Goal: Task Accomplishment & Management: Manage account settings

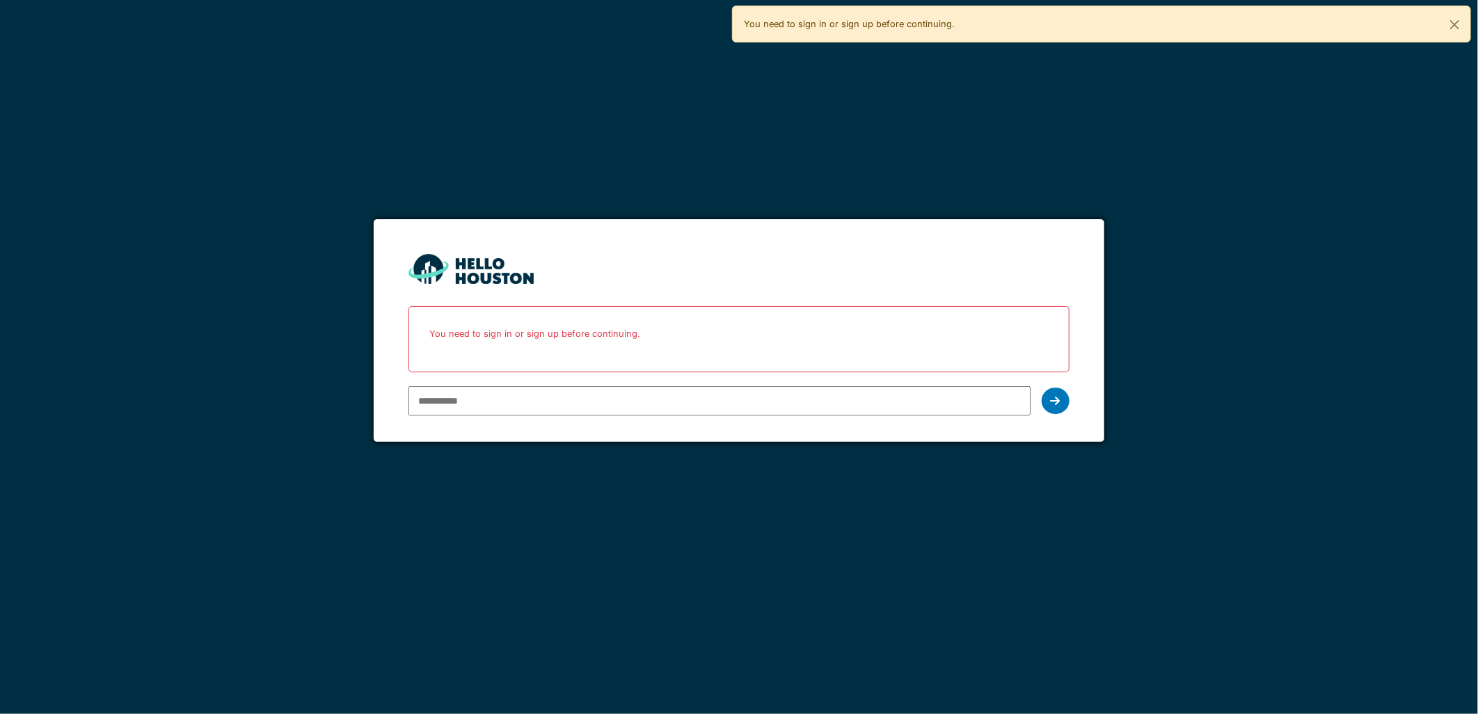
click at [447, 395] on input "email" at bounding box center [719, 400] width 621 height 29
type input "**********"
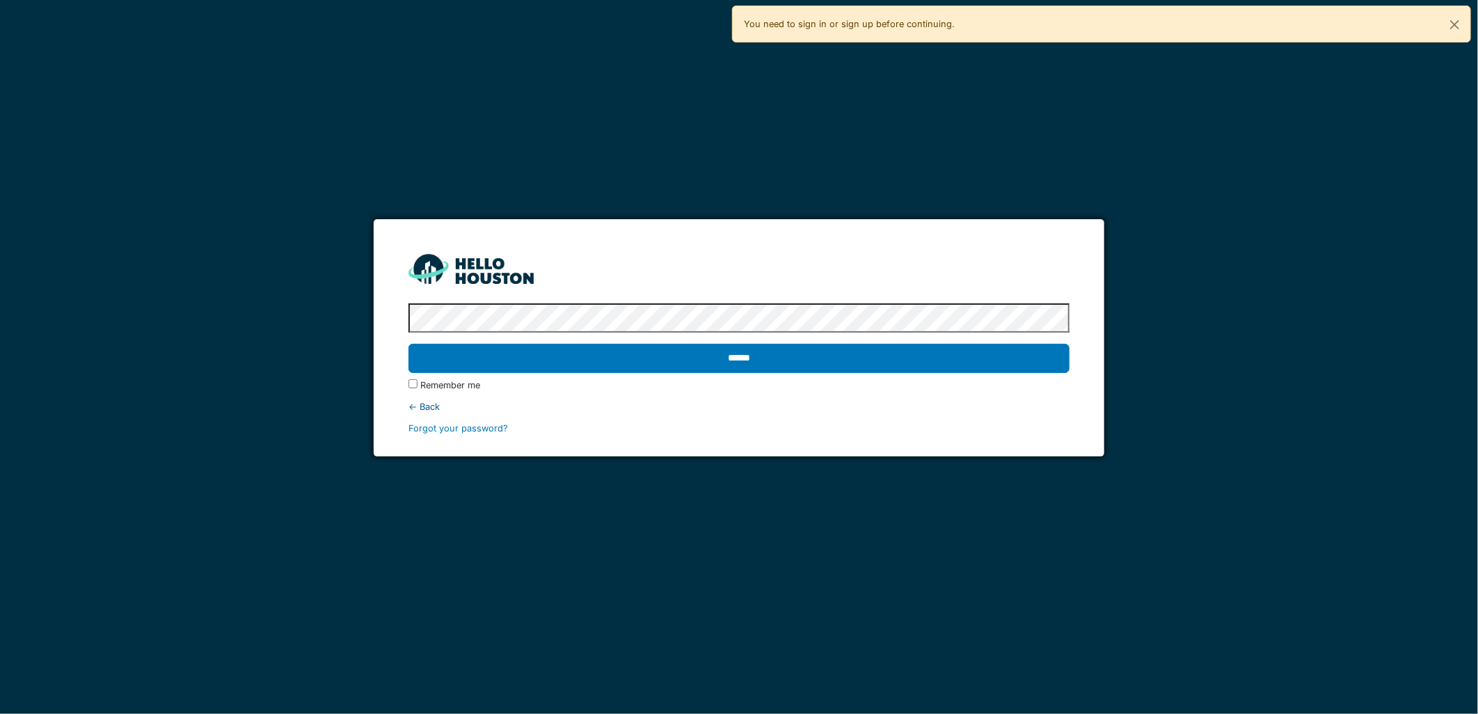
click at [409, 344] on input "******" at bounding box center [739, 358] width 660 height 29
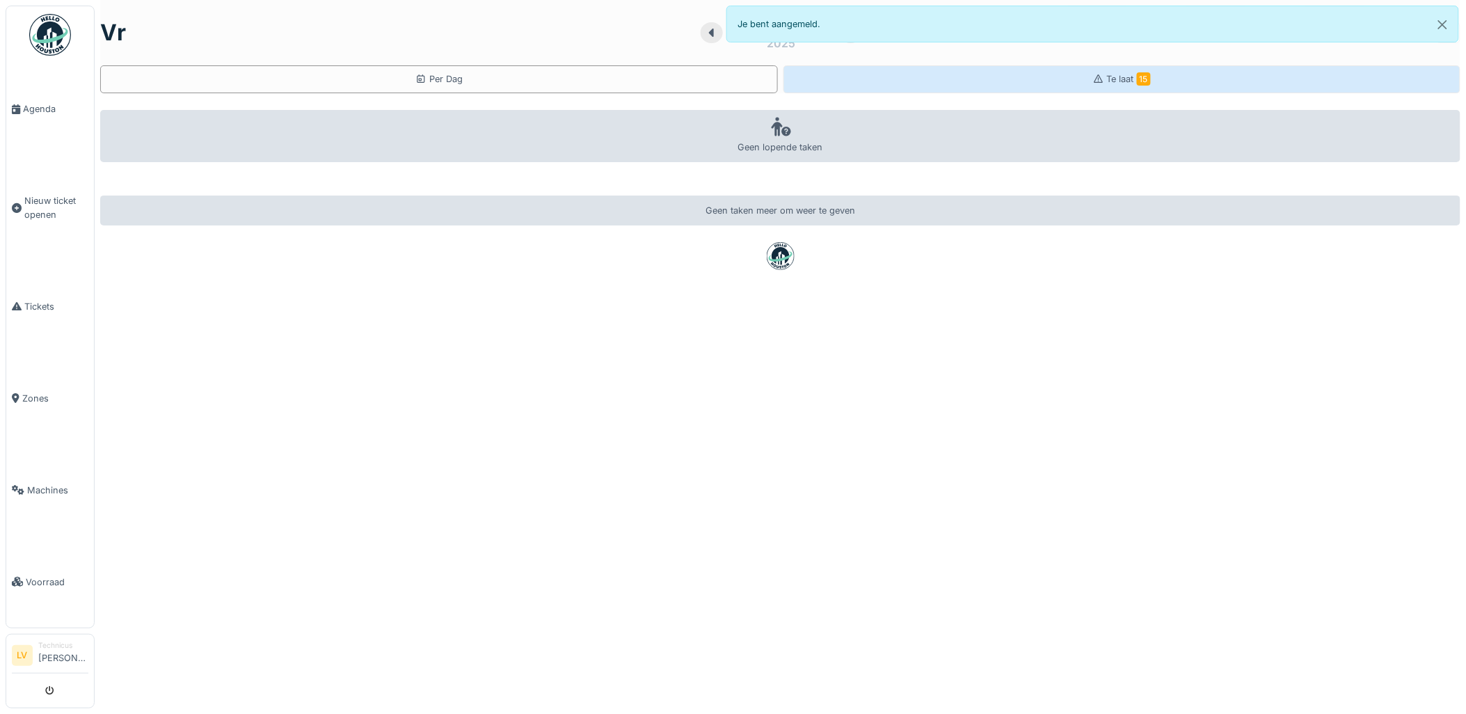
click at [1110, 81] on span "Te laat 15" at bounding box center [1129, 79] width 44 height 10
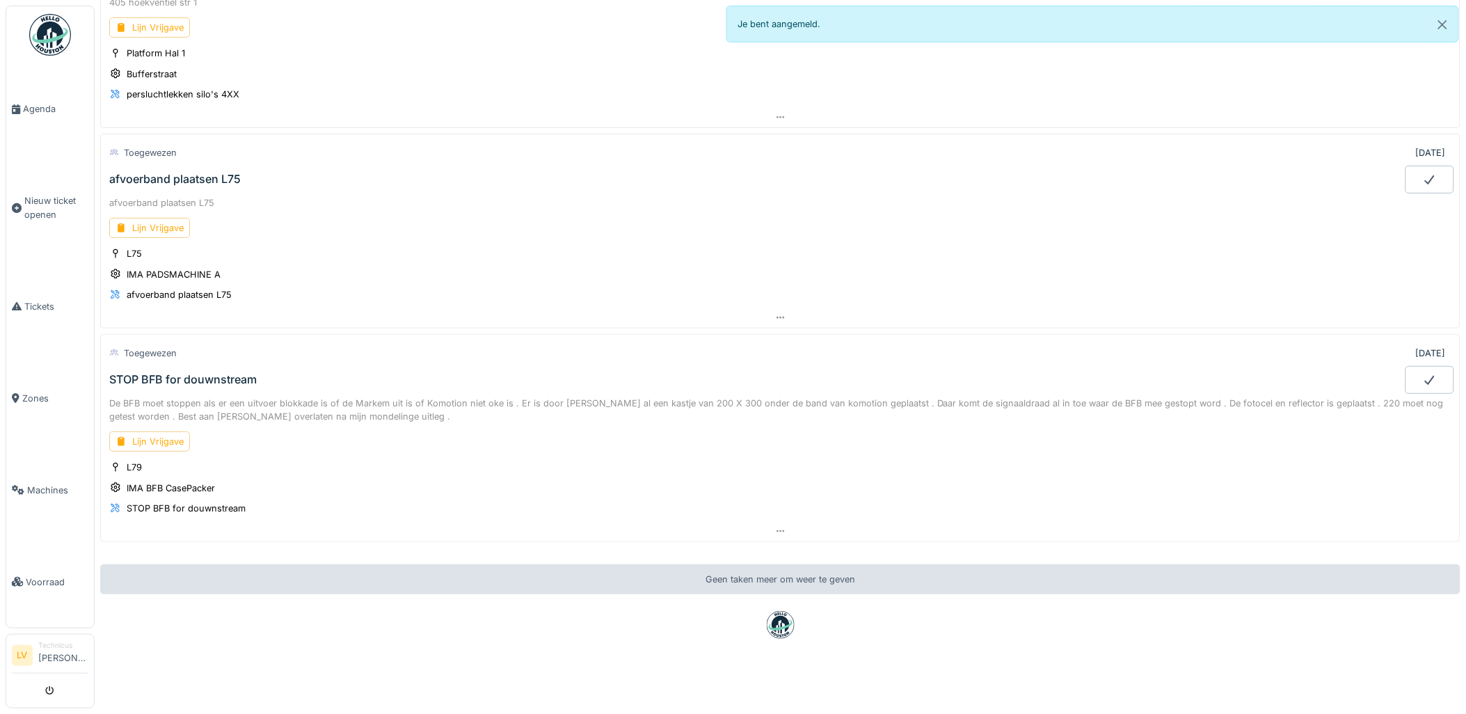
scroll to position [2694, 0]
click at [159, 432] on div "Lijn Vrijgave" at bounding box center [149, 441] width 81 height 20
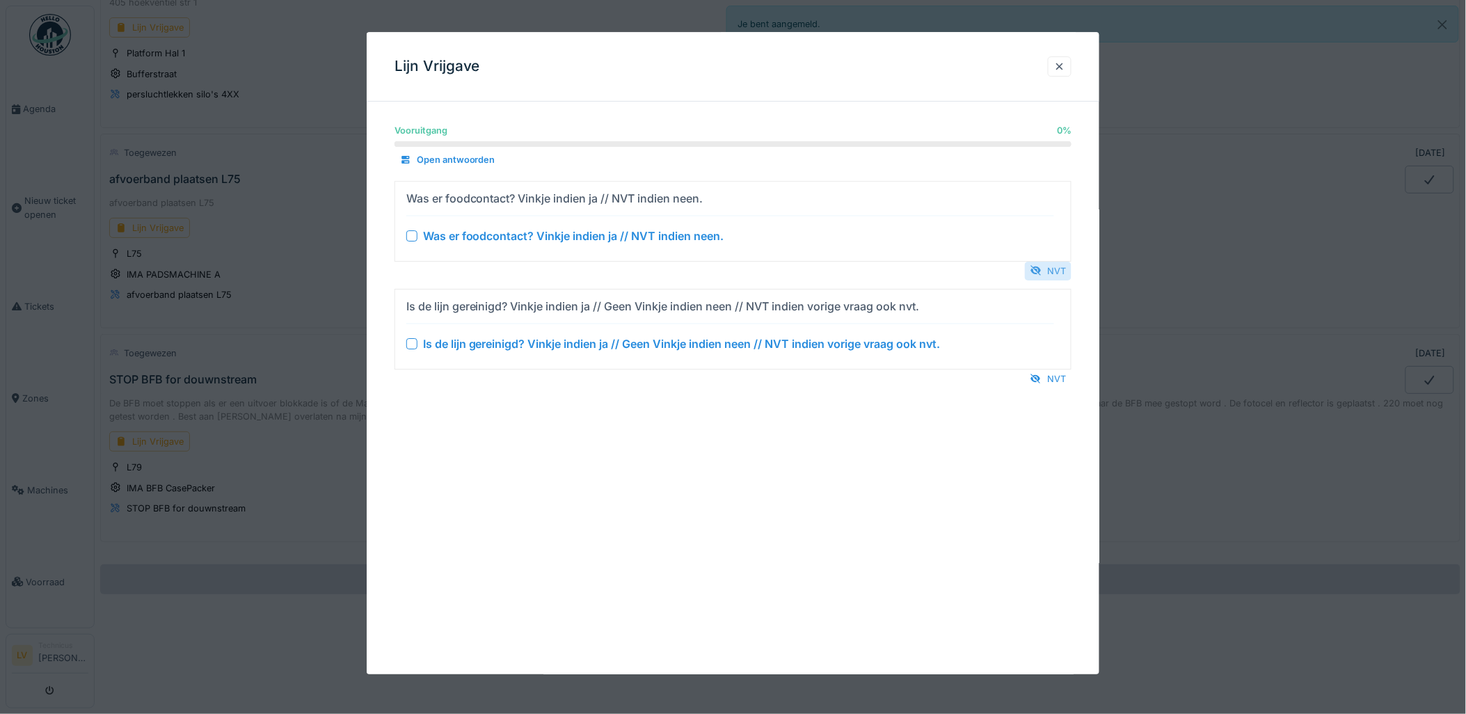
click at [1055, 270] on div "NVT" at bounding box center [1048, 271] width 47 height 19
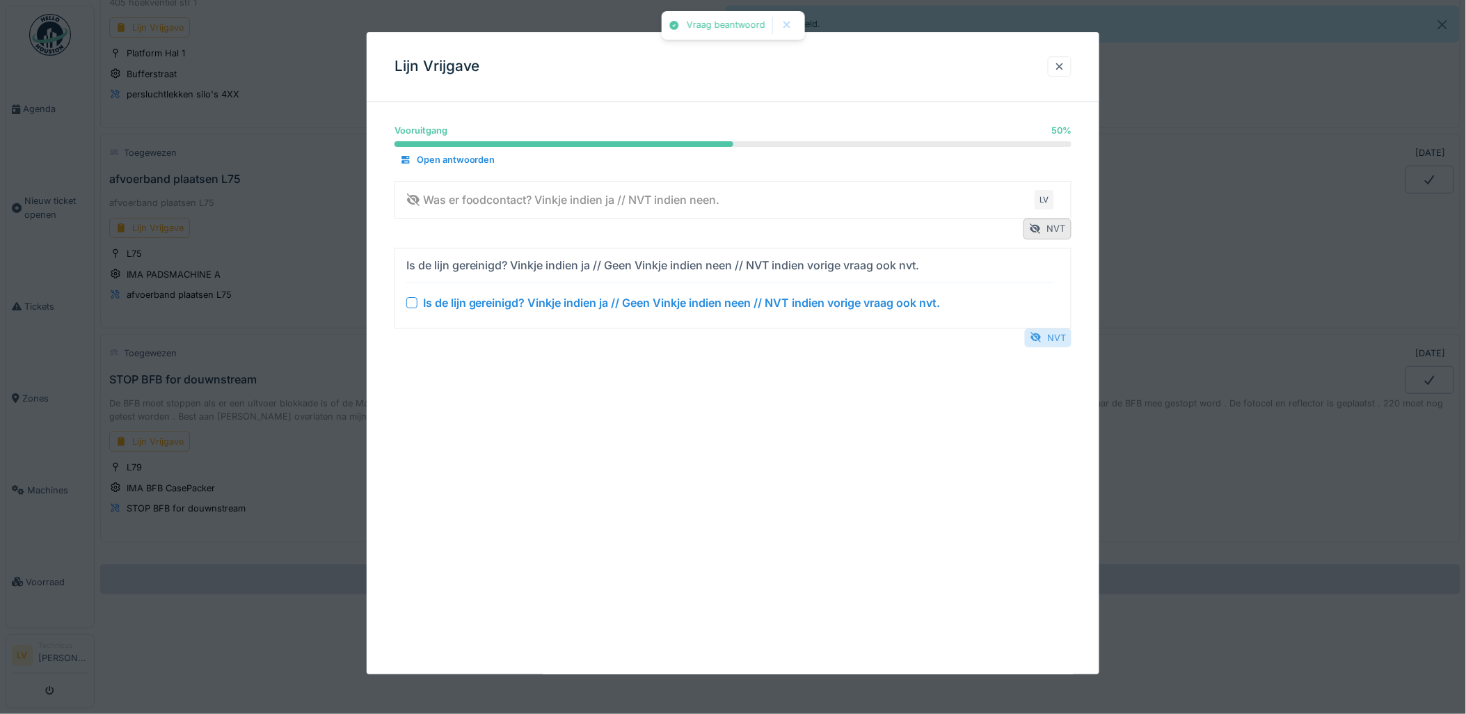
click at [1060, 341] on div "NVT" at bounding box center [1048, 337] width 47 height 19
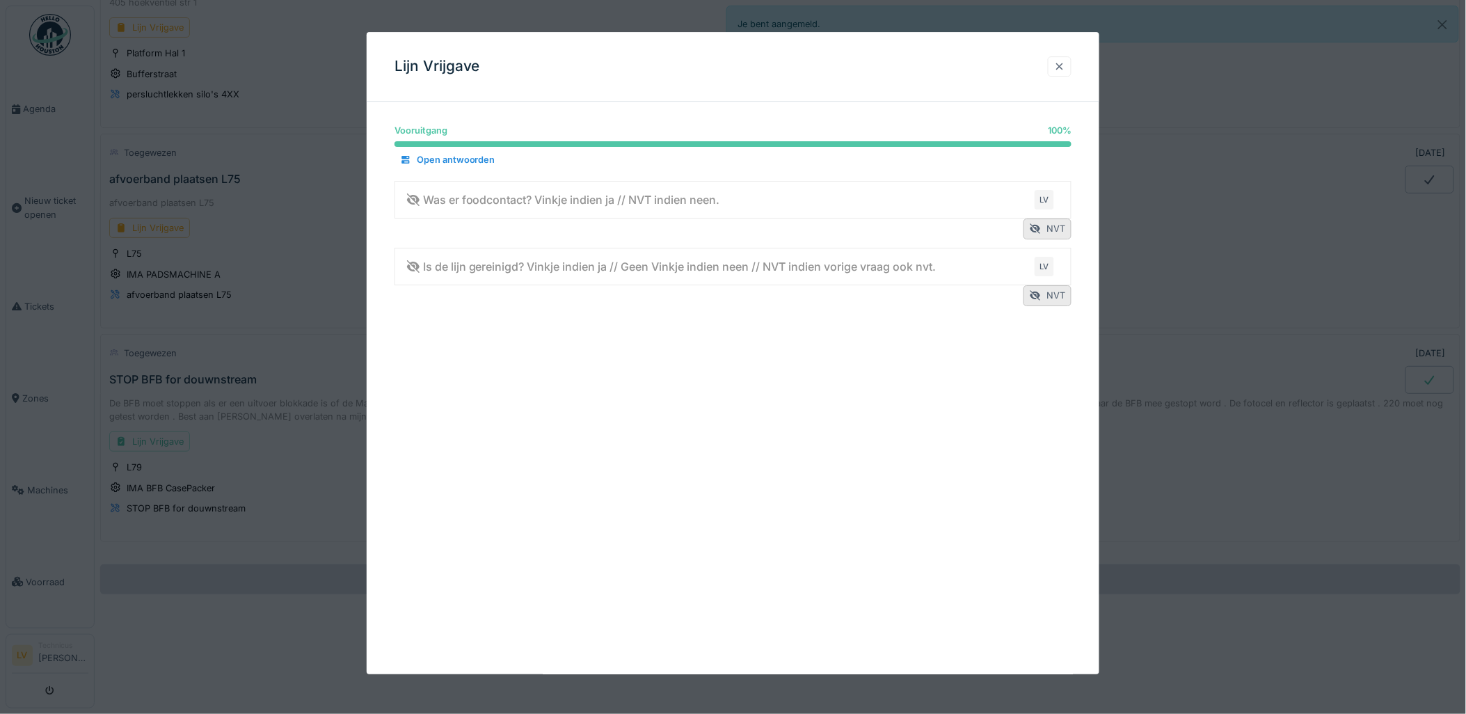
click at [1062, 65] on div at bounding box center [1059, 66] width 11 height 13
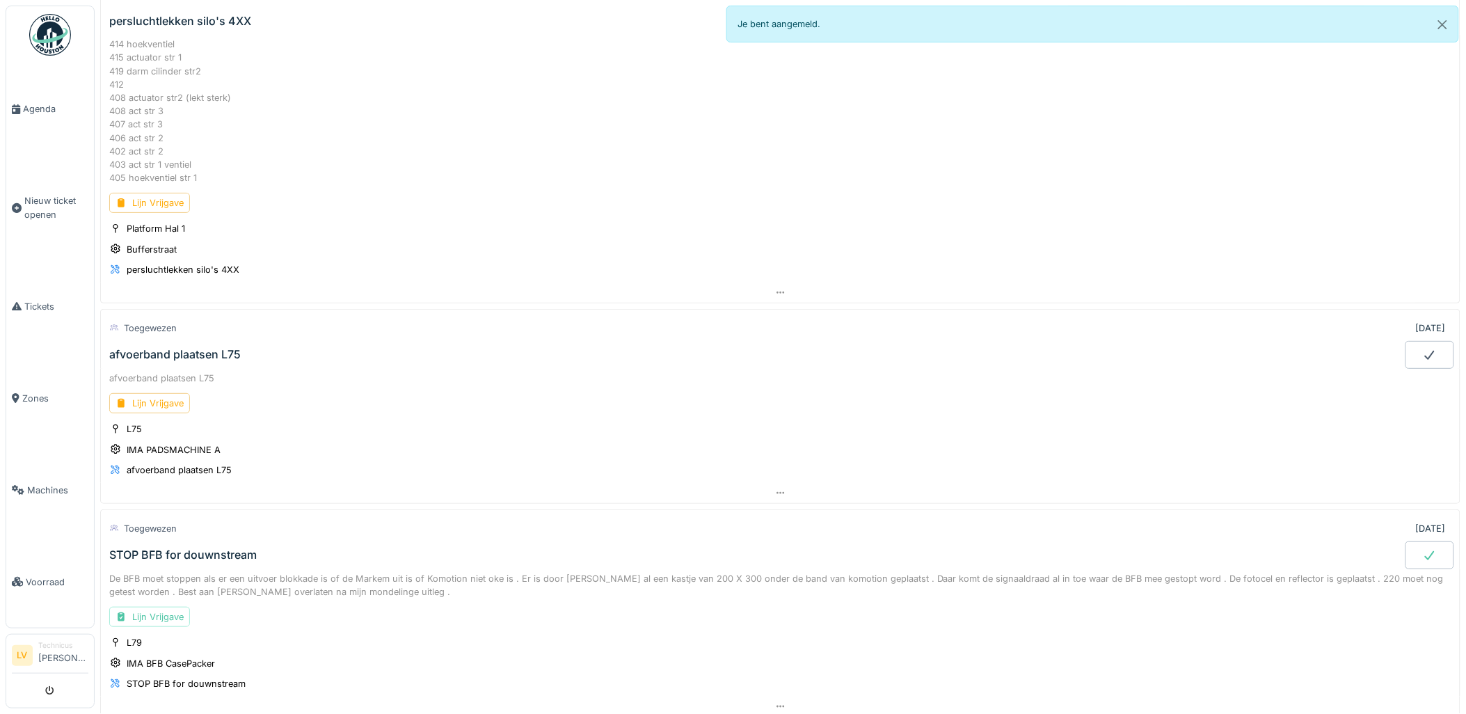
scroll to position [2462, 0]
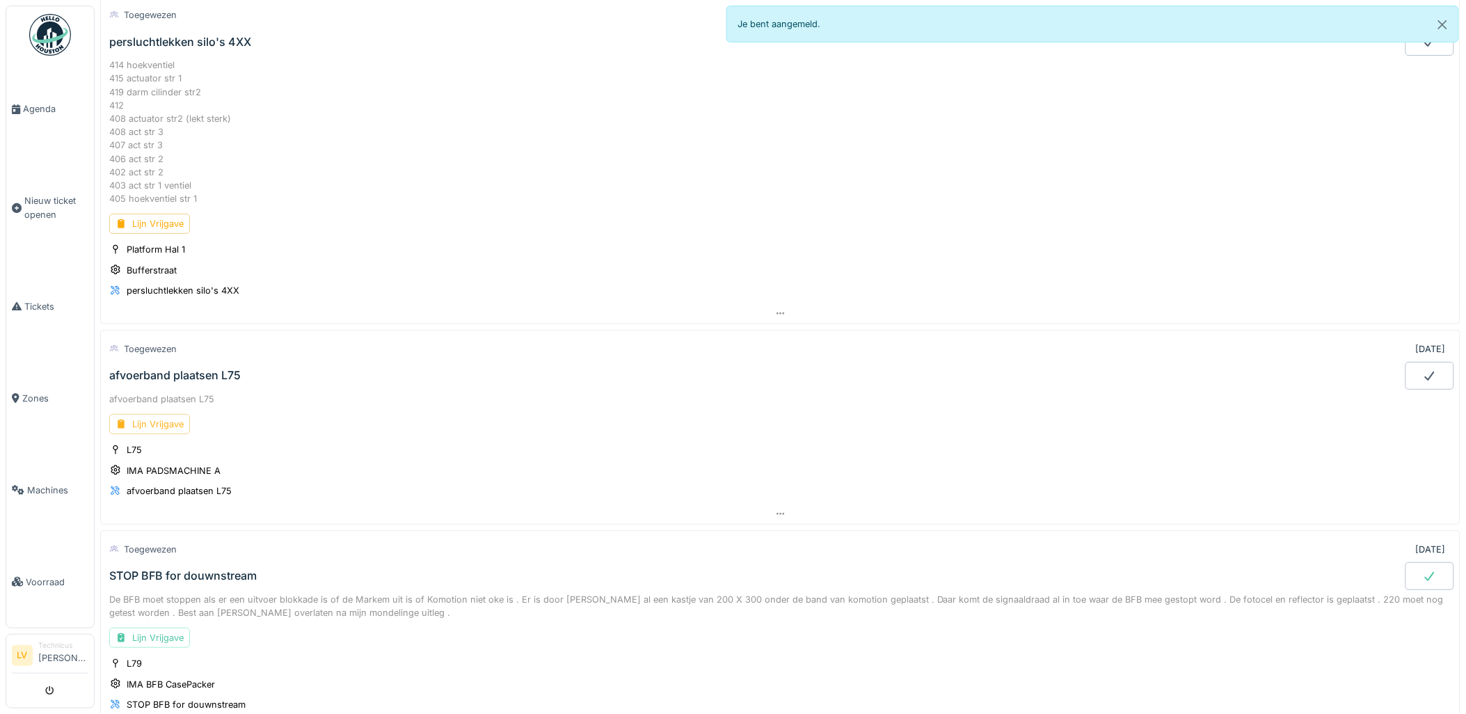
click at [150, 434] on div "Lijn Vrijgave" at bounding box center [149, 424] width 81 height 20
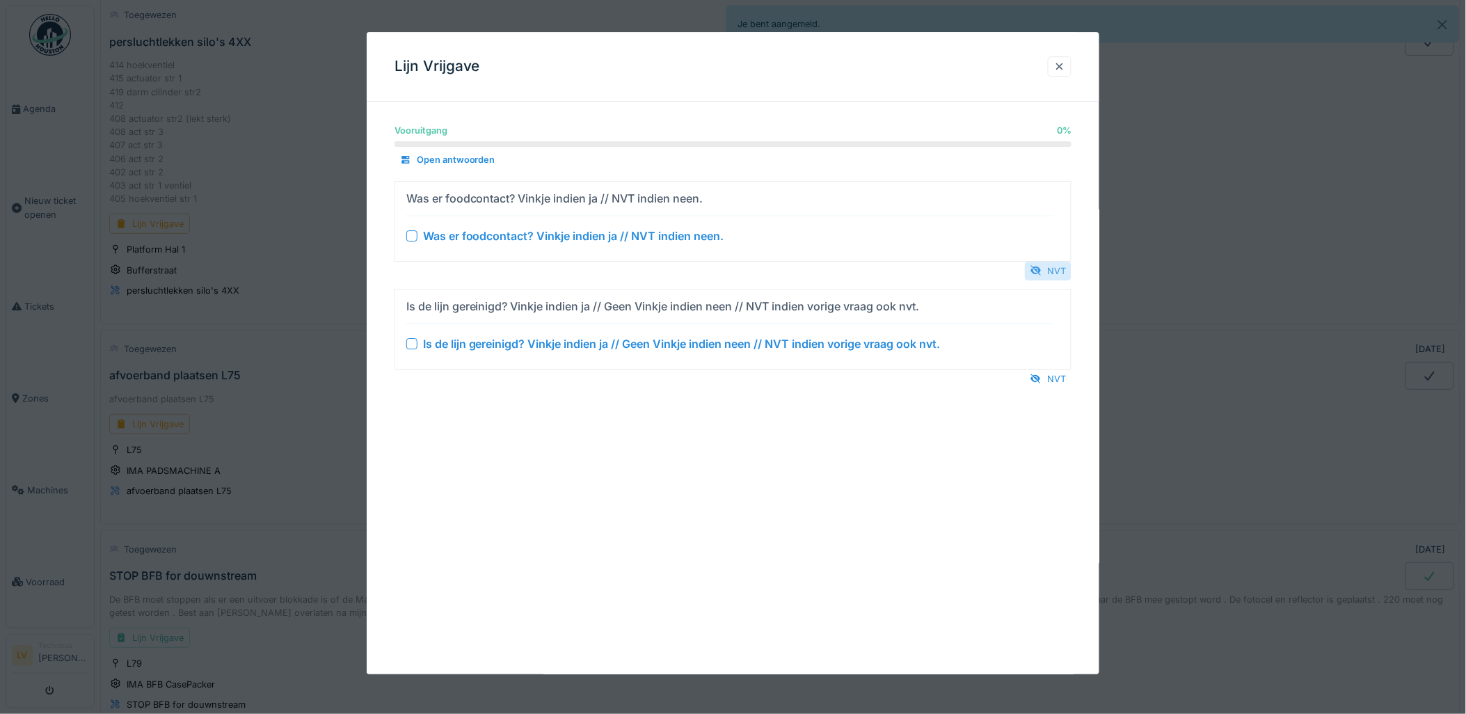
click at [1062, 273] on div "NVT" at bounding box center [1048, 271] width 47 height 19
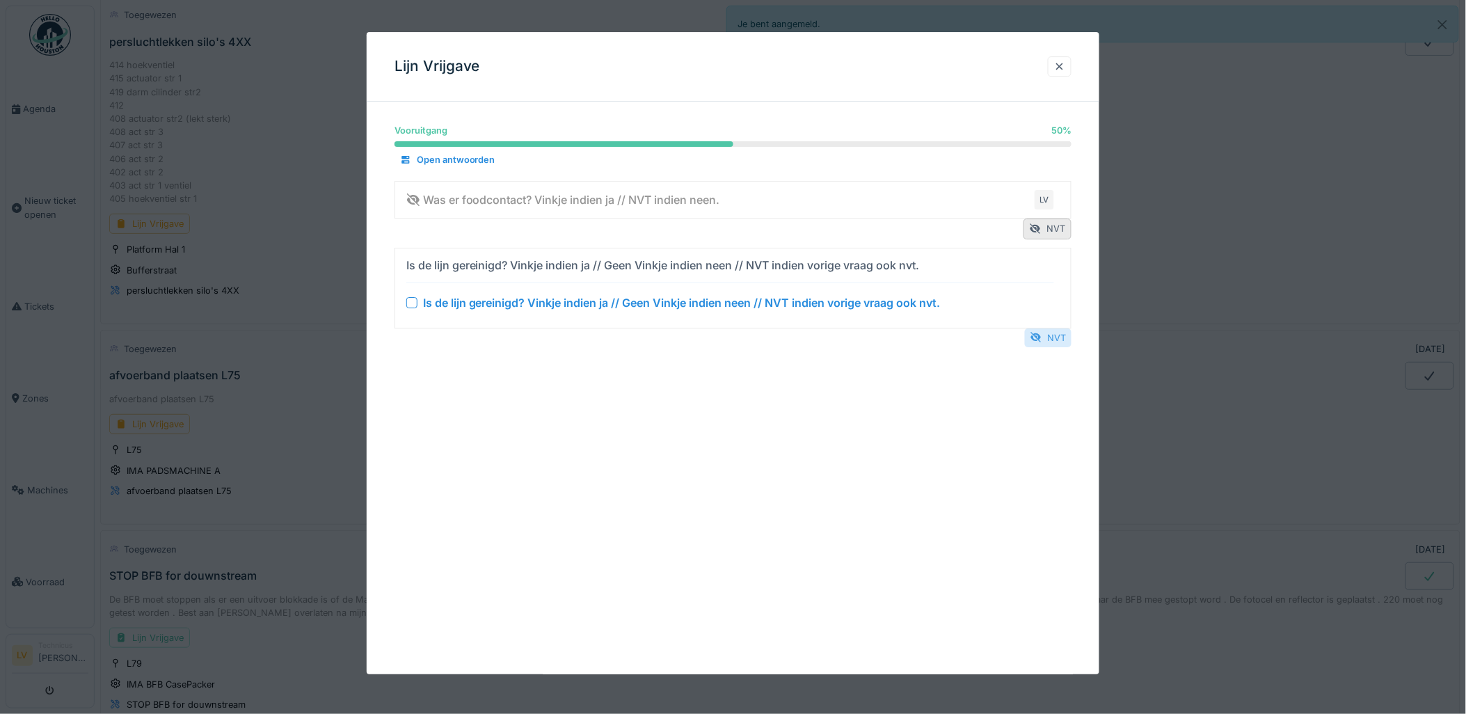
click at [1066, 336] on div "NVT" at bounding box center [1048, 337] width 47 height 19
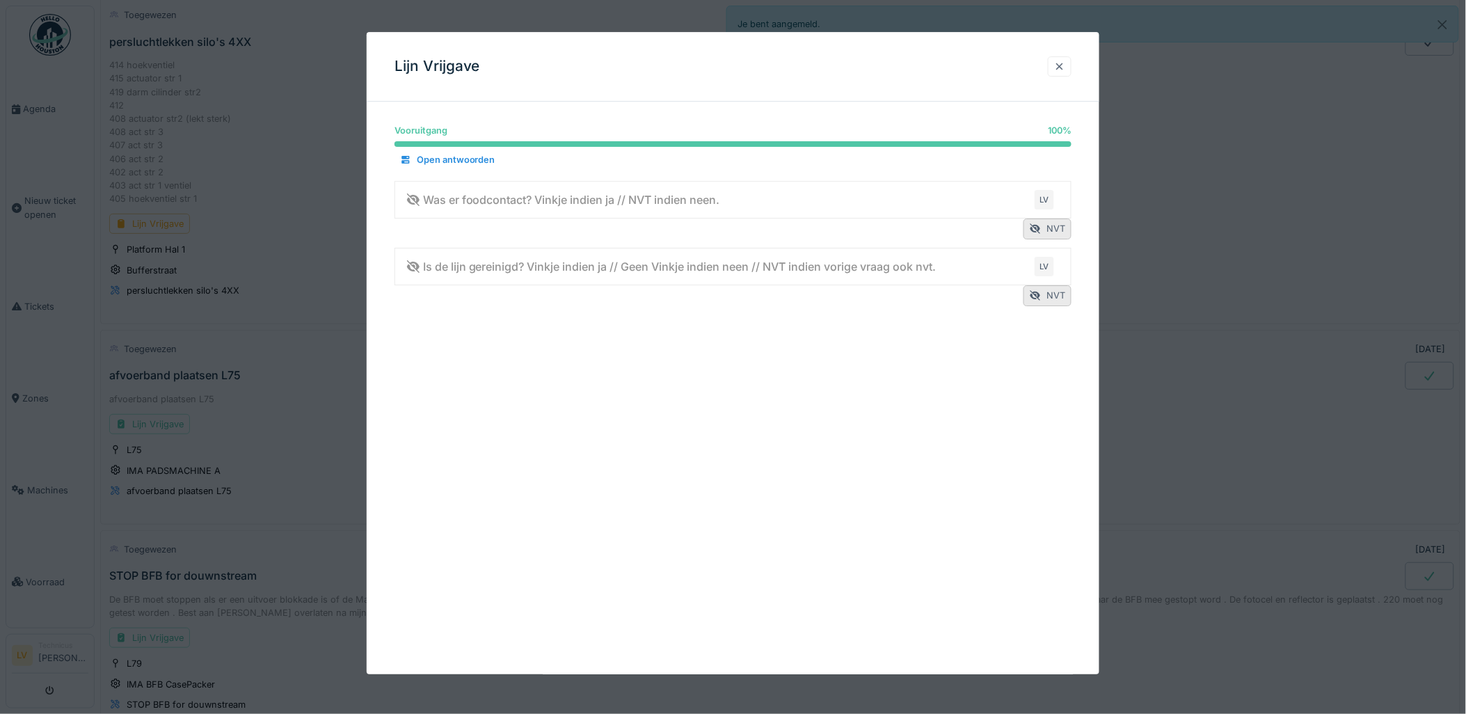
click at [1066, 65] on div at bounding box center [1059, 66] width 11 height 13
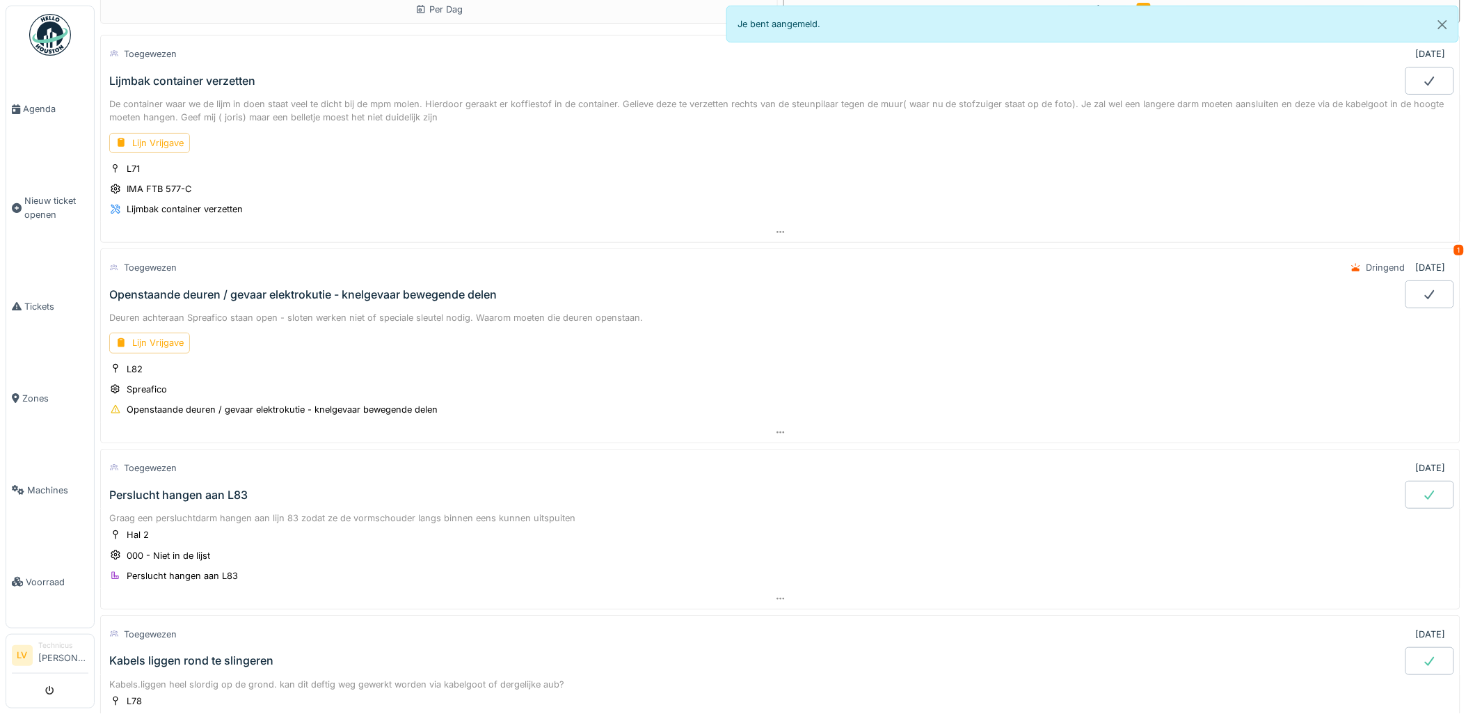
scroll to position [0, 0]
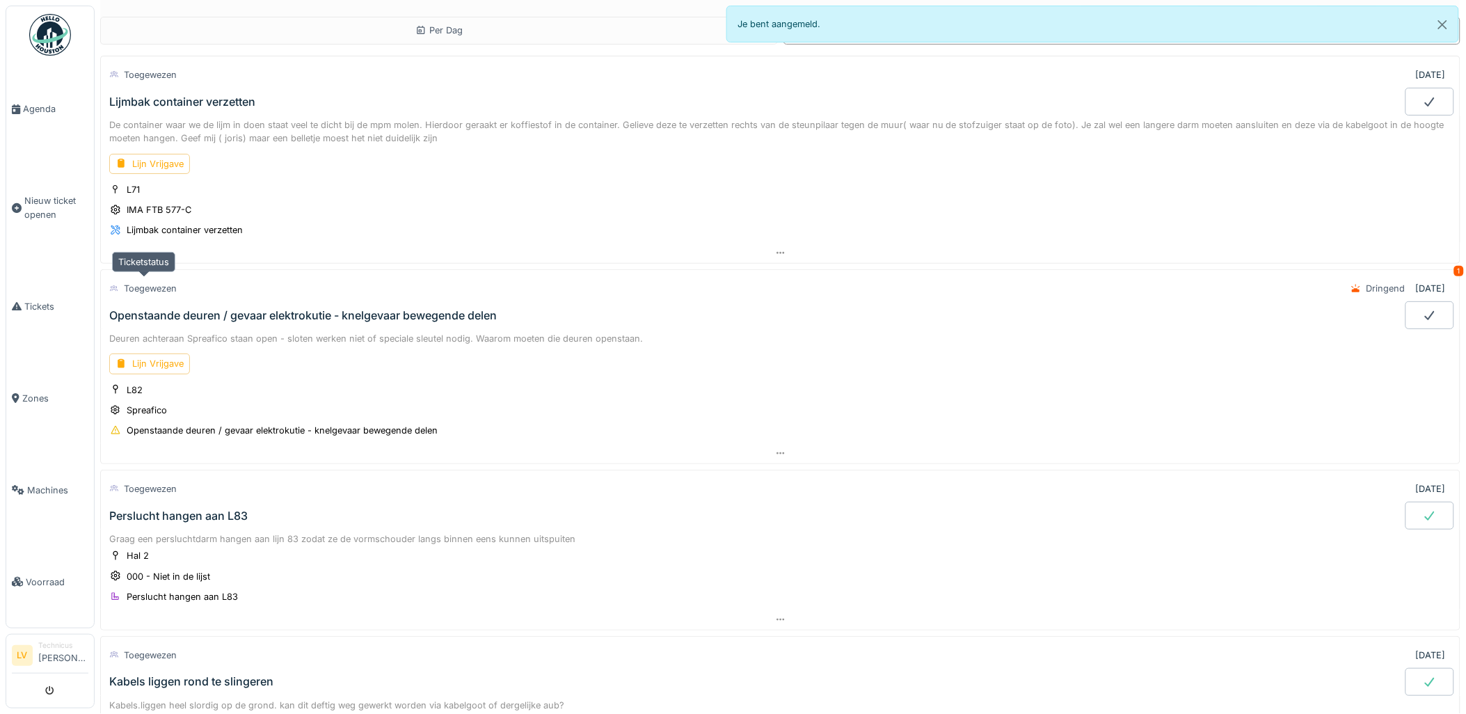
click at [151, 288] on div "Toegewezen" at bounding box center [150, 288] width 53 height 13
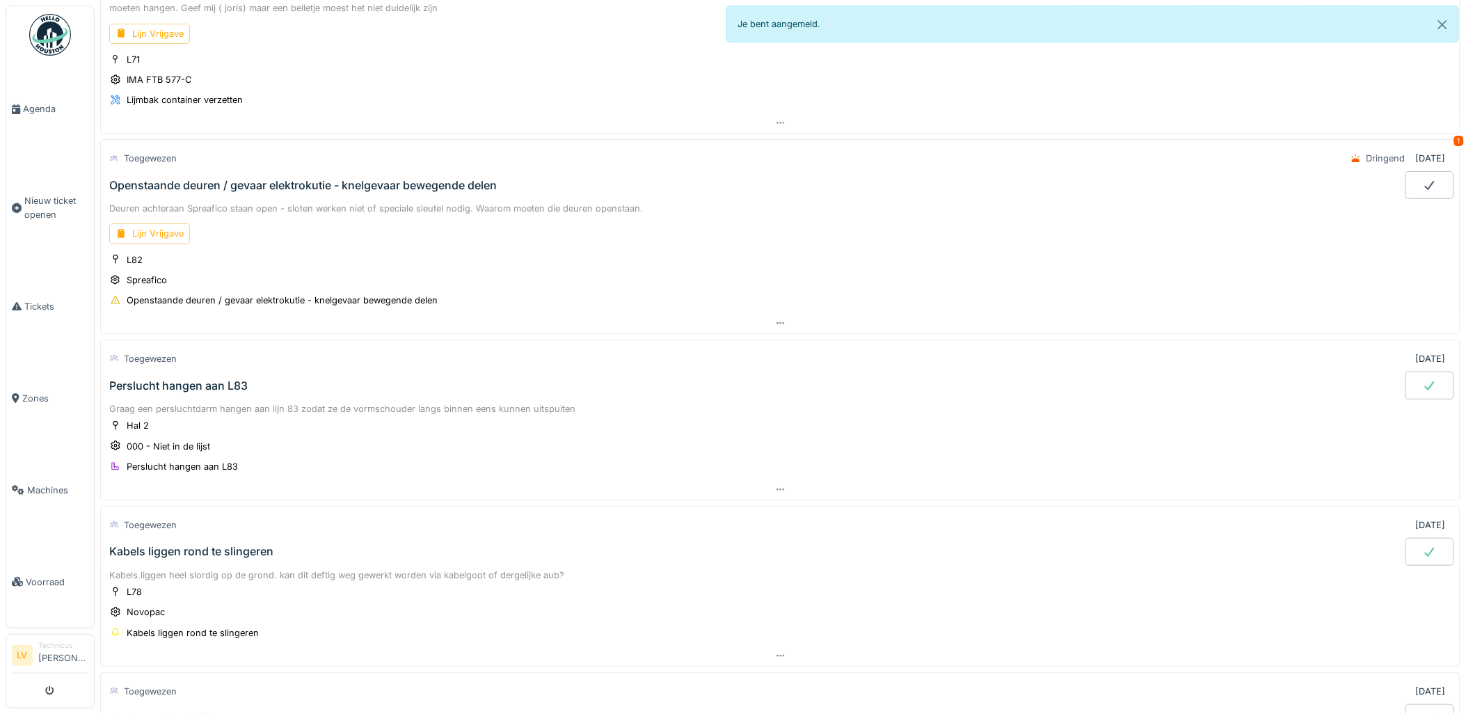
scroll to position [155, 0]
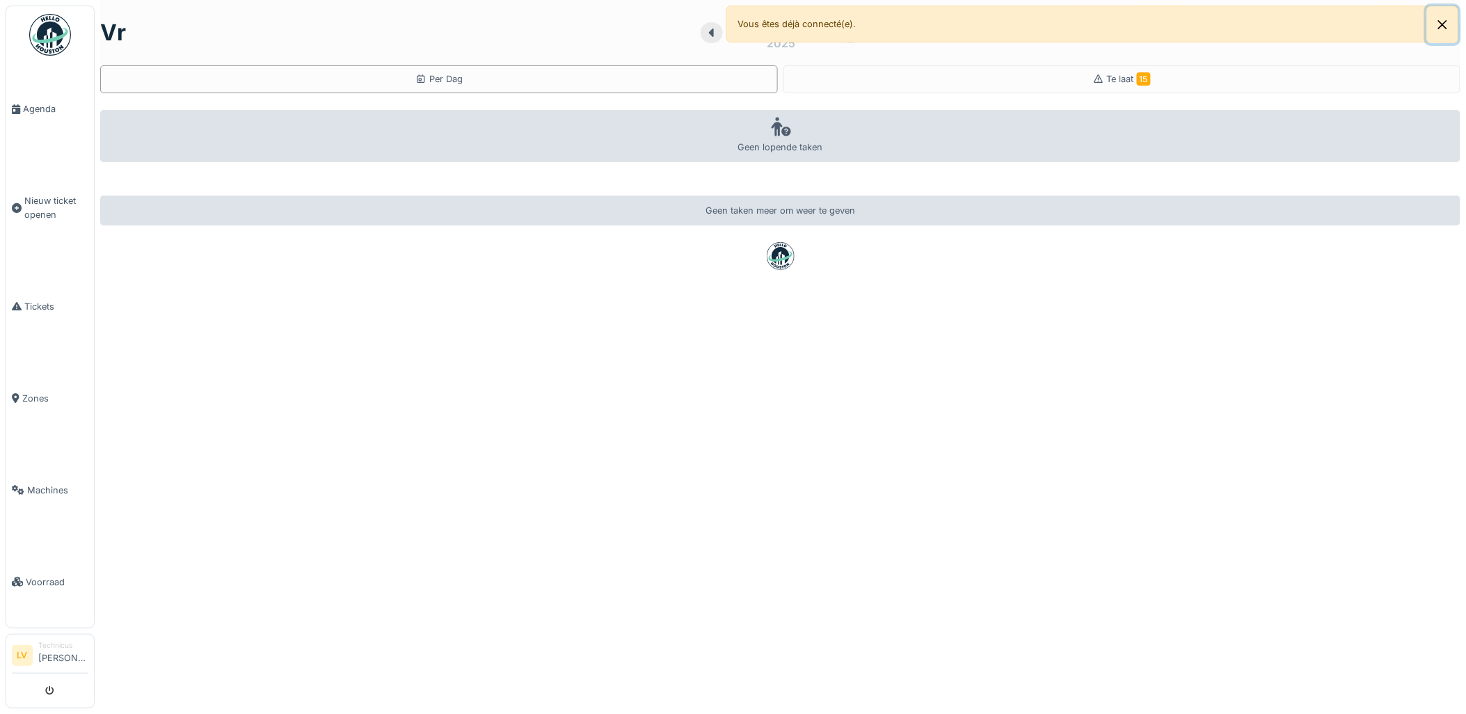
click at [1443, 22] on button "Close" at bounding box center [1442, 24] width 31 height 37
click at [1446, 19] on button "Close" at bounding box center [1442, 24] width 31 height 37
click at [51, 687] on icon "submit" at bounding box center [50, 691] width 9 height 9
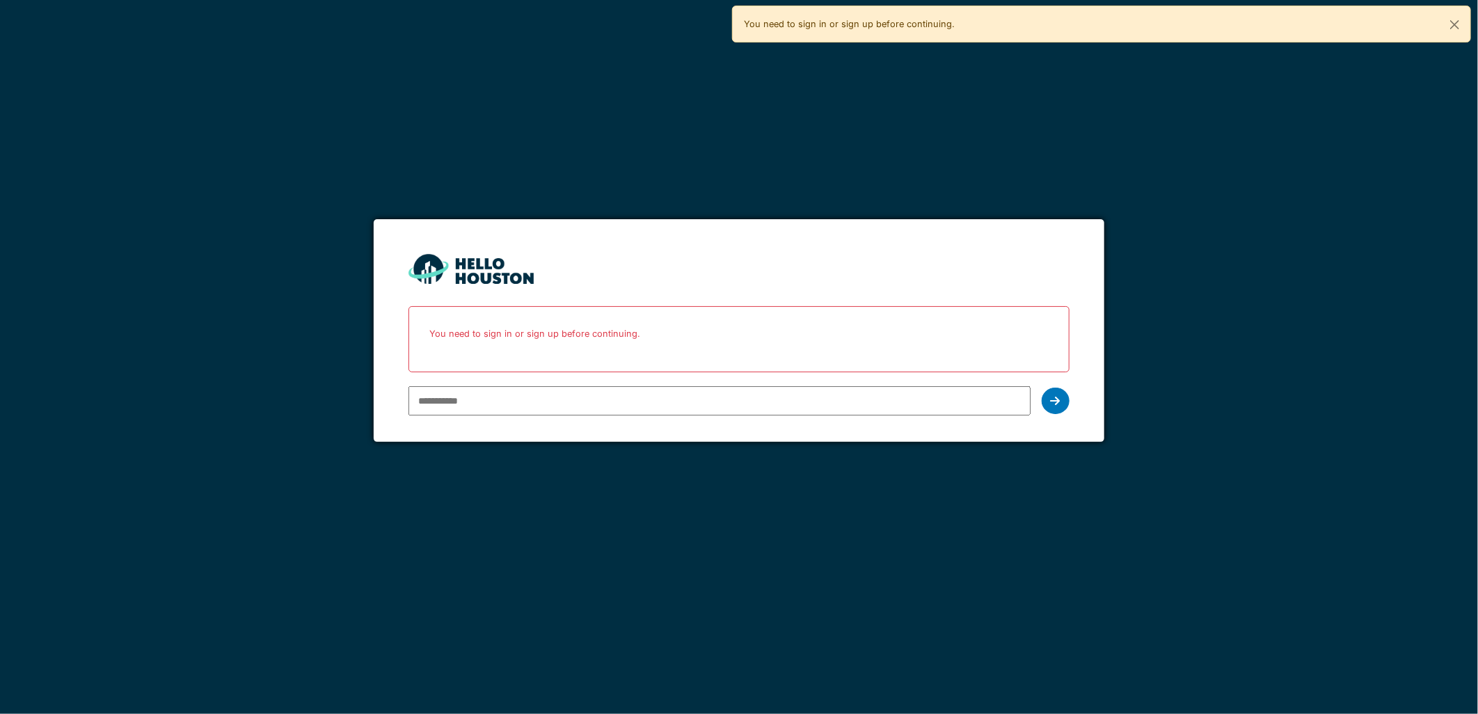
click at [332, 234] on div "You don't seem to have an account yet. Please follow the link given by your com…" at bounding box center [739, 357] width 1478 height 714
click at [435, 406] on input "email" at bounding box center [719, 400] width 621 height 29
type input "*"
type input "**********"
click at [1055, 402] on icon at bounding box center [1056, 400] width 10 height 11
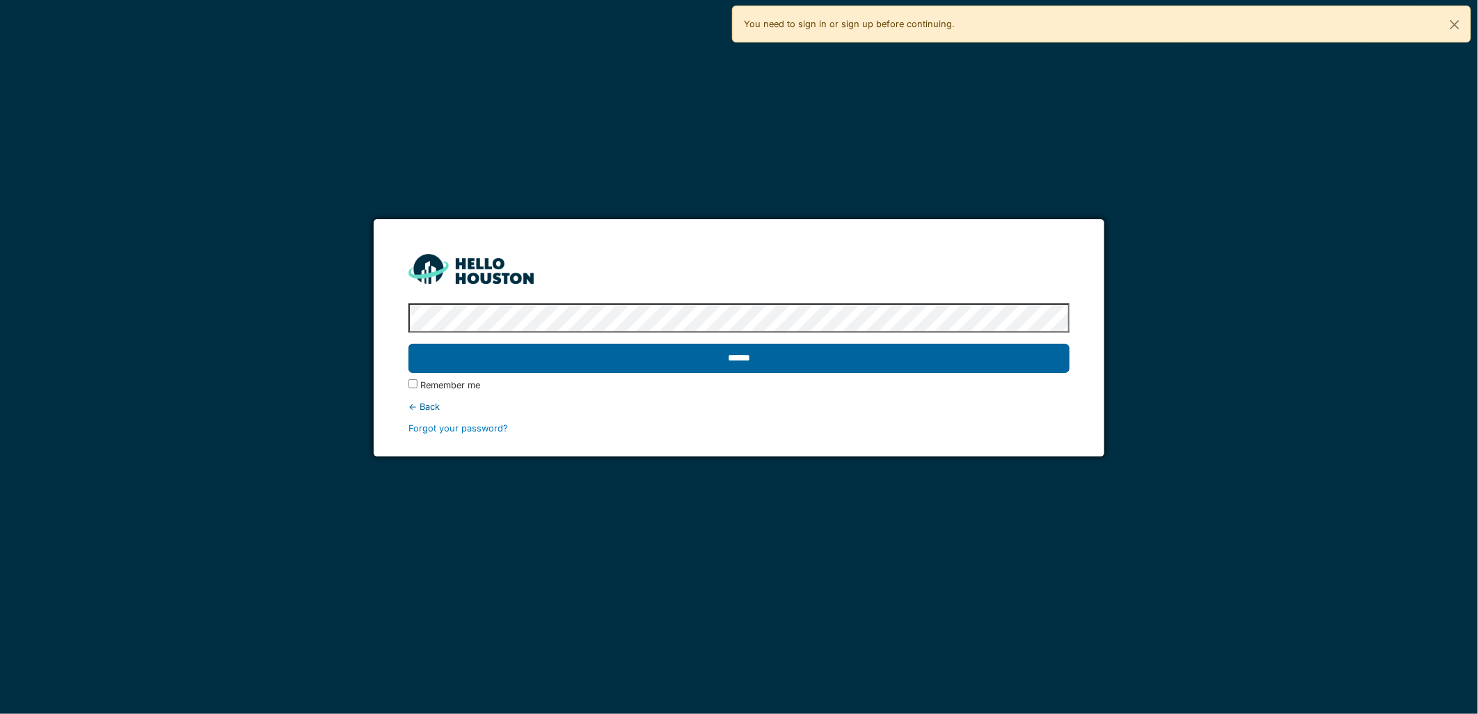
click at [599, 359] on input "******" at bounding box center [739, 358] width 660 height 29
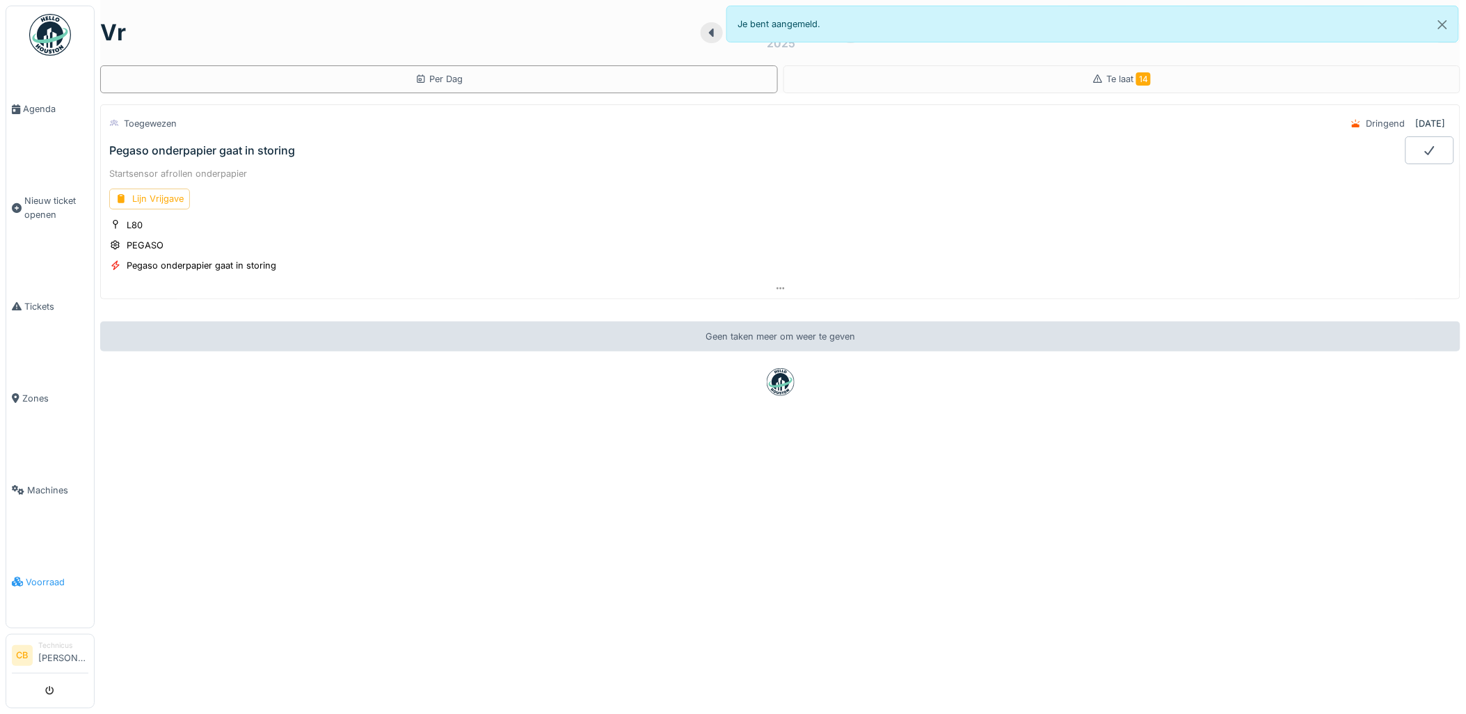
click at [38, 576] on span "Voorraad" at bounding box center [57, 582] width 63 height 13
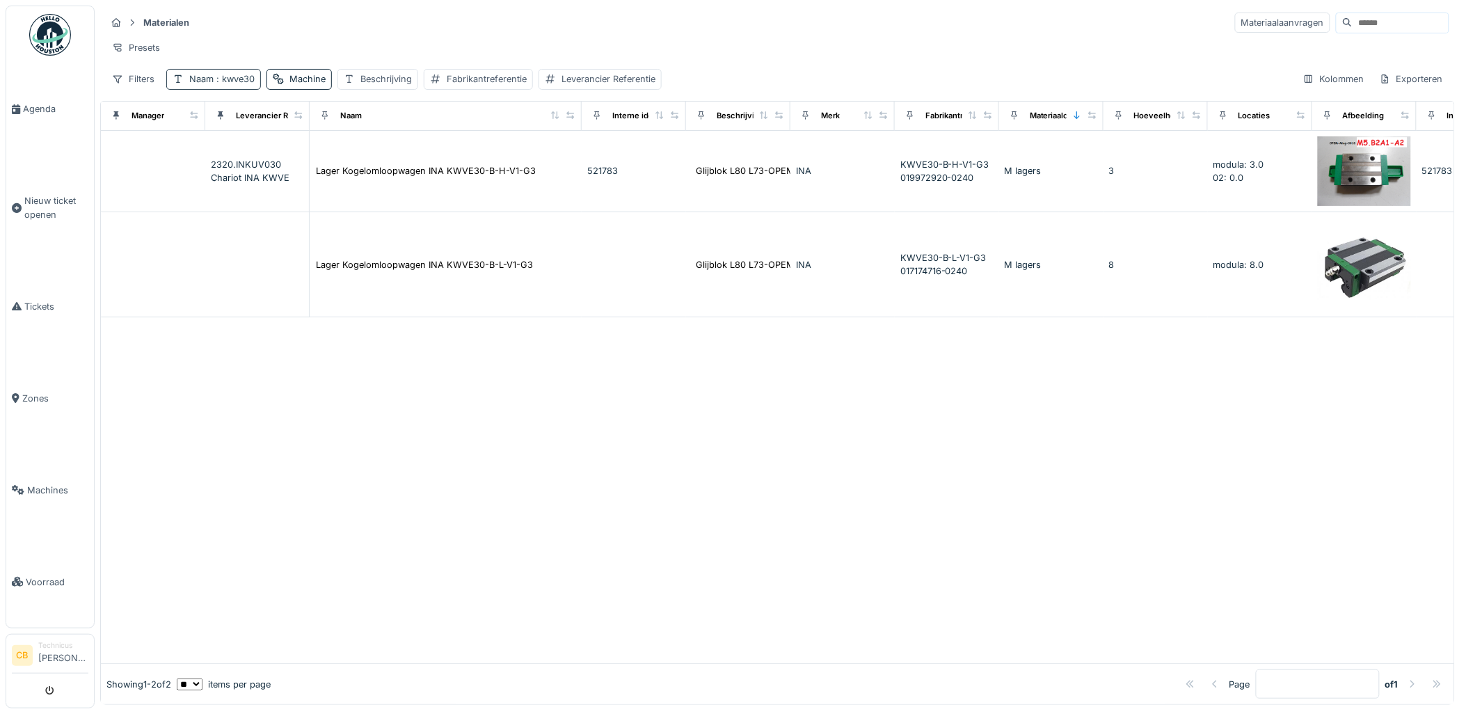
click at [237, 84] on span ": kwve30" at bounding box center [234, 79] width 41 height 10
click at [241, 164] on input "******" at bounding box center [243, 157] width 141 height 29
type input "*"
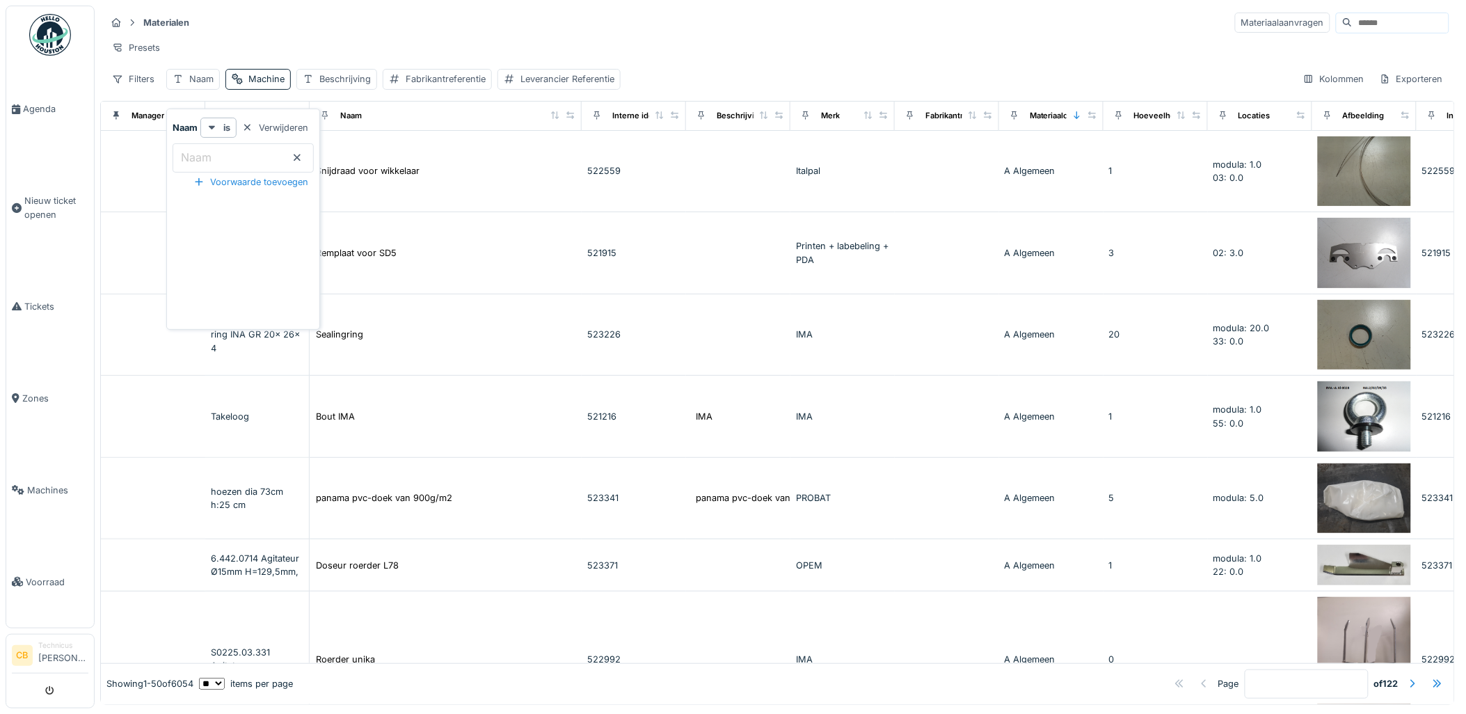
click at [621, 33] on div "Materialen Materiaalaanvragen" at bounding box center [778, 22] width 1344 height 23
click at [196, 86] on div "Naam" at bounding box center [201, 78] width 24 height 13
click at [52, 484] on span "Machines" at bounding box center [57, 490] width 61 height 13
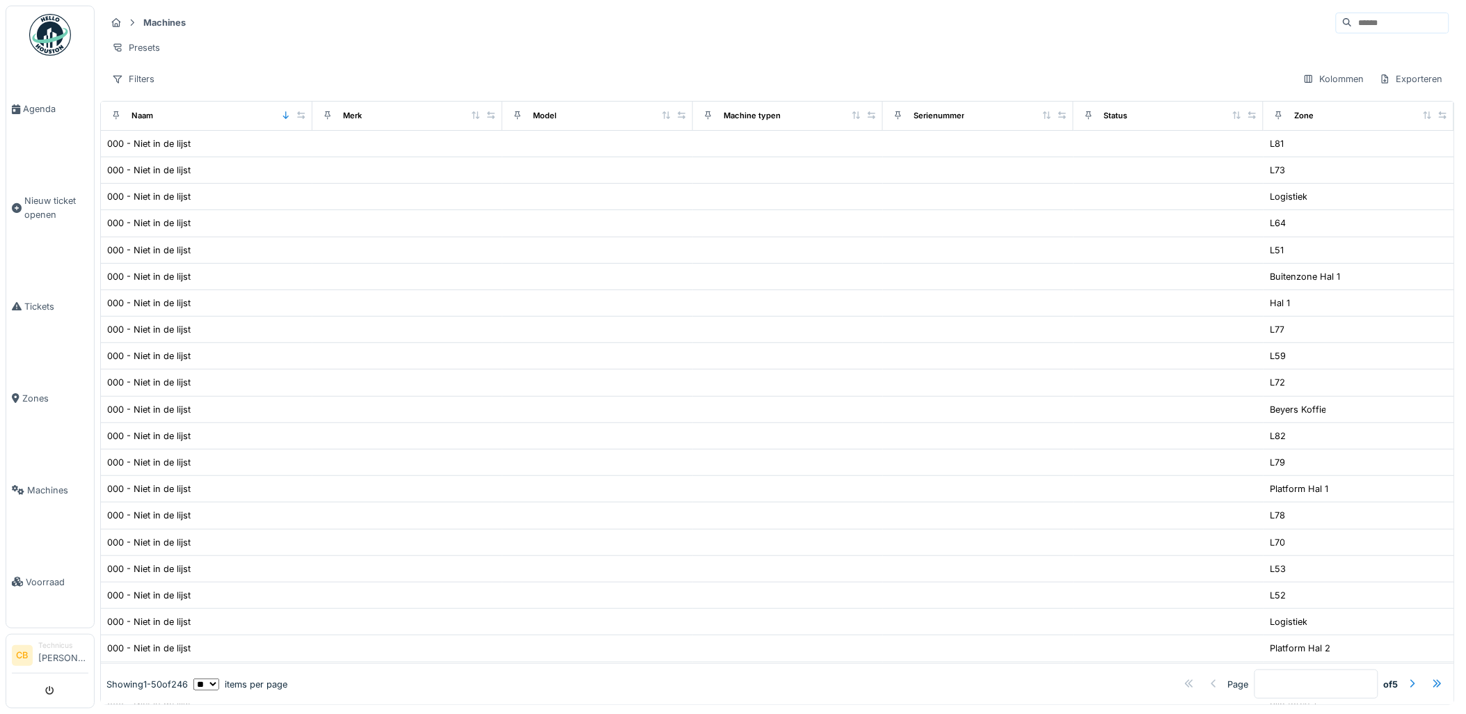
click at [1353, 25] on input at bounding box center [1401, 22] width 96 height 19
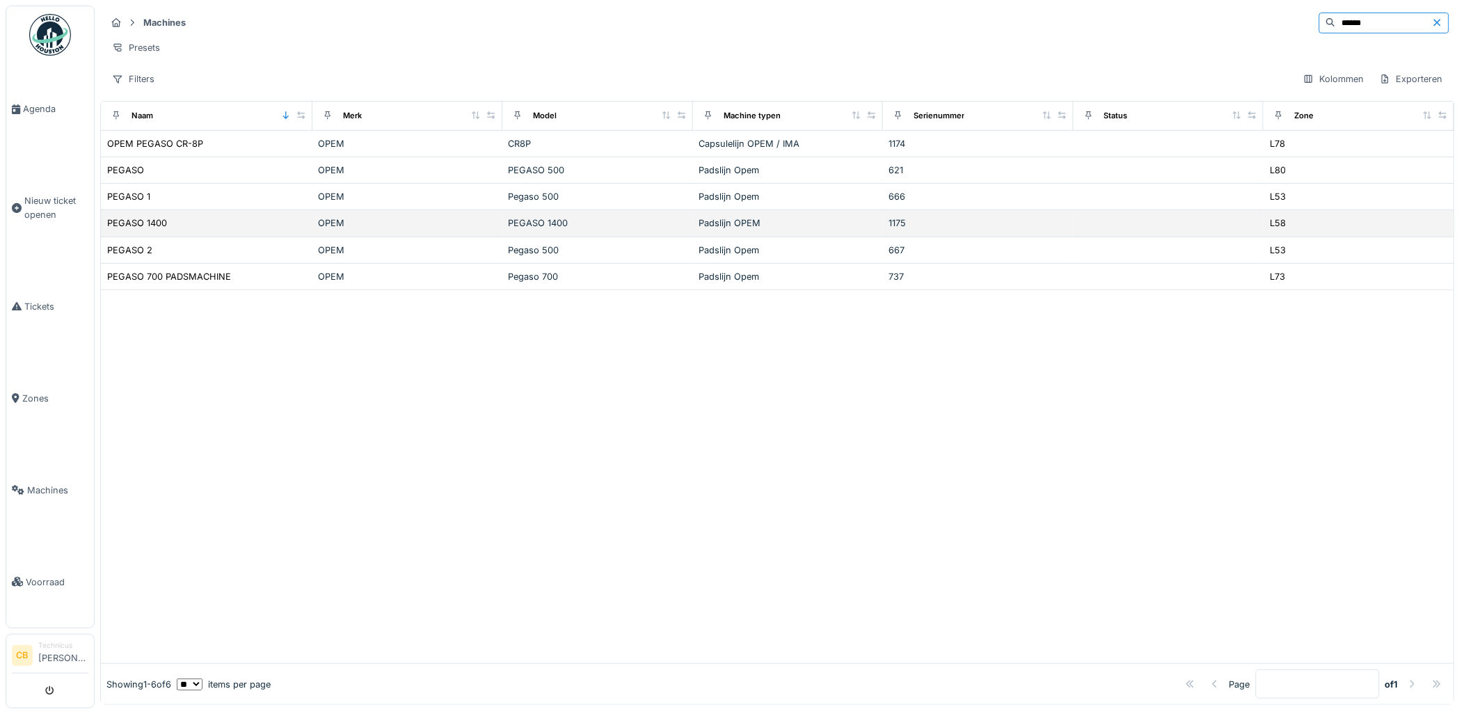
type input "******"
click at [1230, 235] on td at bounding box center [1169, 223] width 191 height 26
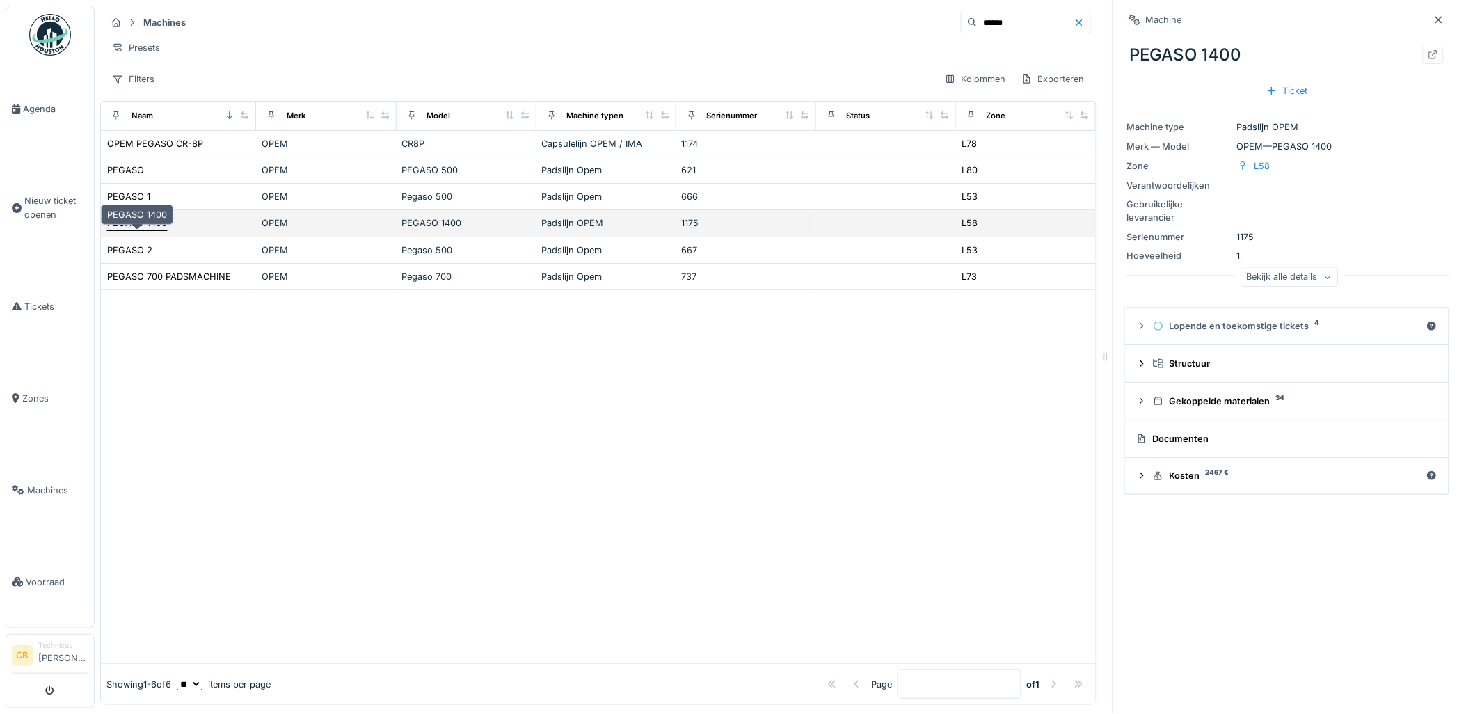
click at [167, 230] on div "PEGASO 1400" at bounding box center [136, 223] width 61 height 15
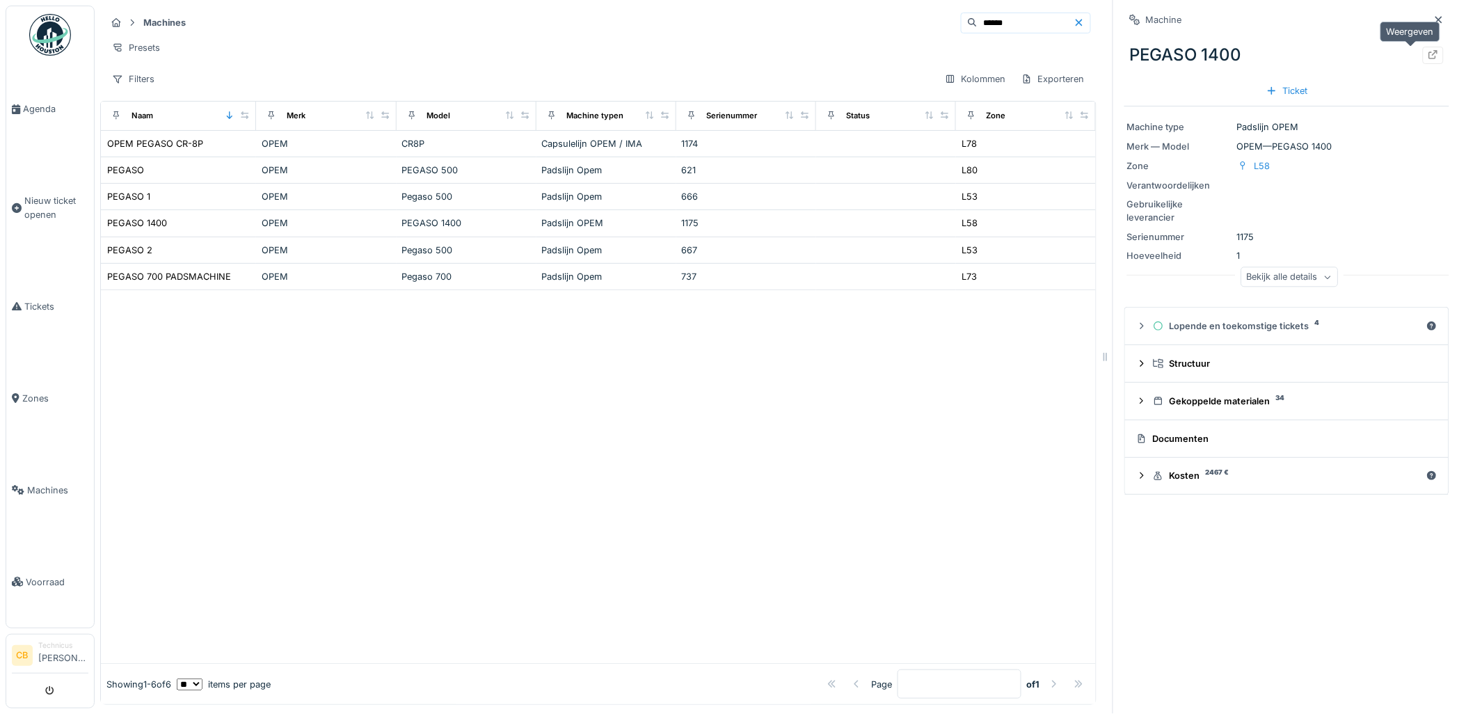
click at [1428, 57] on icon at bounding box center [1433, 54] width 11 height 9
click at [58, 682] on button "submit" at bounding box center [50, 690] width 27 height 23
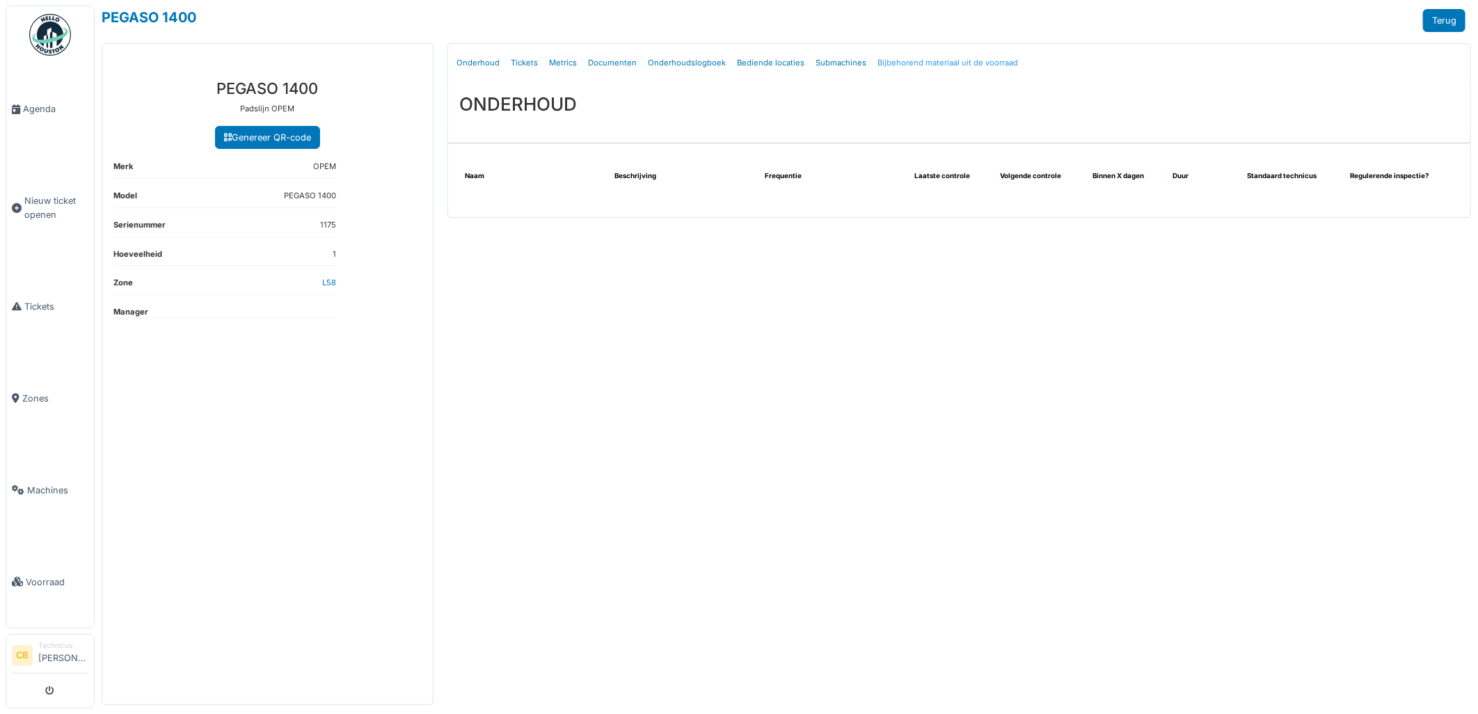
click at [942, 59] on link "Bijbehorend materiaal uit de voorraad" at bounding box center [948, 63] width 152 height 33
select select "***"
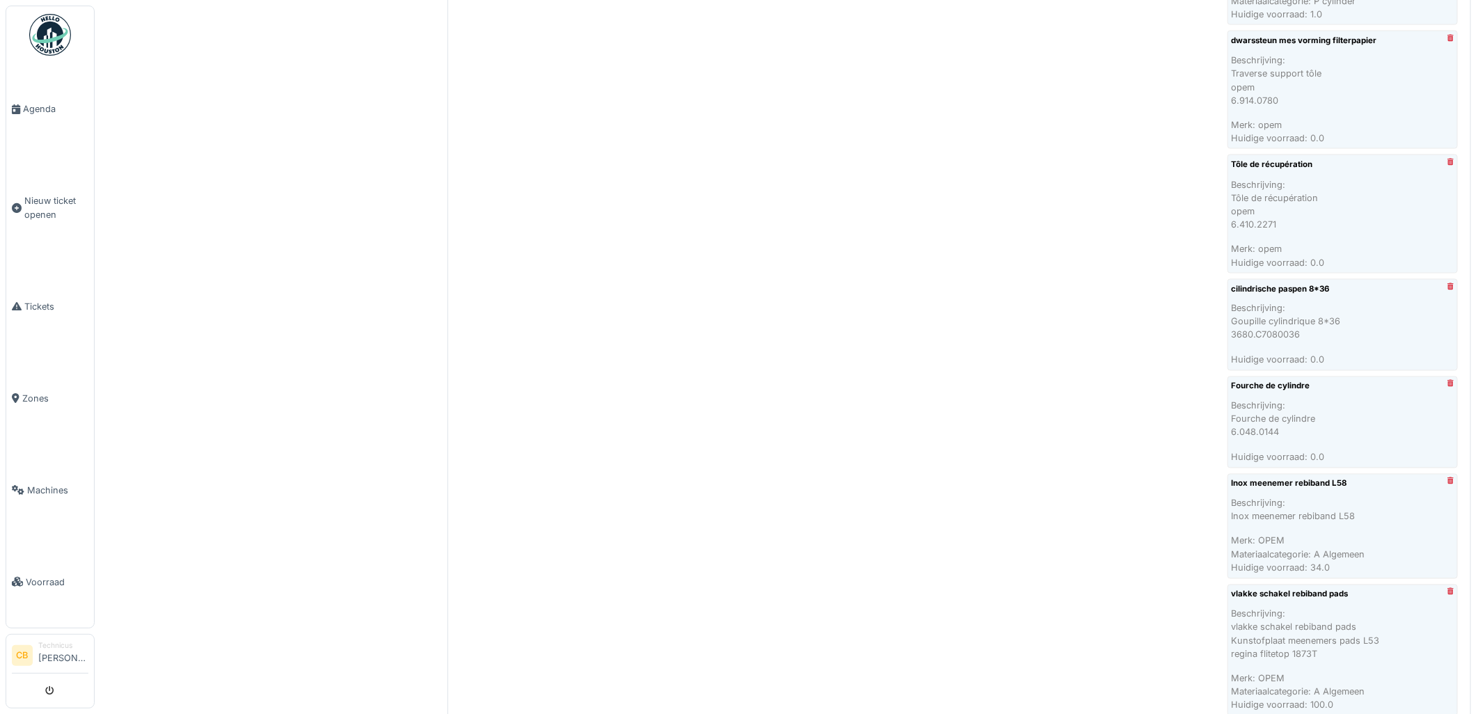
scroll to position [1392, 0]
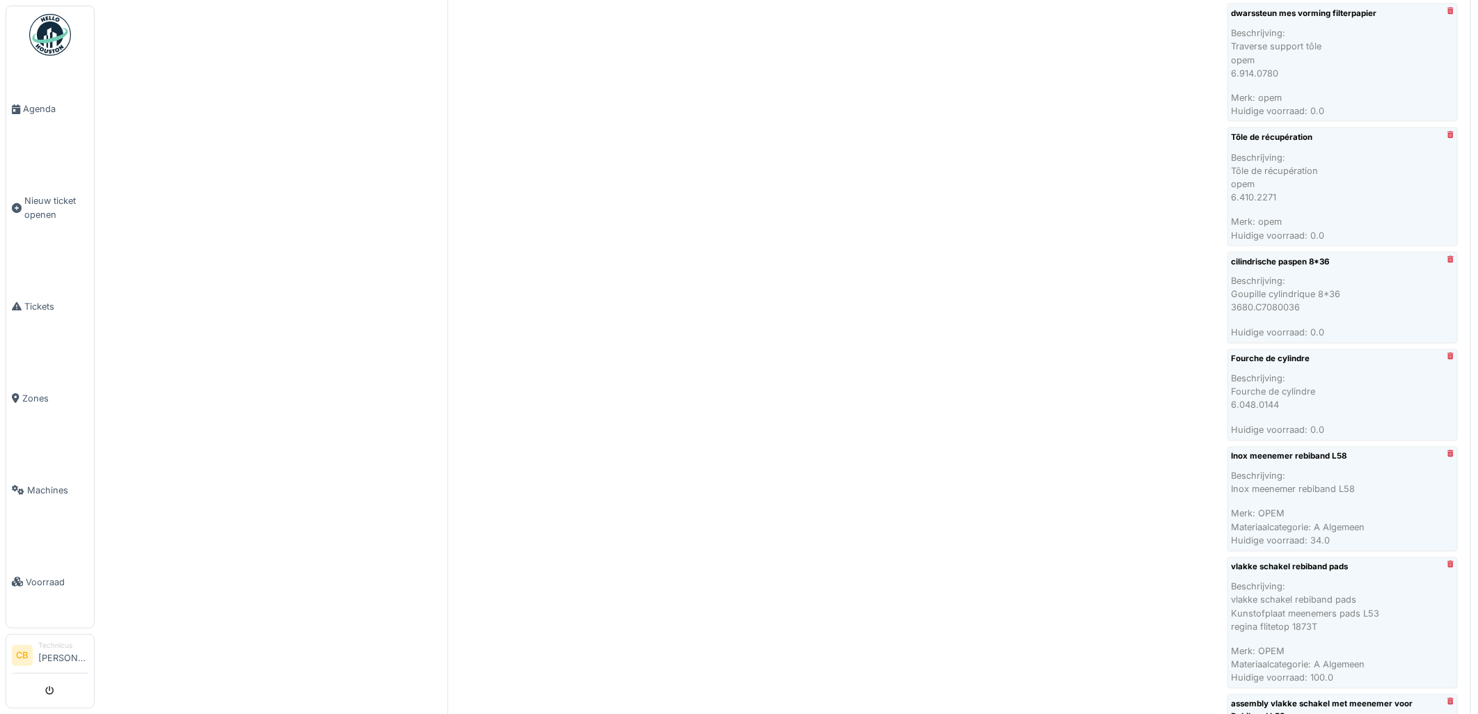
click at [1329, 483] on p "Inox meenemer rebiband L58" at bounding box center [1343, 489] width 222 height 13
click at [1309, 451] on link "Inox meenemer rebiband L58" at bounding box center [1290, 457] width 116 height 12
click at [1304, 562] on link "vlakke schakel rebiband pads" at bounding box center [1290, 568] width 117 height 12
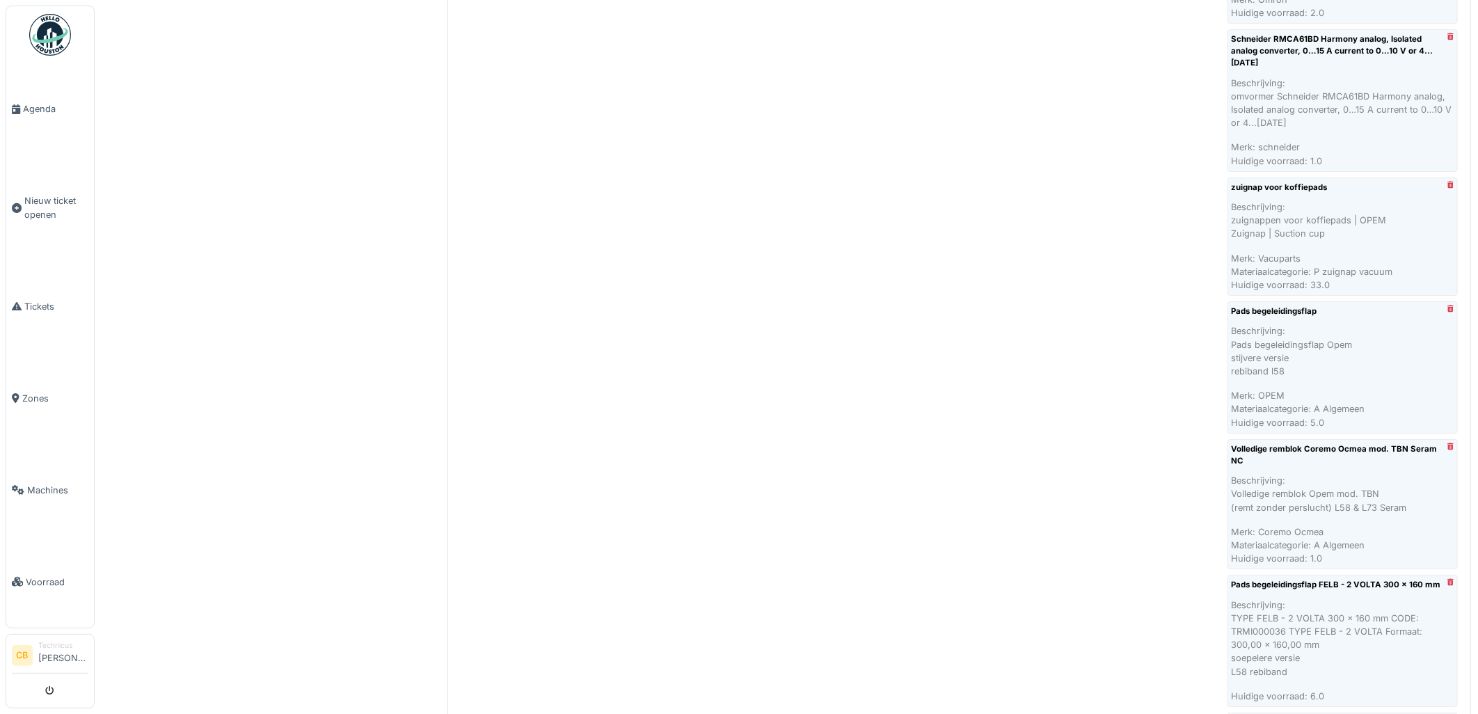
scroll to position [3093, 0]
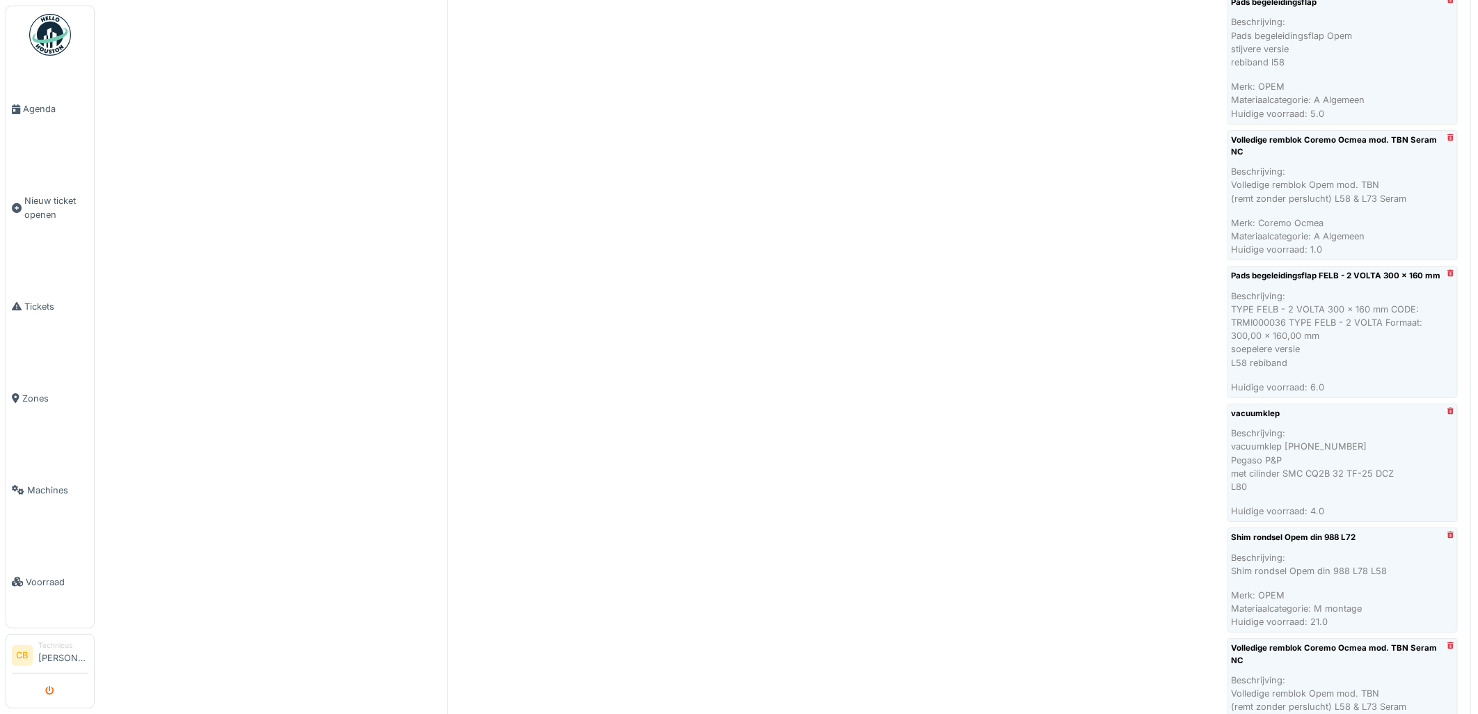
click at [49, 683] on button "submit" at bounding box center [50, 690] width 27 height 23
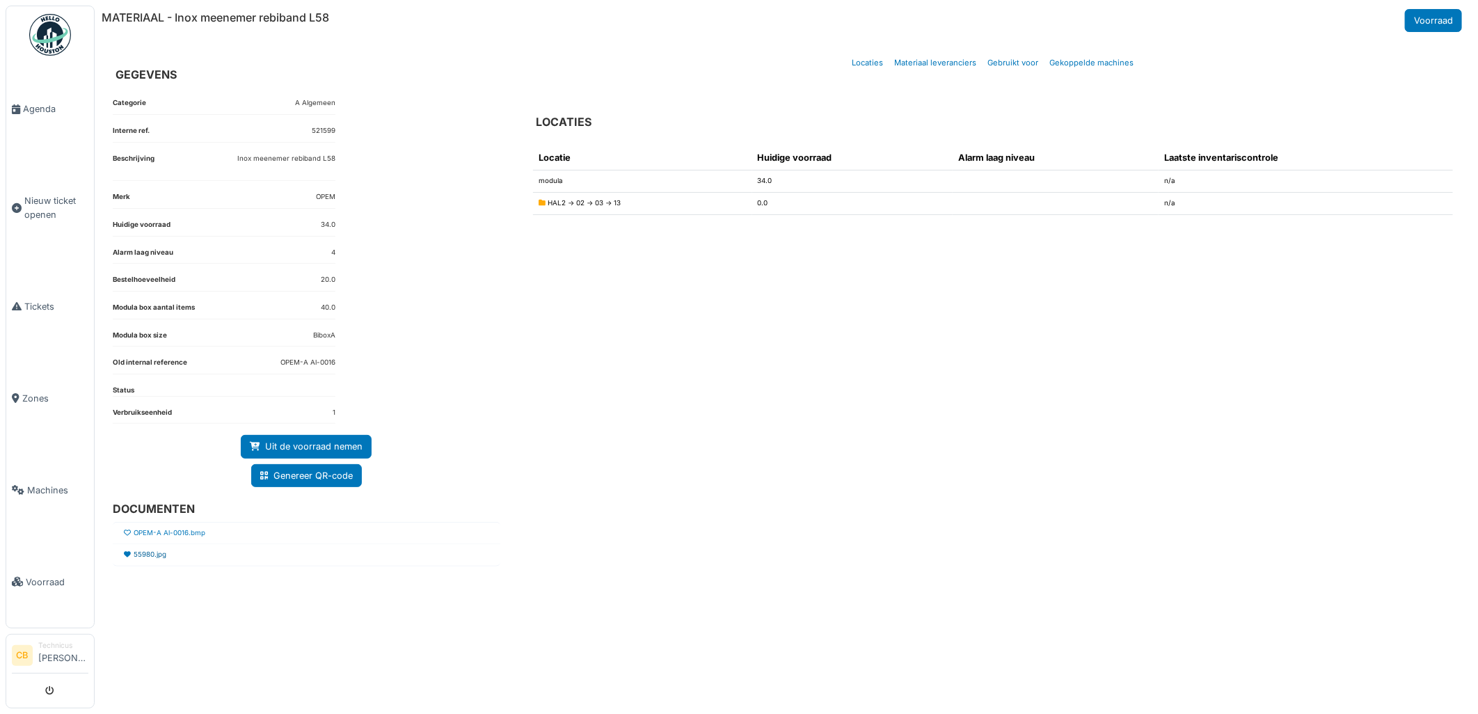
click at [143, 560] on link "55980.jpg" at bounding box center [150, 555] width 33 height 10
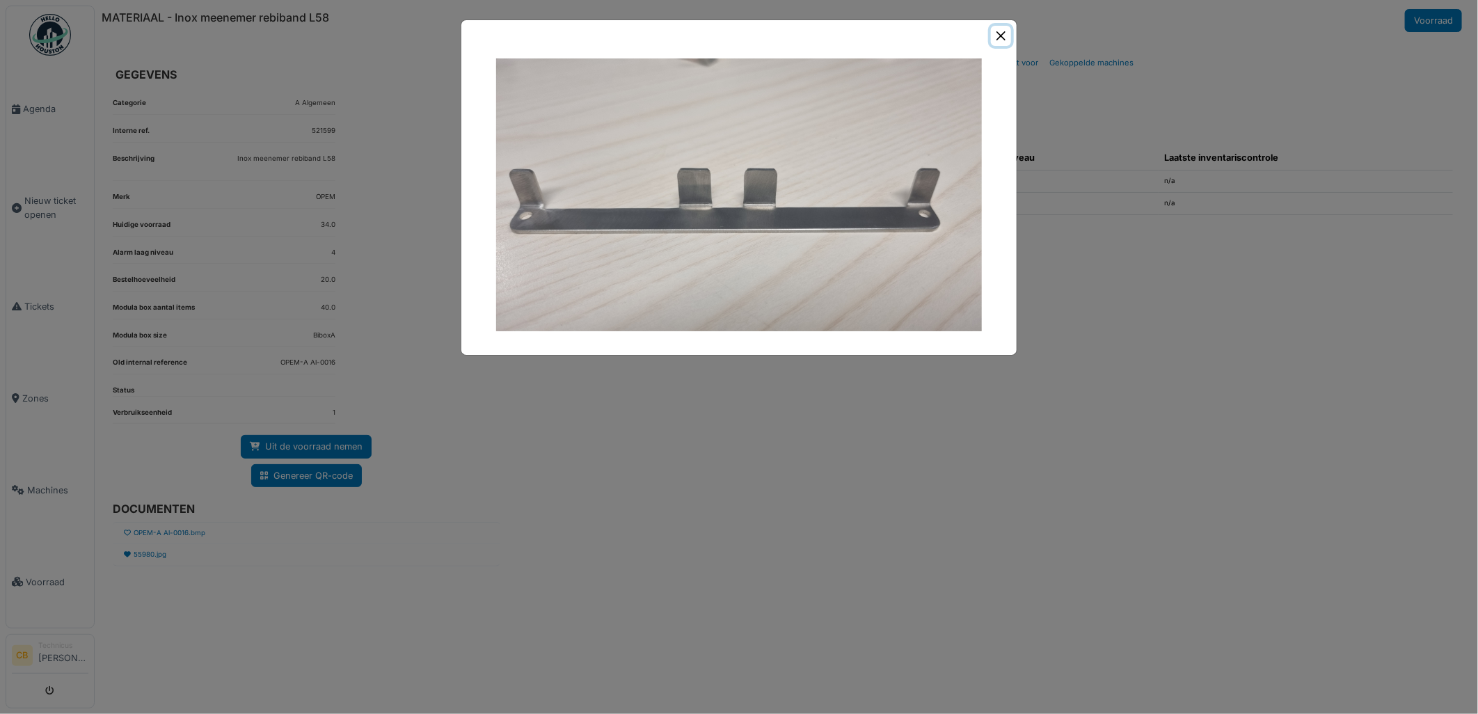
click at [1002, 33] on button "Close" at bounding box center [1001, 36] width 20 height 20
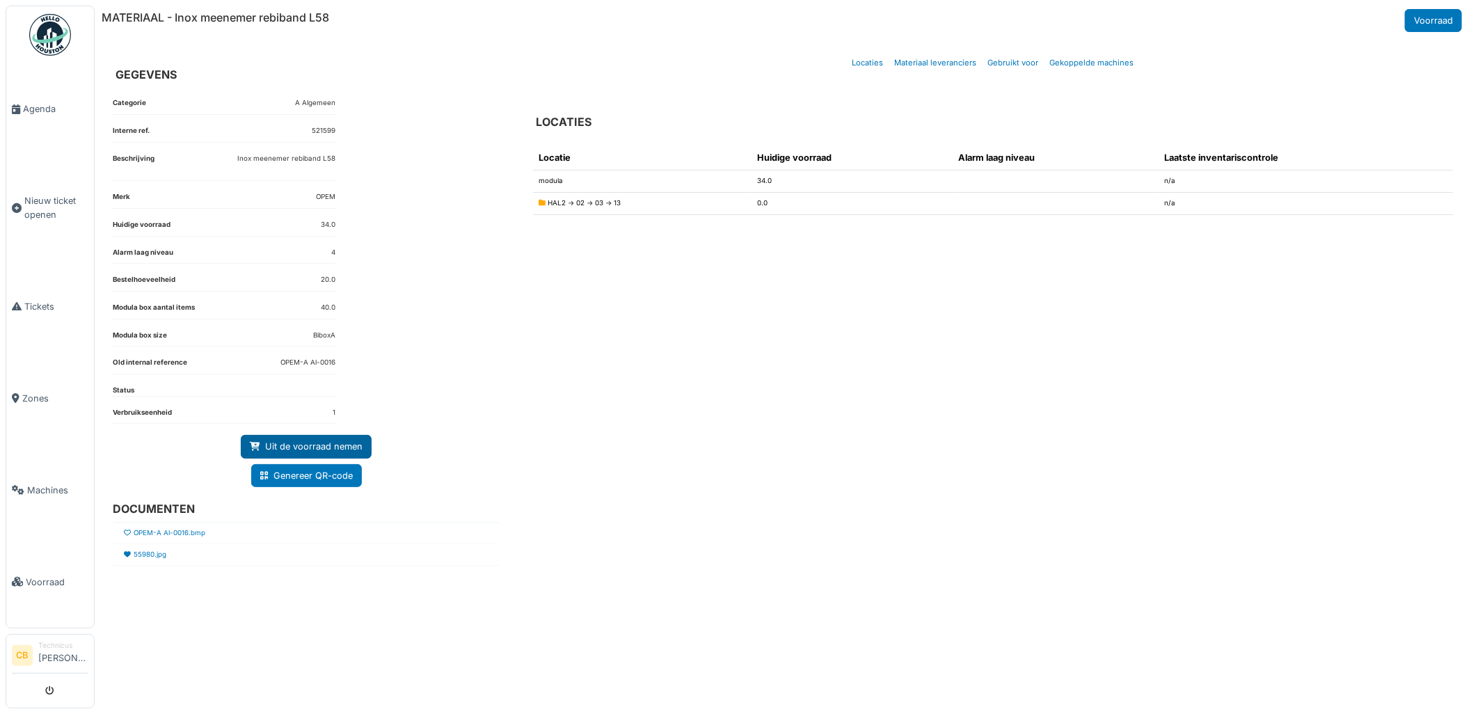
click at [339, 442] on link "Uit de voorraad nemen" at bounding box center [306, 446] width 131 height 23
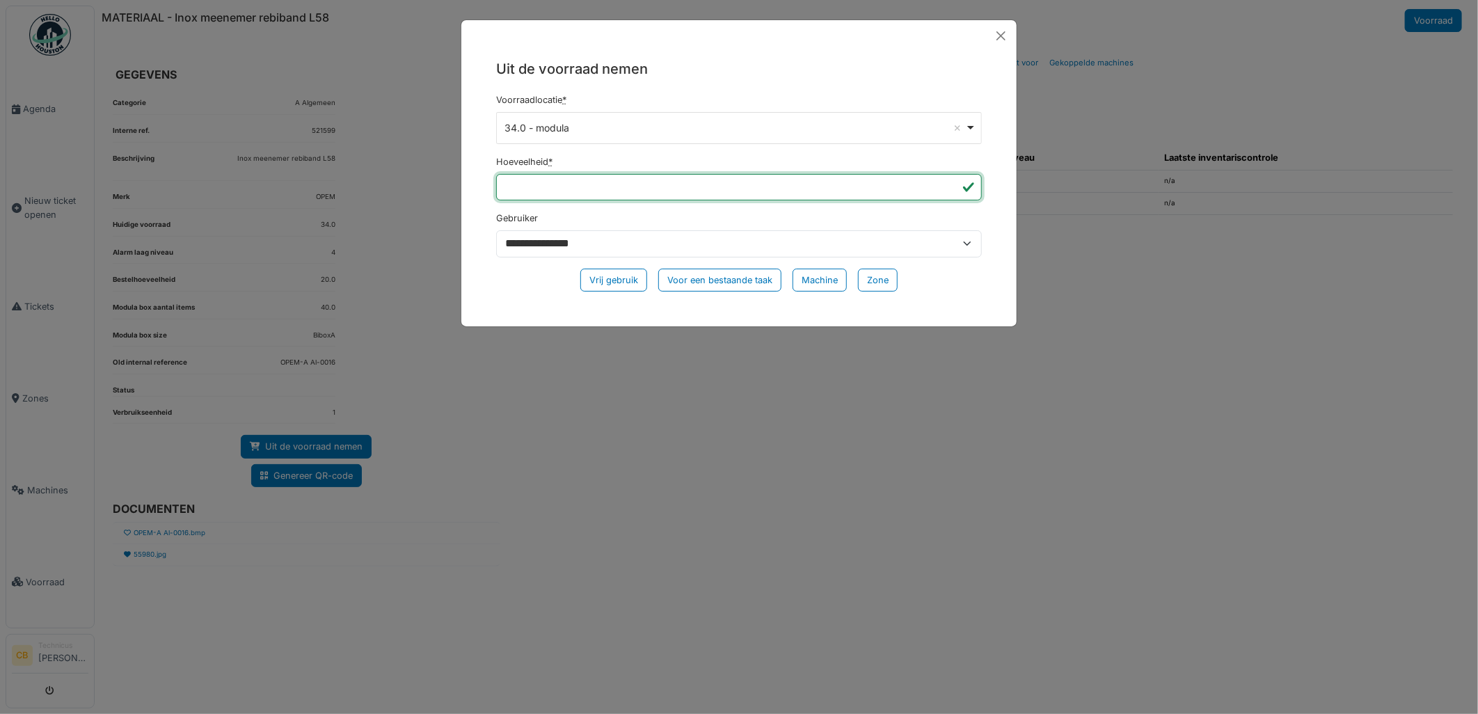
click at [530, 182] on input "*" at bounding box center [739, 187] width 486 height 26
type input "**"
click at [601, 277] on div "Vrij gebruik" at bounding box center [613, 280] width 67 height 23
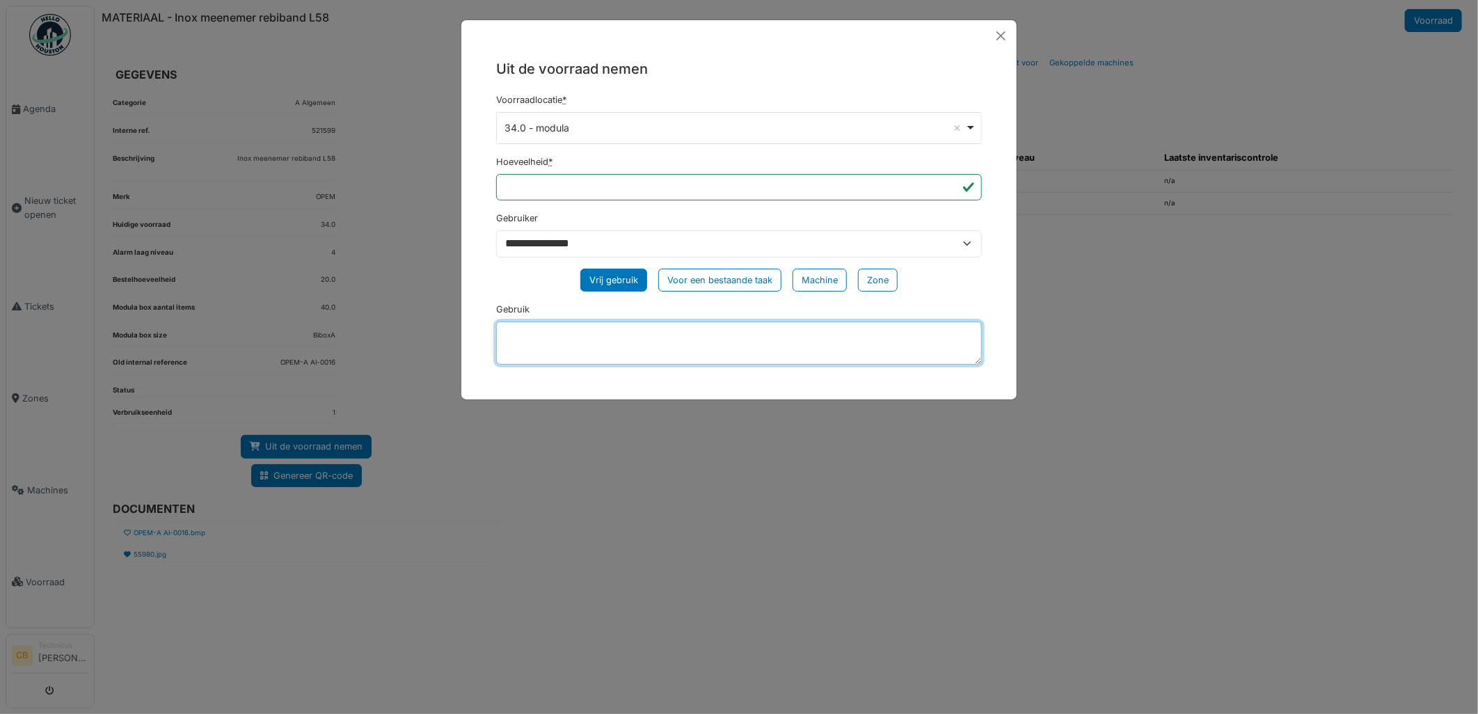
click at [540, 342] on textarea "Gebruik" at bounding box center [739, 343] width 486 height 43
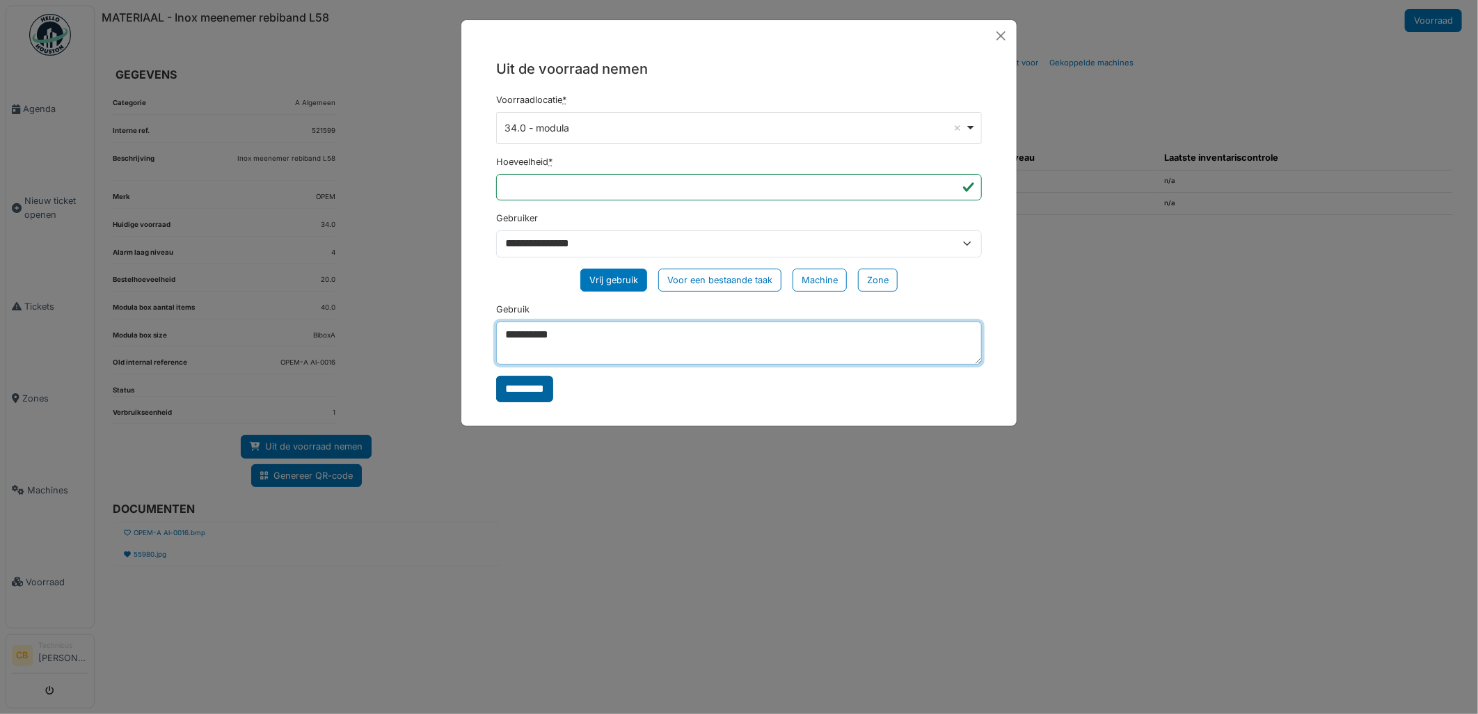
type textarea "**********"
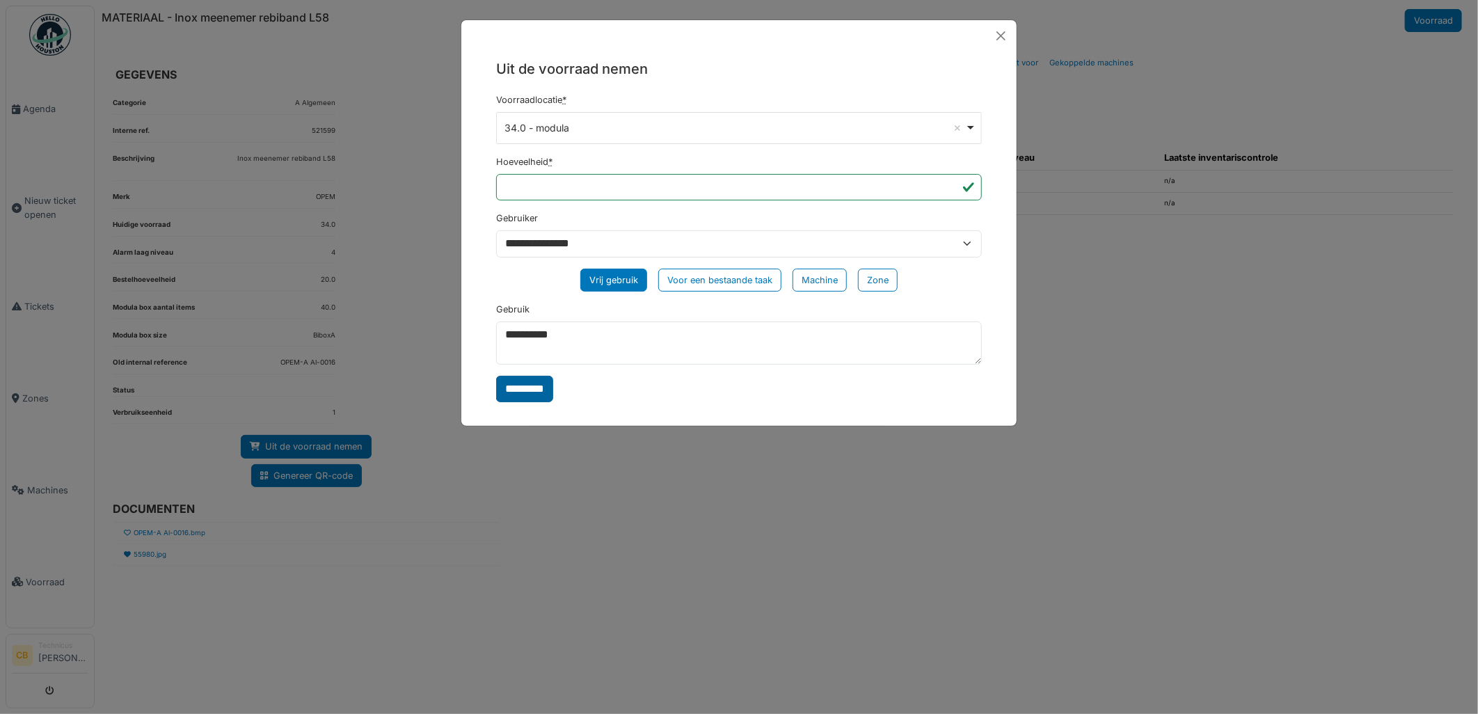
click at [543, 383] on input "*********" at bounding box center [524, 389] width 57 height 26
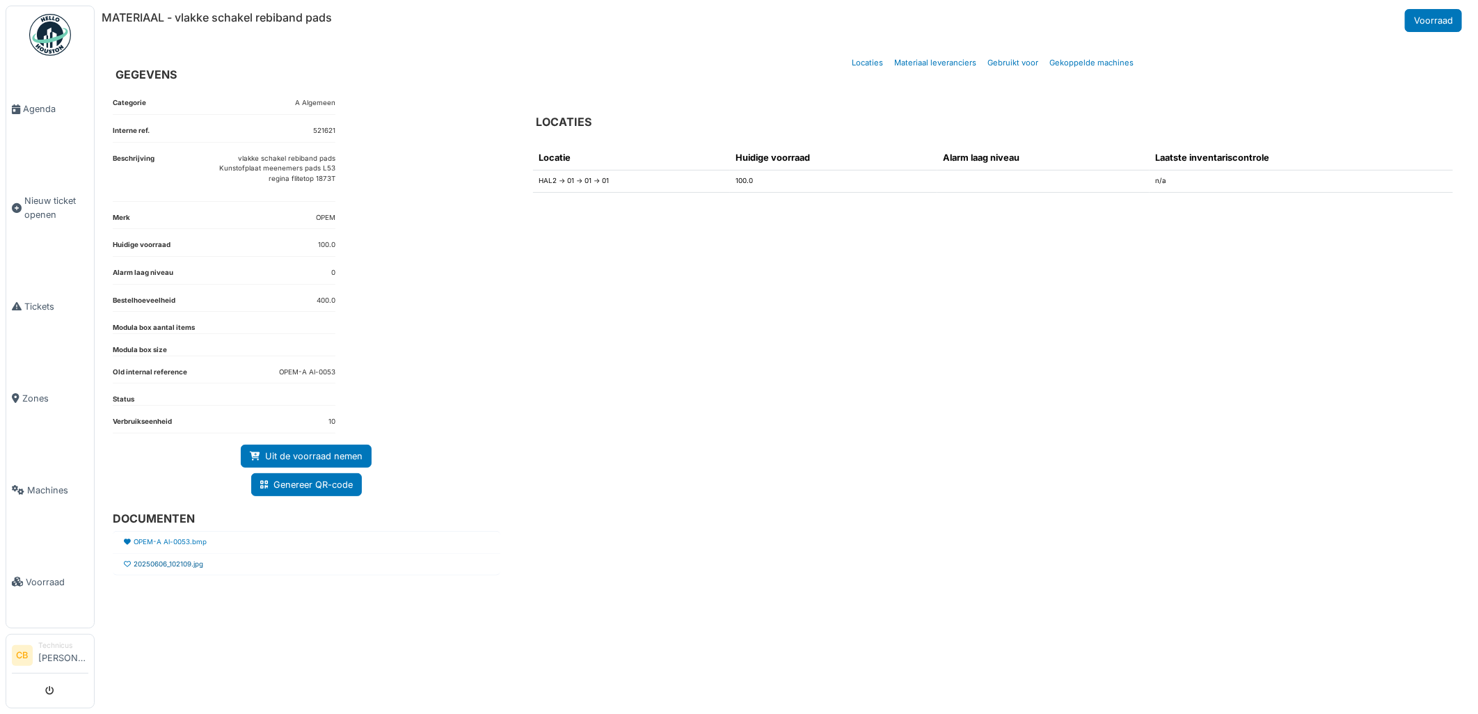
click at [170, 567] on link "20250606_102109.jpg" at bounding box center [169, 565] width 70 height 10
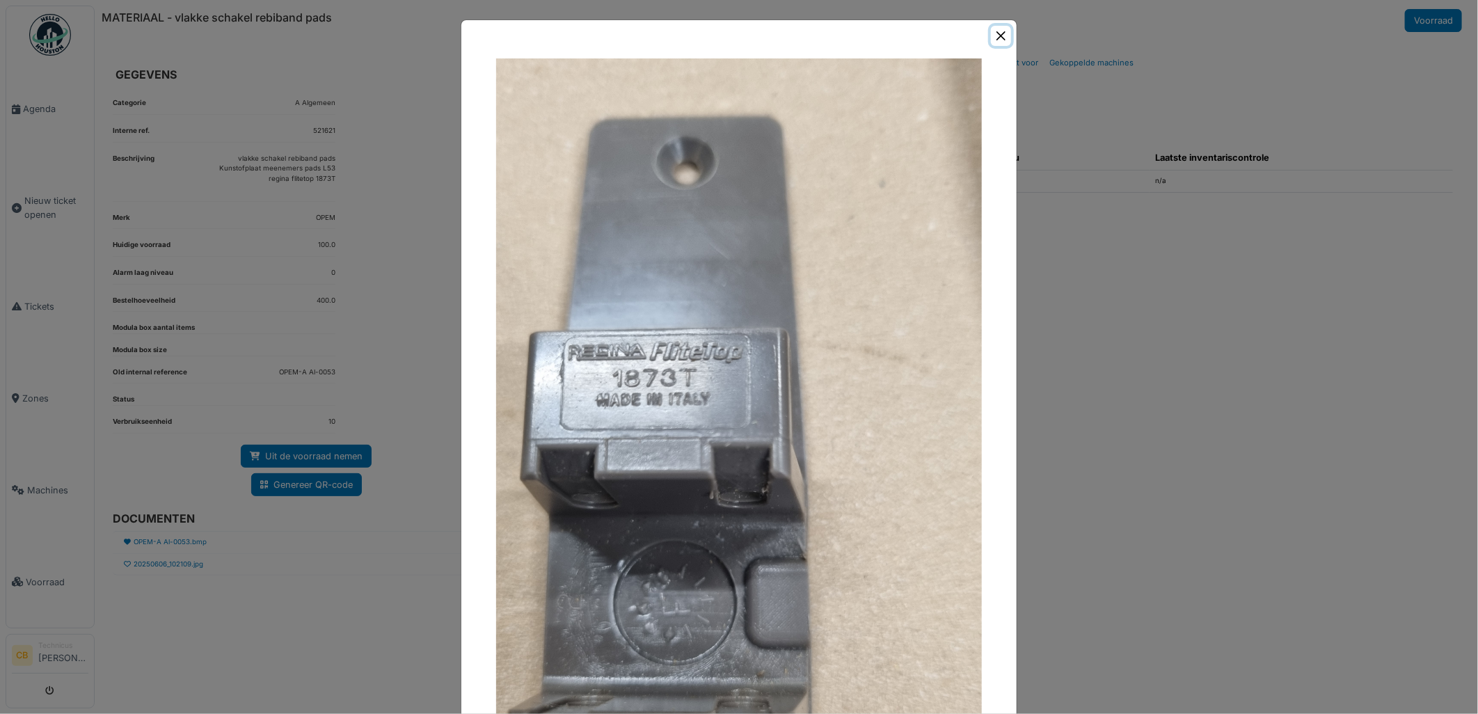
click at [996, 37] on button "Close" at bounding box center [1001, 36] width 20 height 20
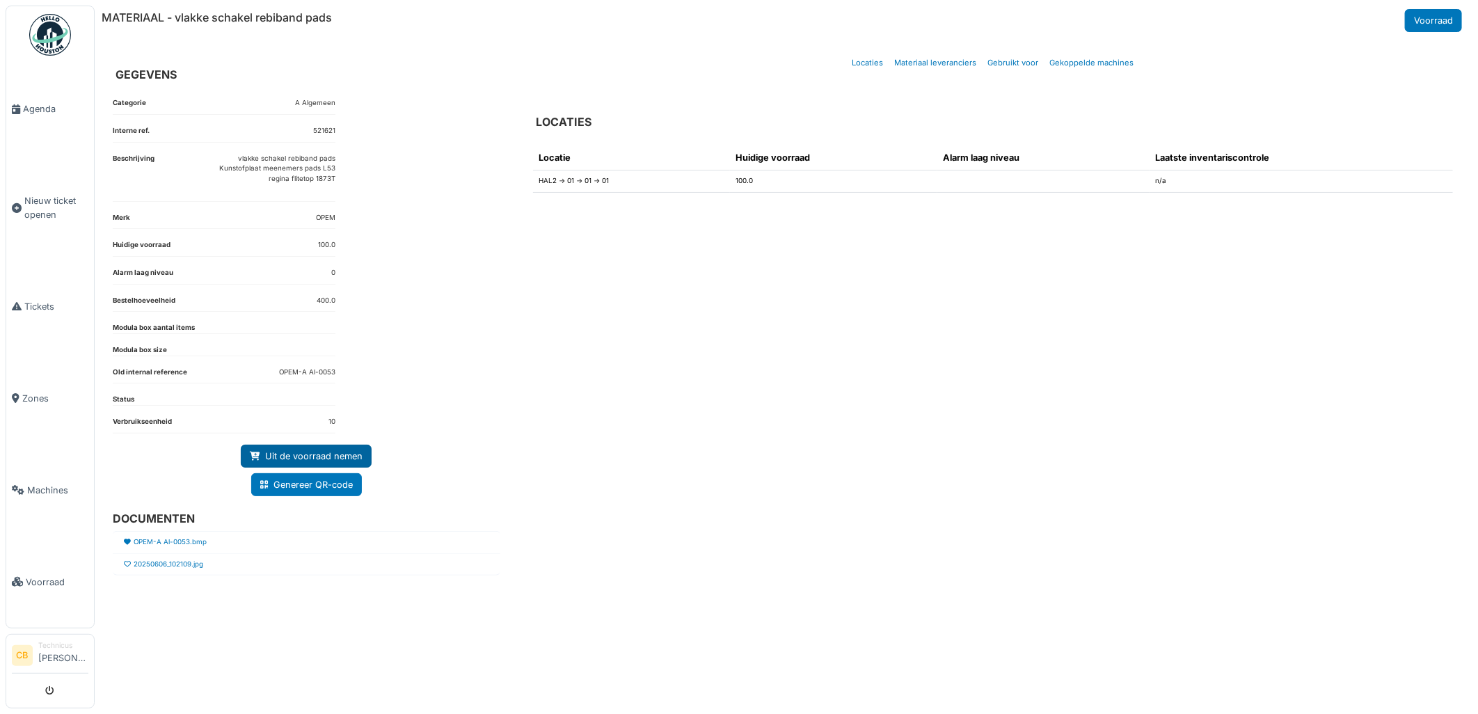
click at [308, 452] on link "Uit de voorraad nemen" at bounding box center [306, 456] width 131 height 23
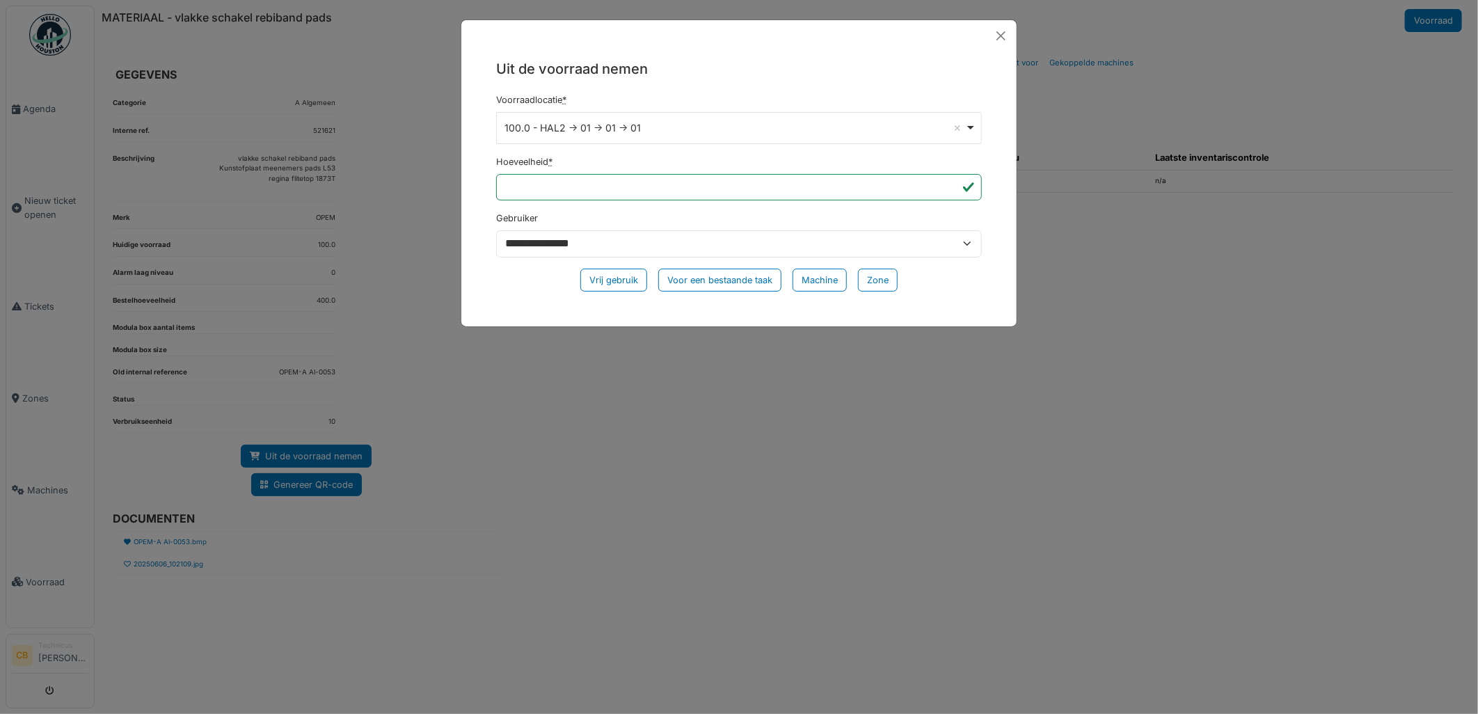
click at [973, 124] on div "100.0 - HAL2 -> 01 -> 01 -> 01 Remove item" at bounding box center [739, 128] width 474 height 20
click at [1006, 36] on button "Close" at bounding box center [1001, 36] width 20 height 20
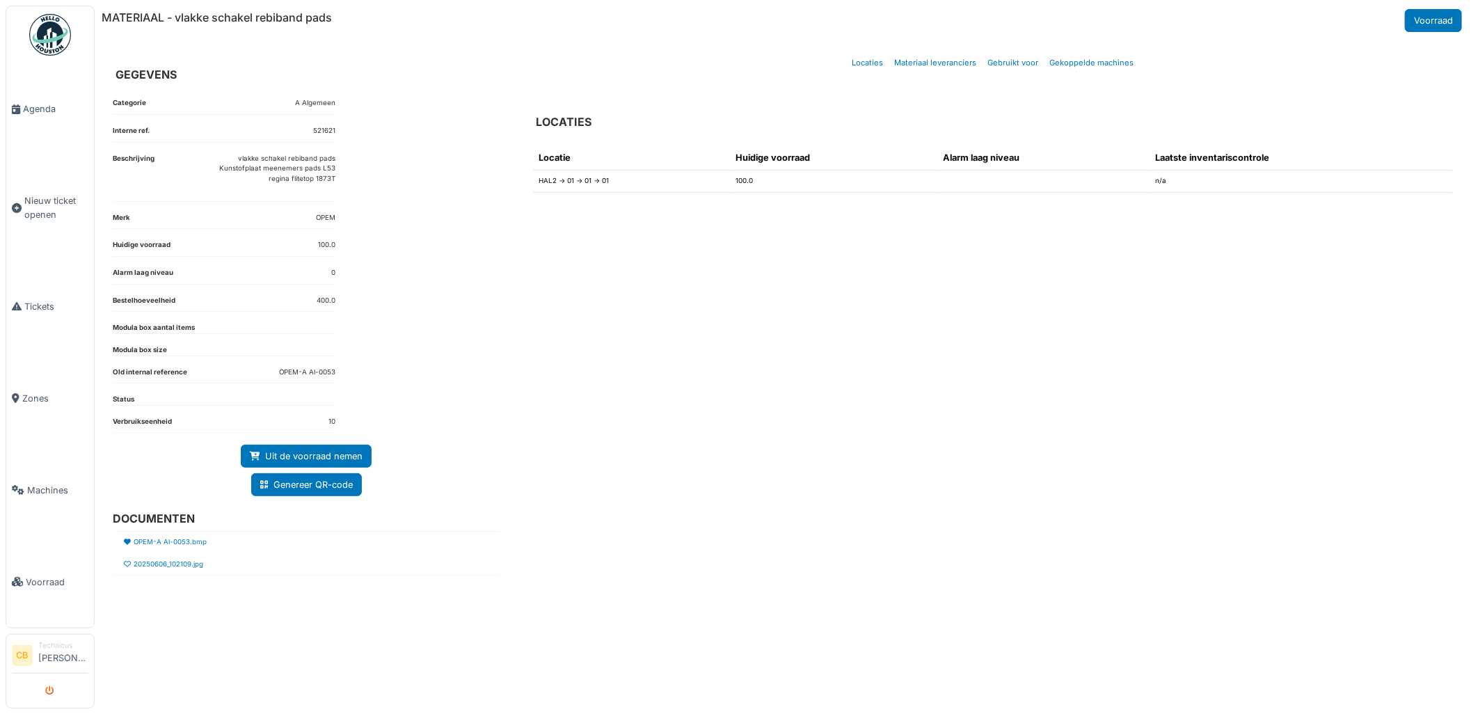
click at [42, 695] on button "submit" at bounding box center [50, 690] width 27 height 23
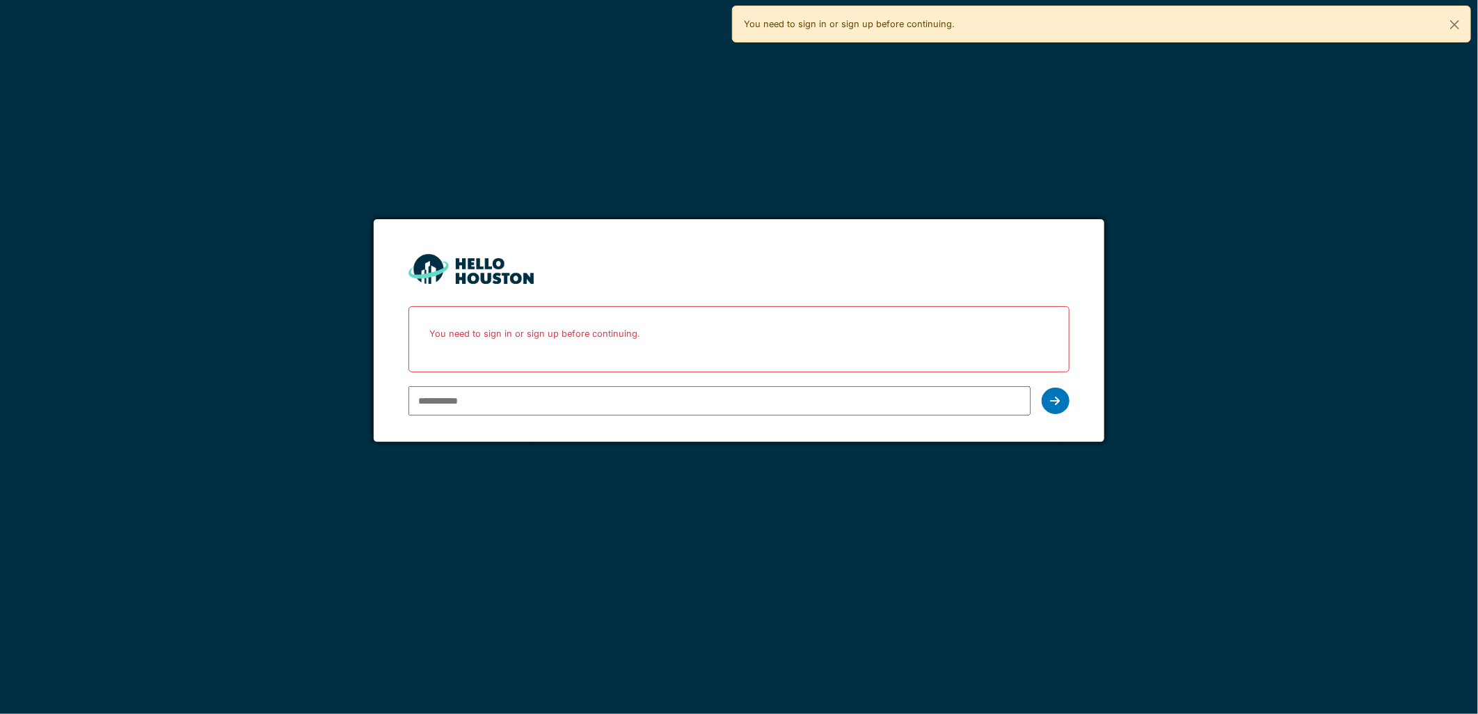
click at [454, 404] on input "email" at bounding box center [719, 400] width 621 height 29
type input "**********"
click at [1052, 398] on icon at bounding box center [1056, 400] width 10 height 11
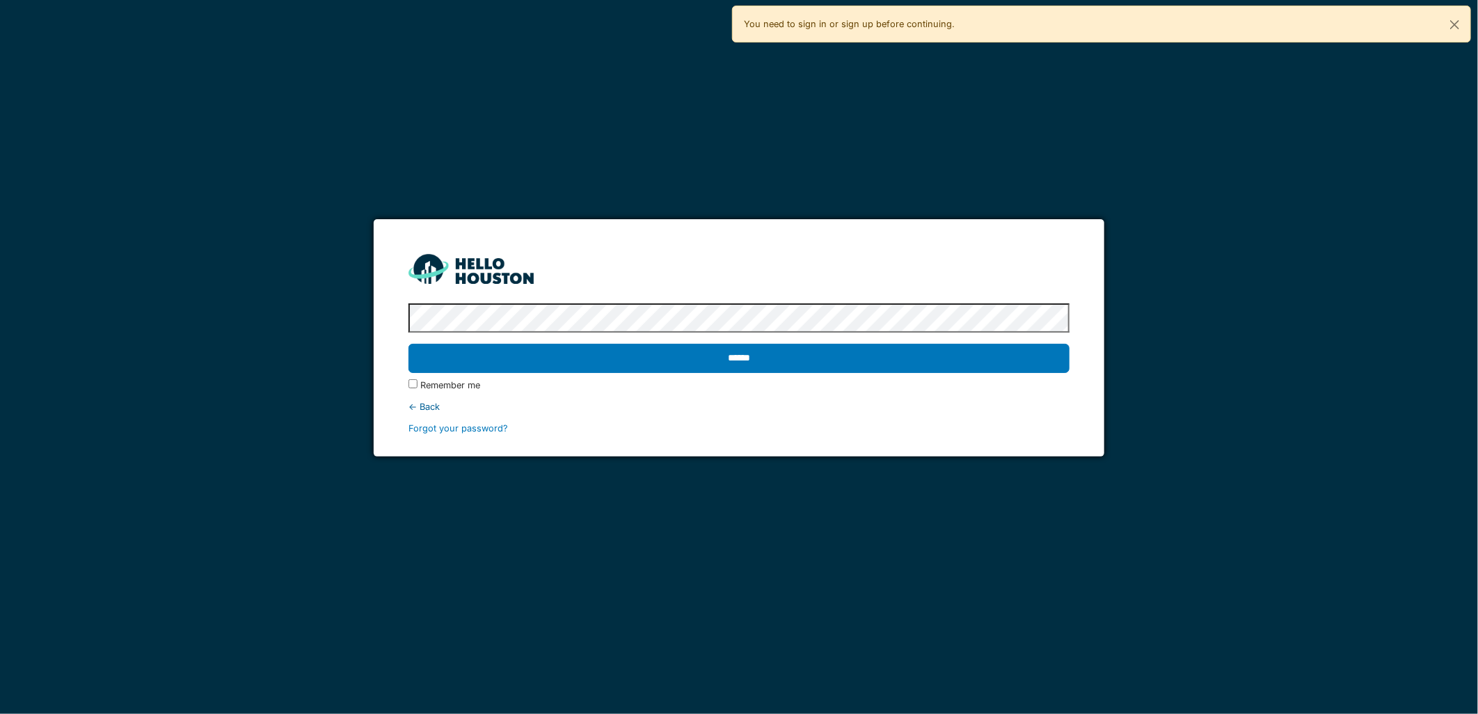
click at [409, 344] on input "******" at bounding box center [739, 358] width 660 height 29
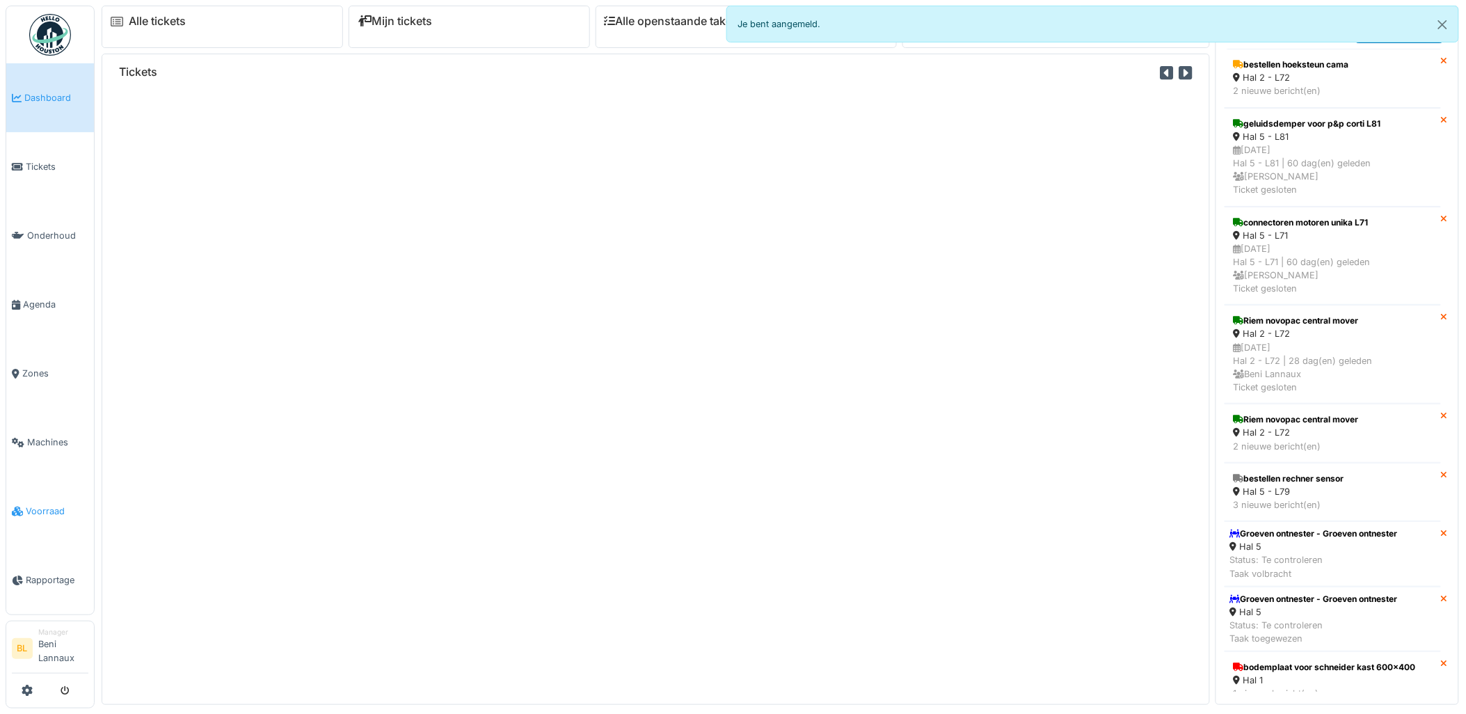
click at [35, 517] on span "Voorraad" at bounding box center [57, 511] width 63 height 13
click at [54, 509] on span "Voorraad" at bounding box center [57, 511] width 63 height 13
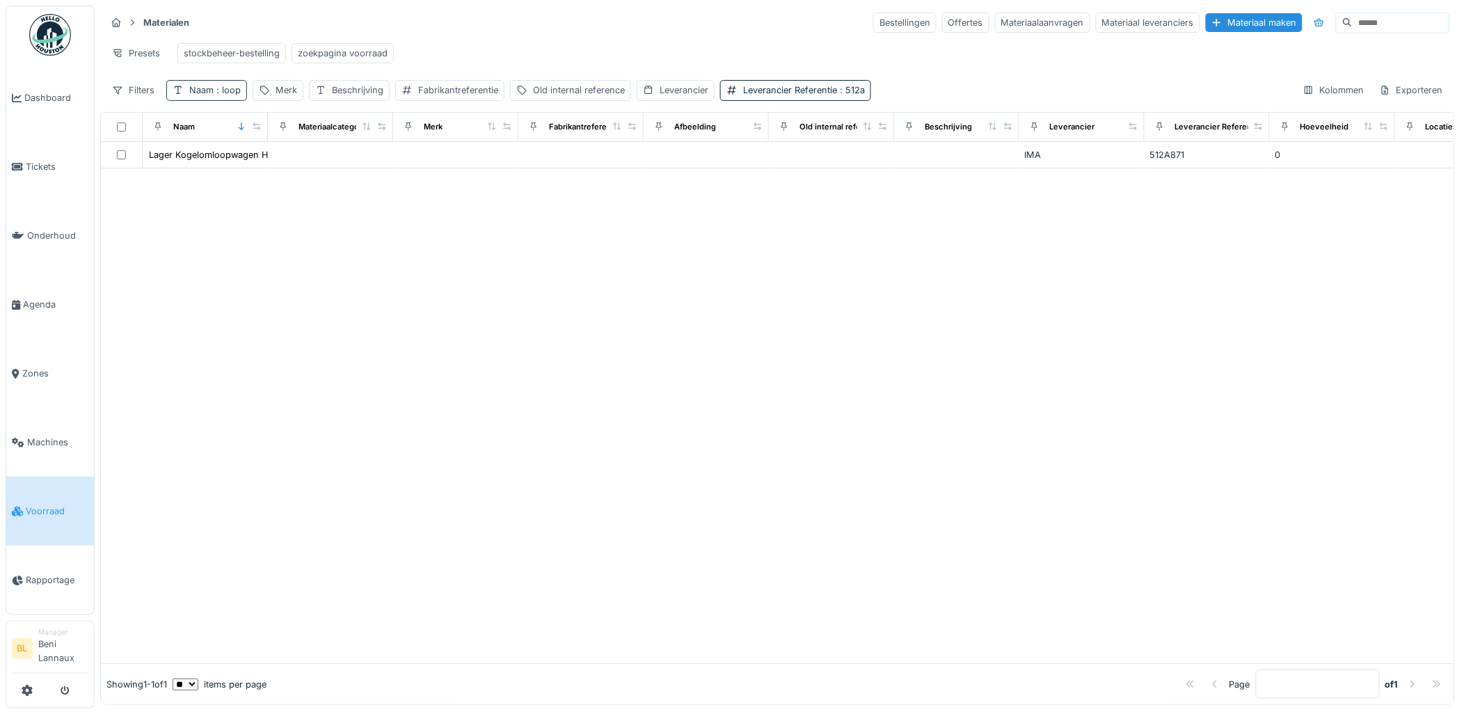
click at [216, 95] on span ": loop" at bounding box center [227, 90] width 27 height 10
click at [225, 160] on input "****" at bounding box center [243, 169] width 141 height 29
click at [353, 97] on div "Beschrijving" at bounding box center [358, 90] width 52 height 13
click at [363, 169] on label "Beschrijving" at bounding box center [354, 168] width 69 height 17
click at [363, 169] on input "Beschrijving" at bounding box center [400, 169] width 170 height 29
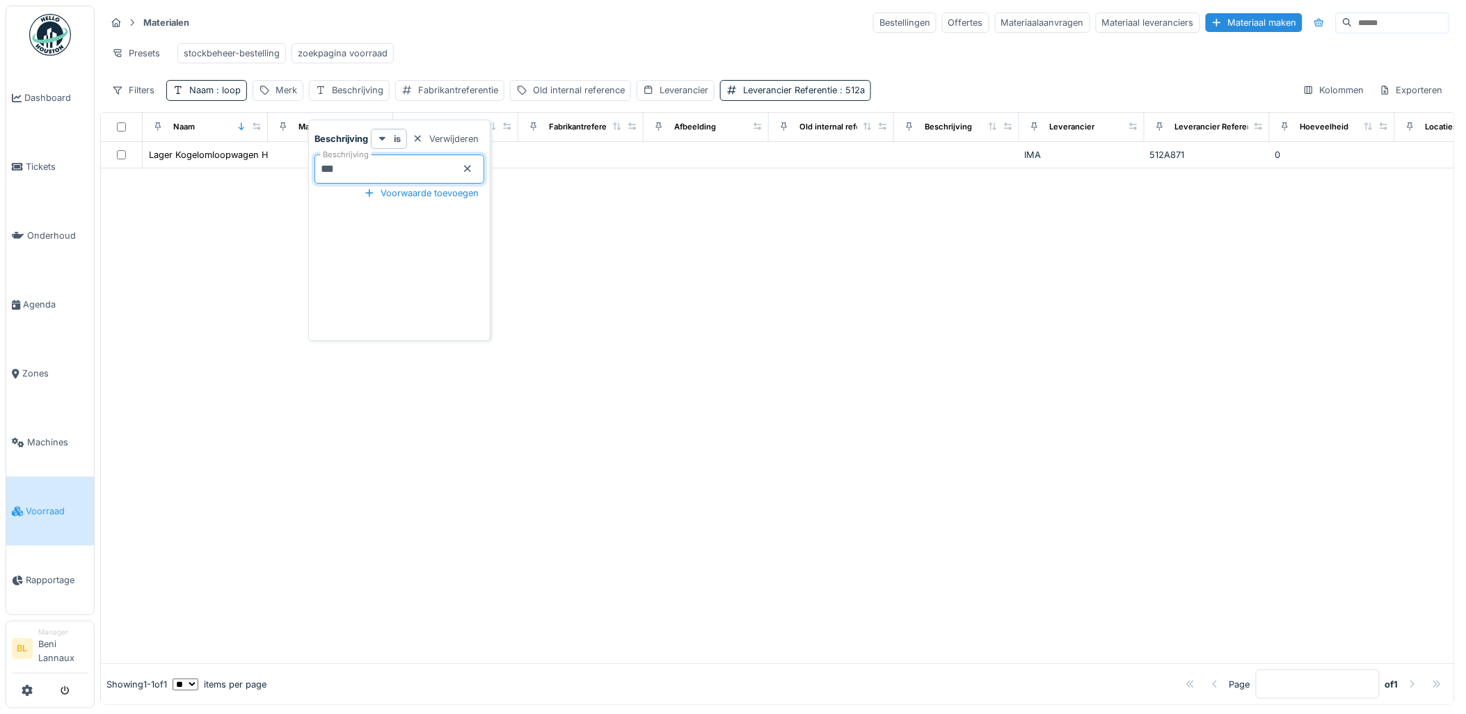
type input "****"
click at [228, 95] on span ": loop" at bounding box center [227, 90] width 27 height 10
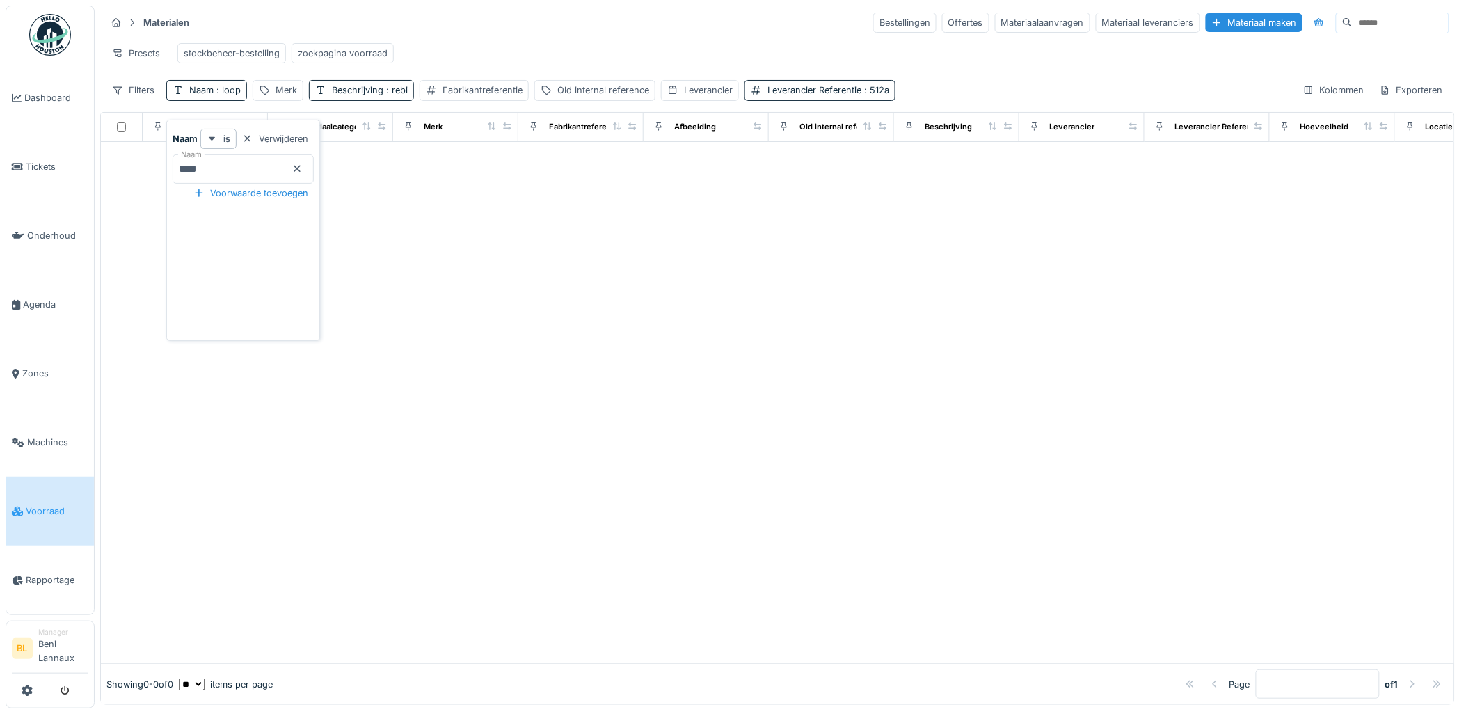
click at [303, 174] on div at bounding box center [297, 168] width 11 height 13
click at [303, 169] on icon at bounding box center [297, 168] width 11 height 9
click at [850, 95] on span ": 512a" at bounding box center [848, 90] width 28 height 10
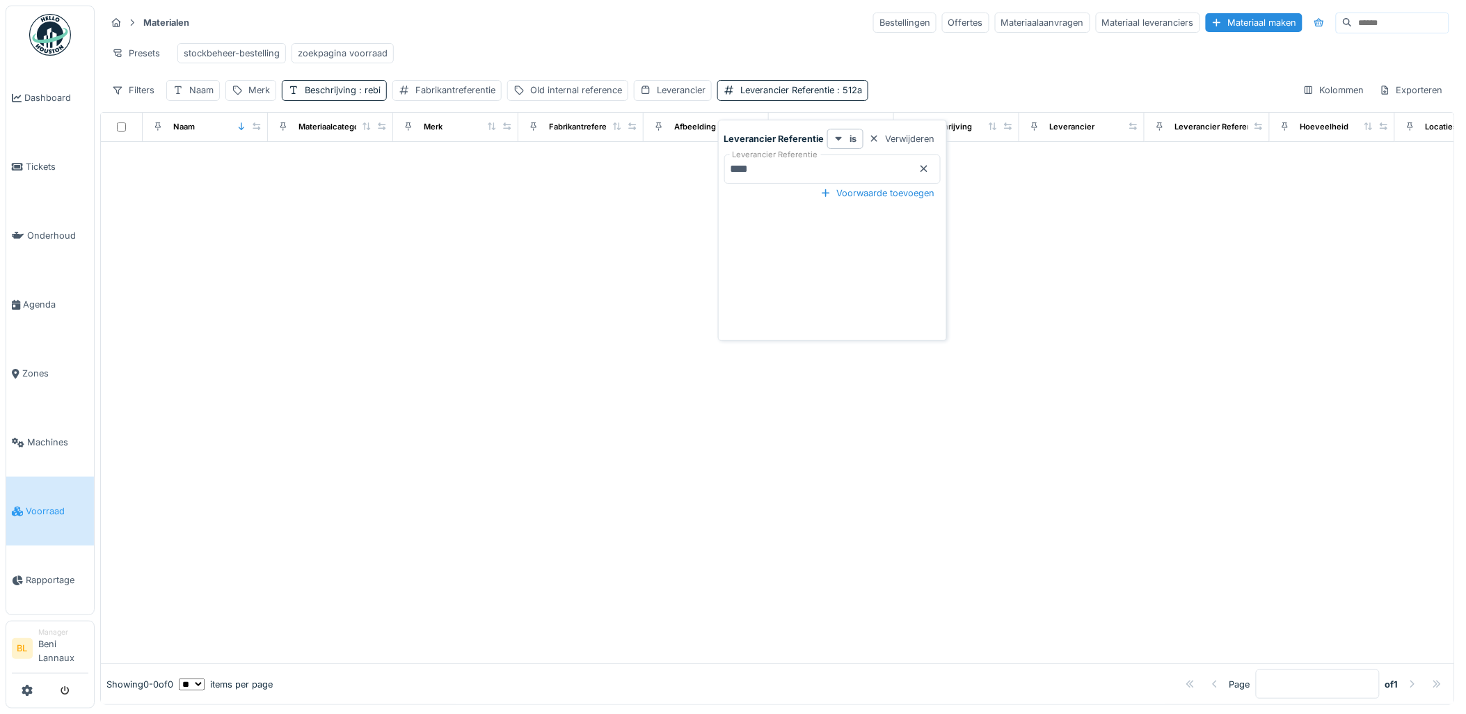
click at [928, 167] on icon at bounding box center [924, 168] width 11 height 9
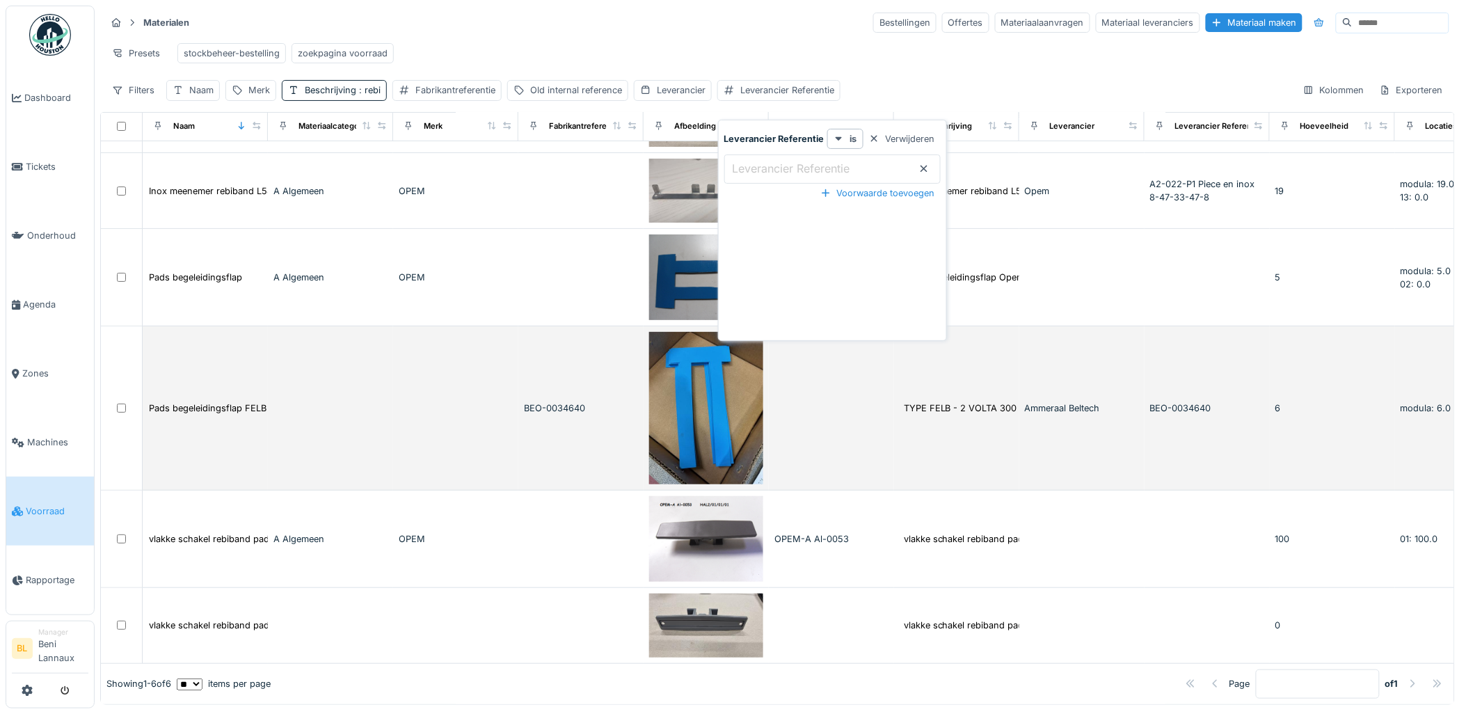
scroll to position [100, 0]
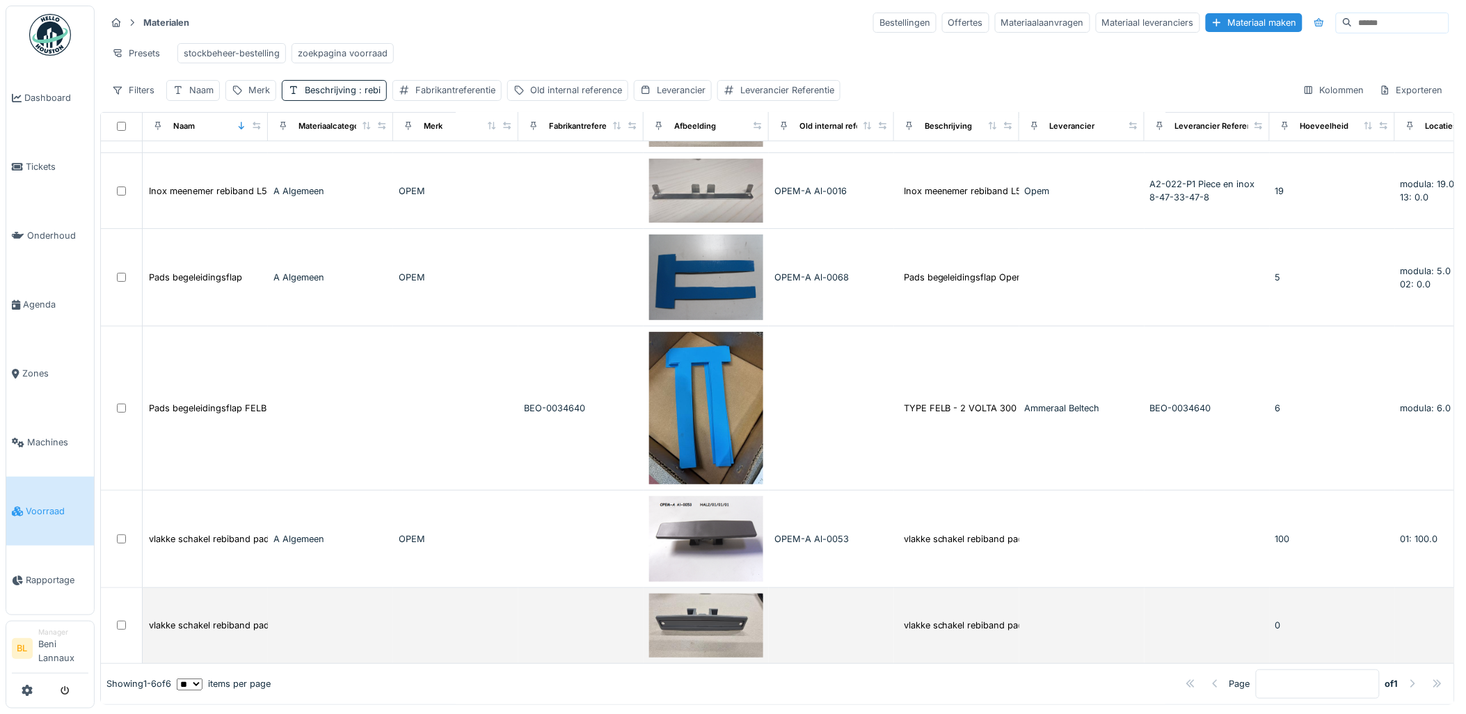
click at [713, 601] on img at bounding box center [706, 626] width 114 height 64
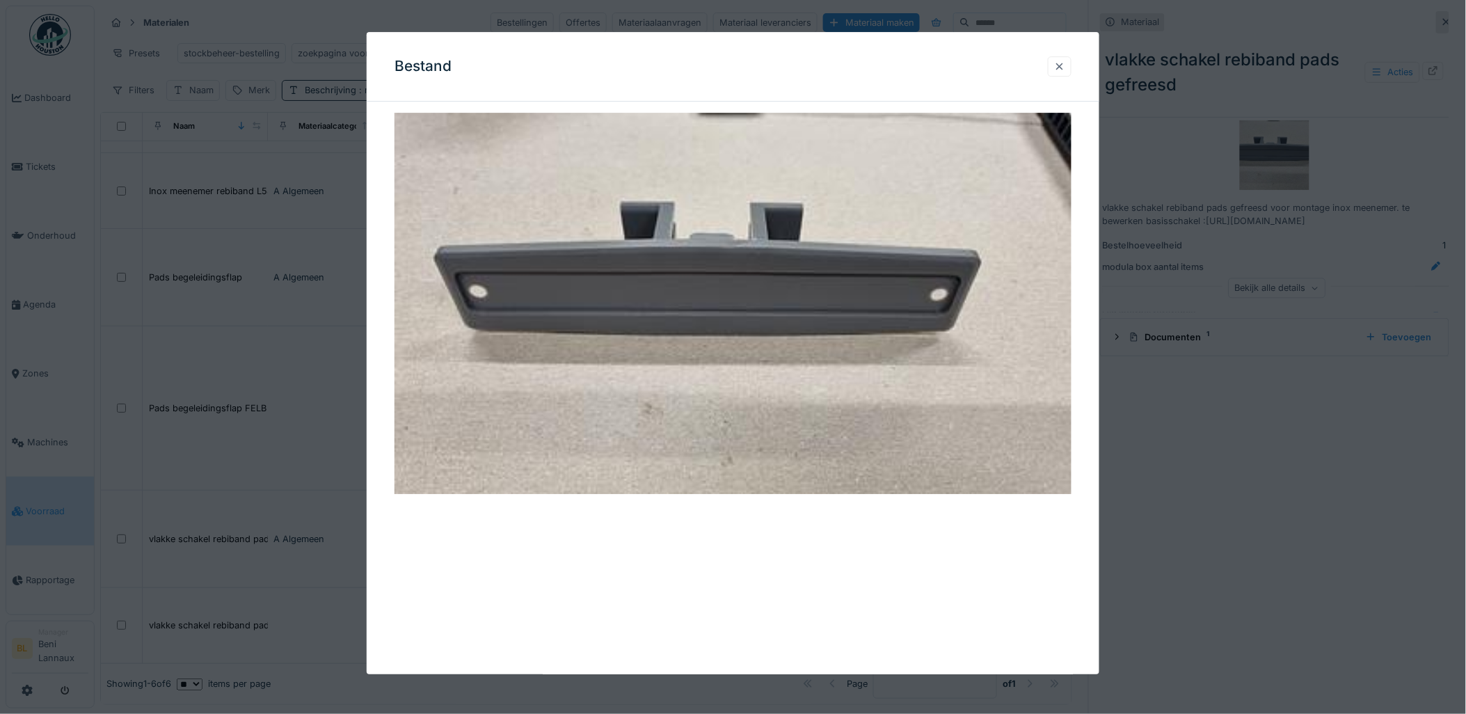
click at [1066, 67] on div at bounding box center [1059, 66] width 11 height 13
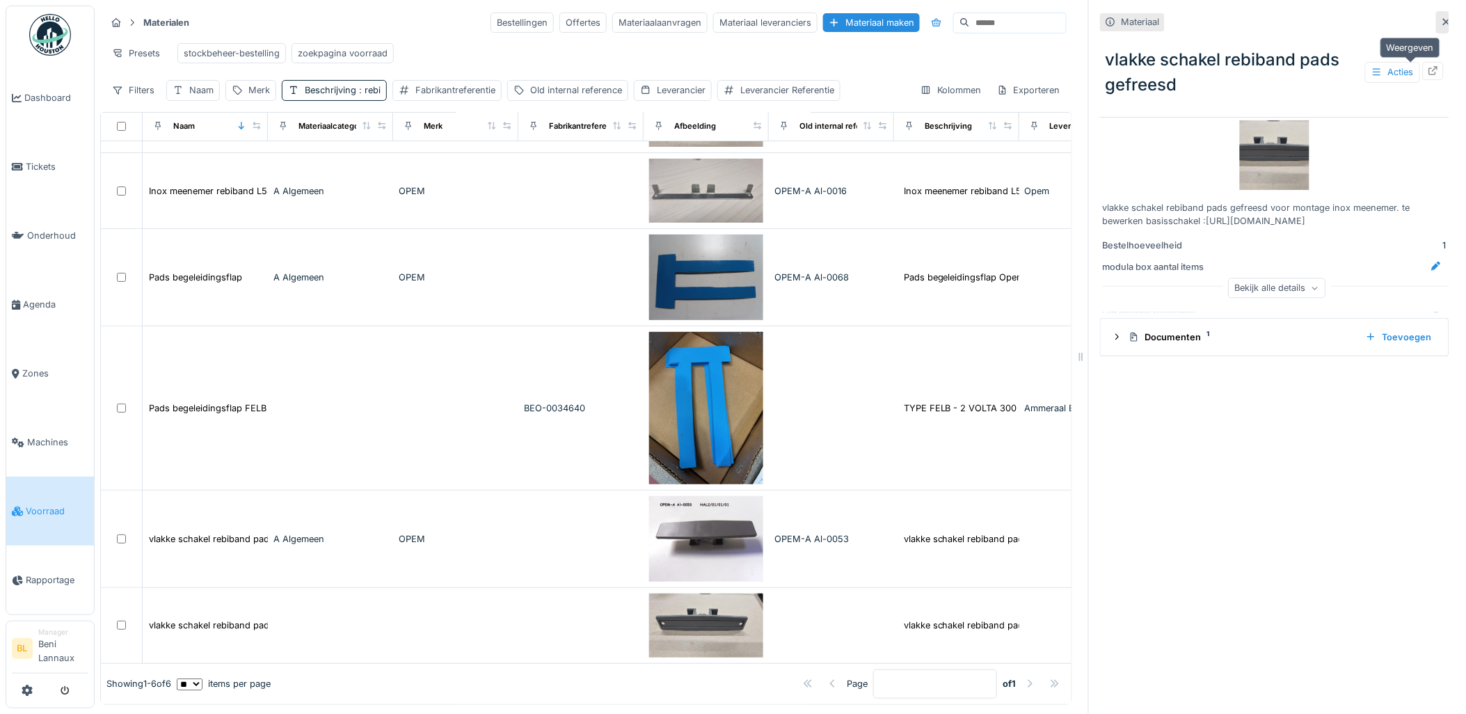
click at [1428, 66] on icon at bounding box center [1433, 70] width 11 height 9
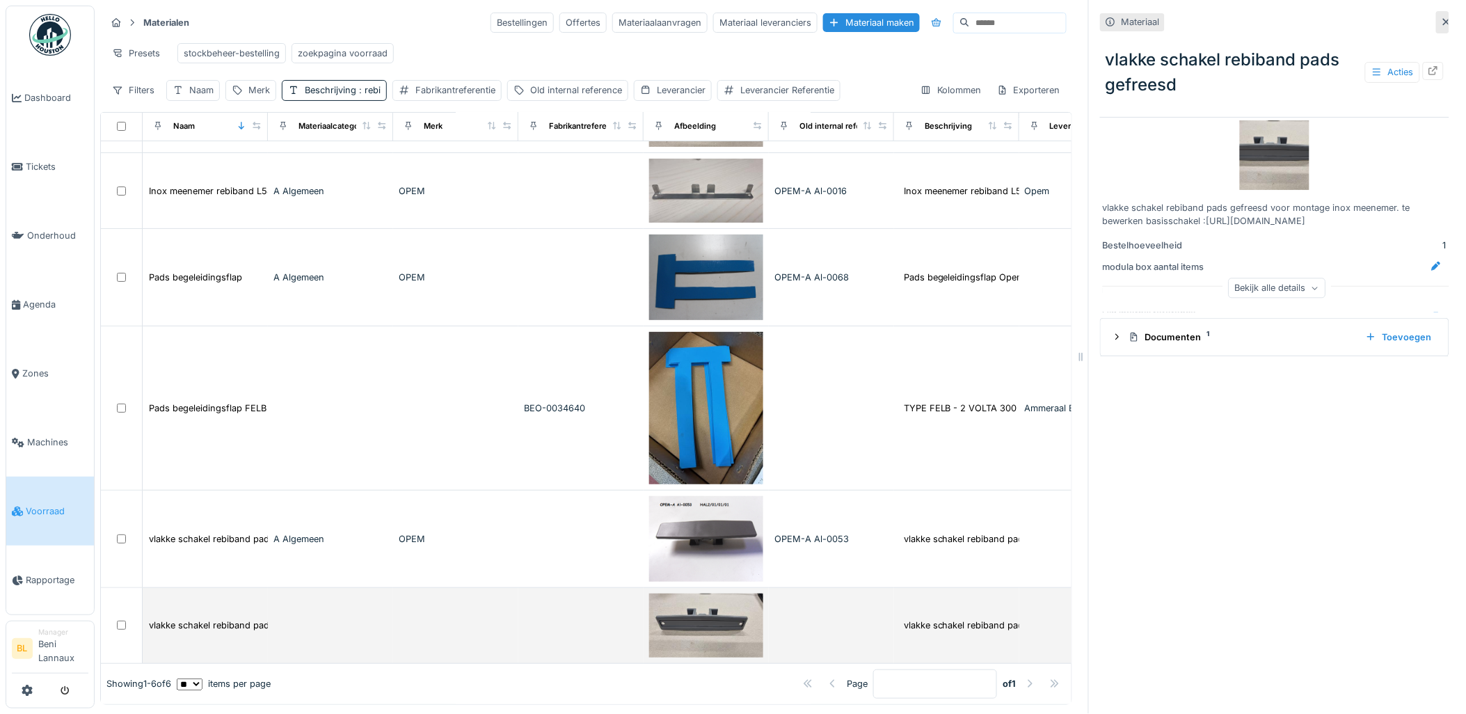
scroll to position [11, 0]
click at [704, 594] on img at bounding box center [706, 626] width 114 height 64
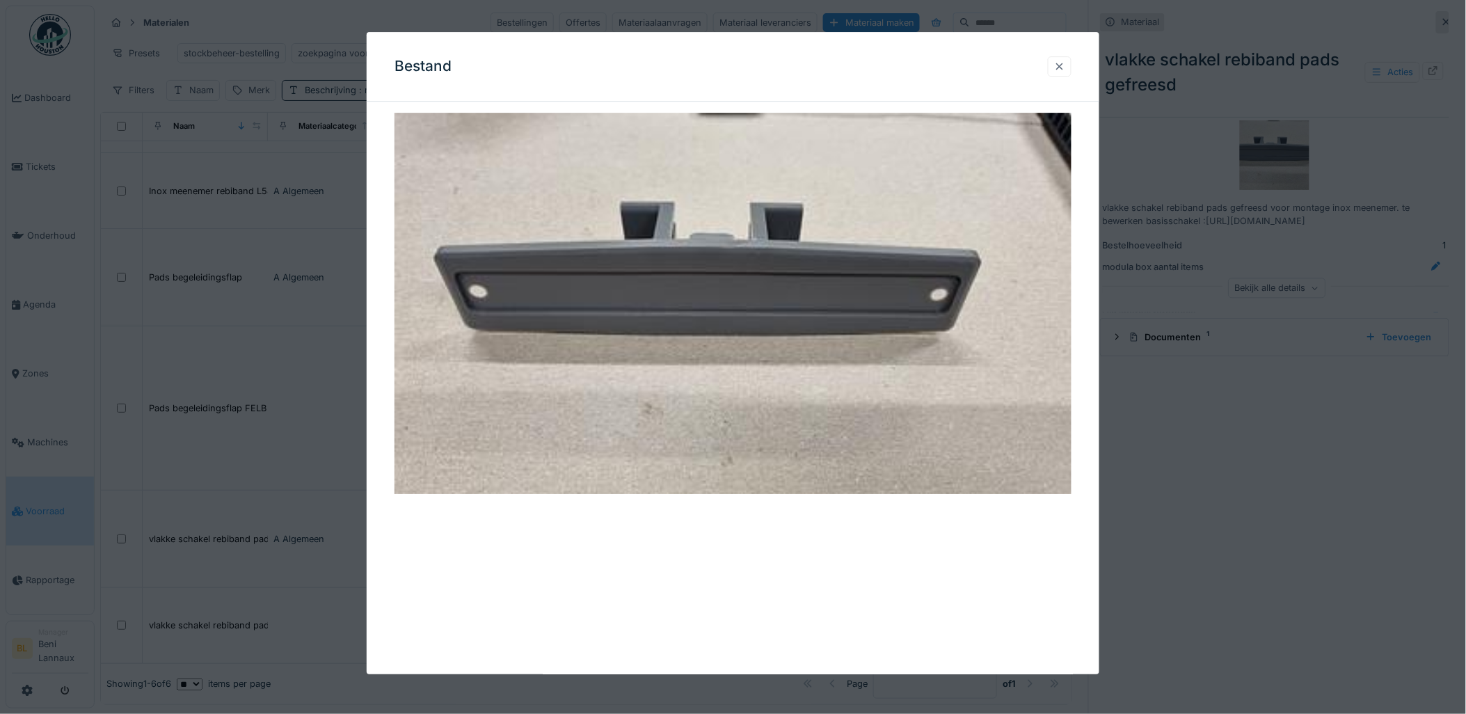
click at [1063, 63] on div at bounding box center [1059, 66] width 11 height 13
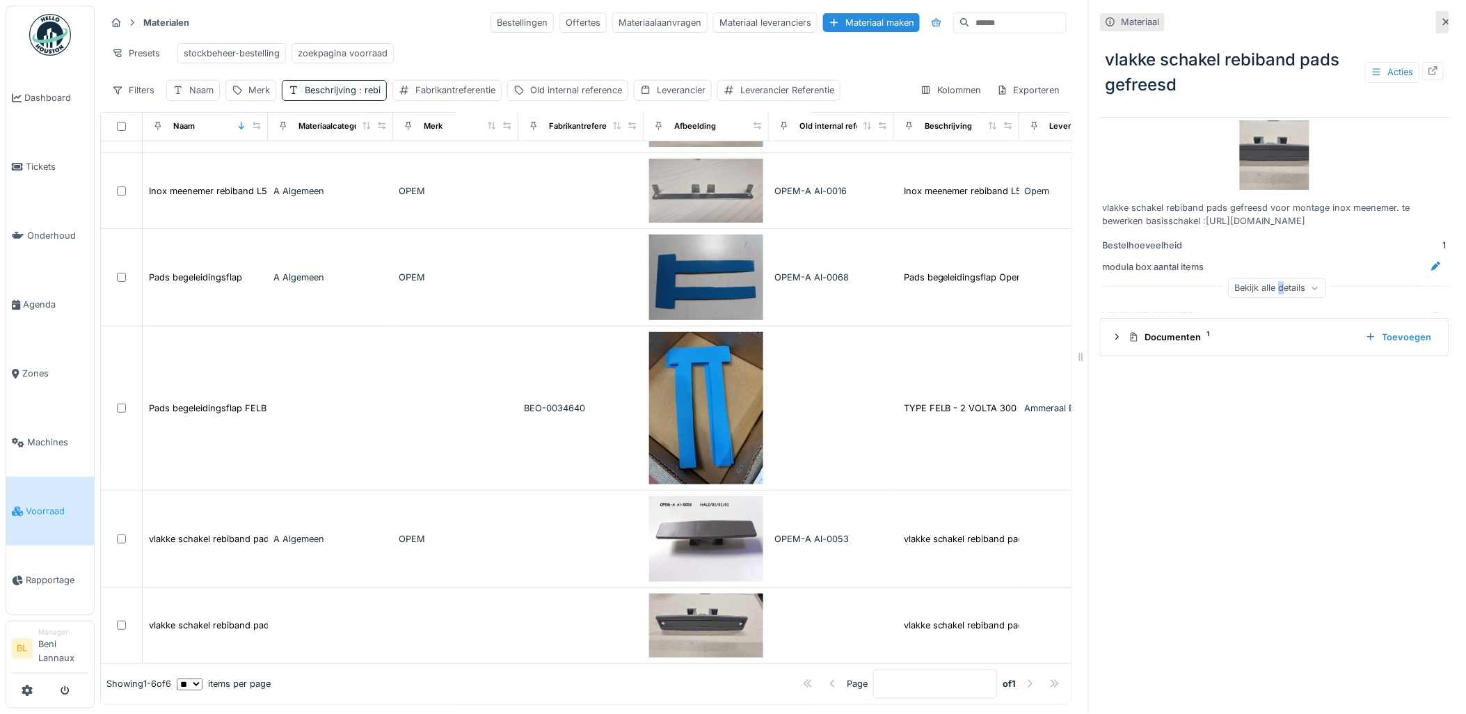
click at [1265, 278] on div "Bekijk alle details" at bounding box center [1277, 288] width 97 height 20
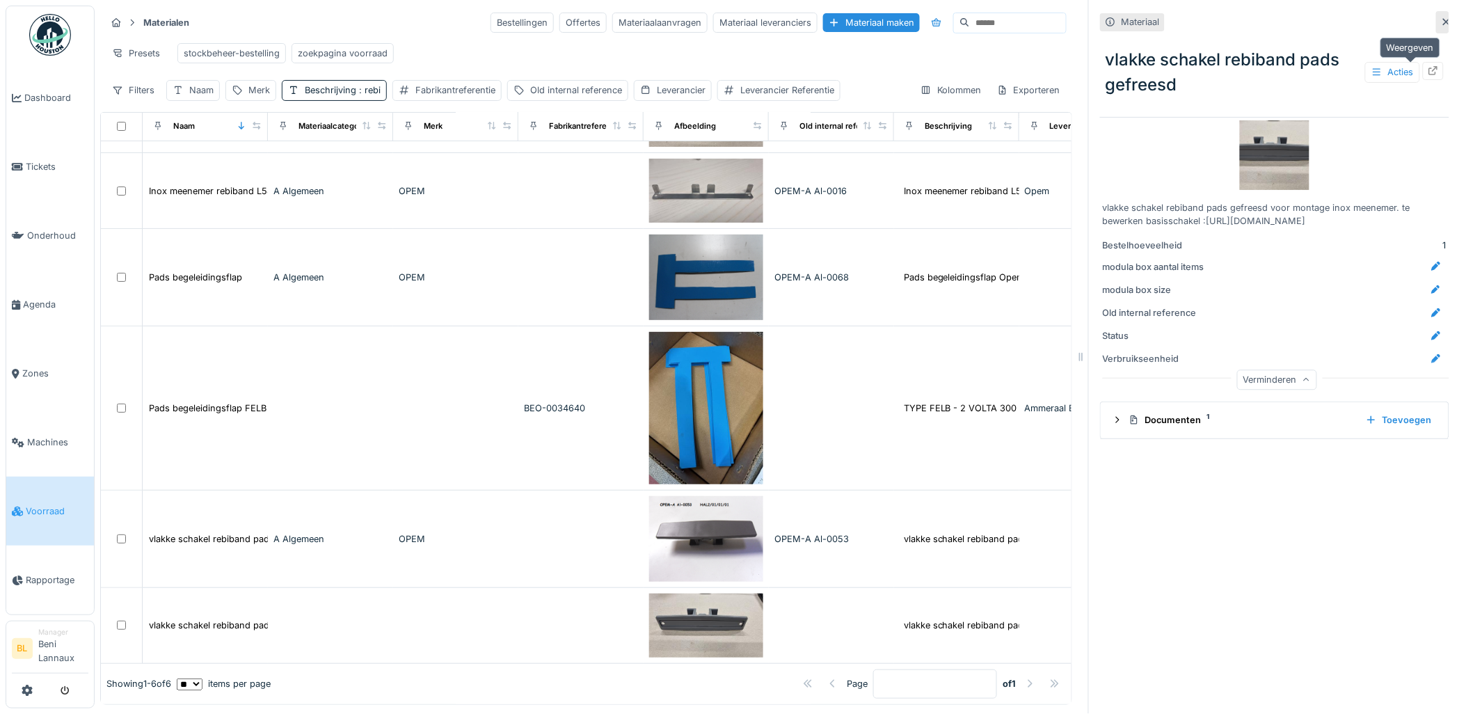
click at [1428, 66] on icon at bounding box center [1433, 70] width 11 height 9
click at [65, 697] on button "submit" at bounding box center [65, 690] width 27 height 23
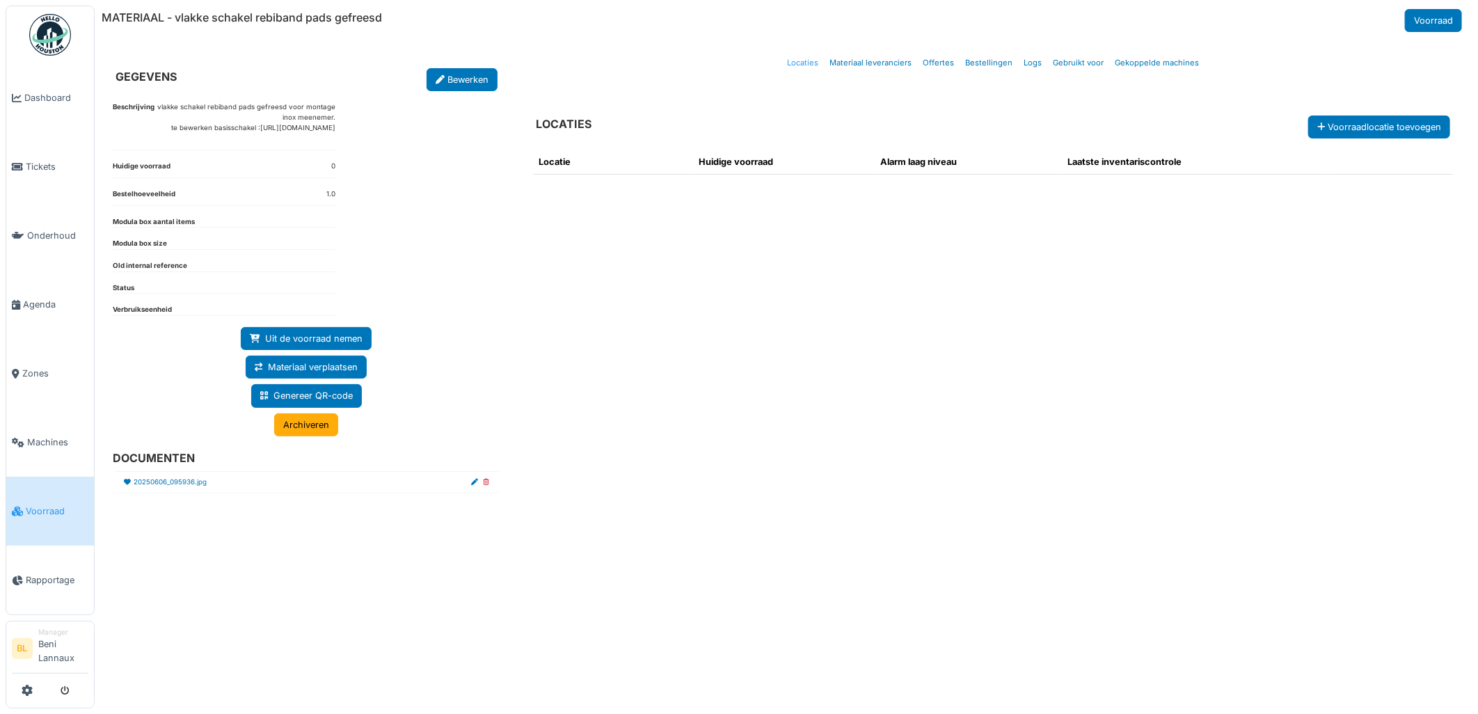
click at [809, 63] on link "Locaties" at bounding box center [803, 63] width 42 height 33
click at [68, 692] on icon "submit" at bounding box center [65, 691] width 9 height 9
click at [1034, 65] on link "Logs" at bounding box center [1032, 63] width 29 height 33
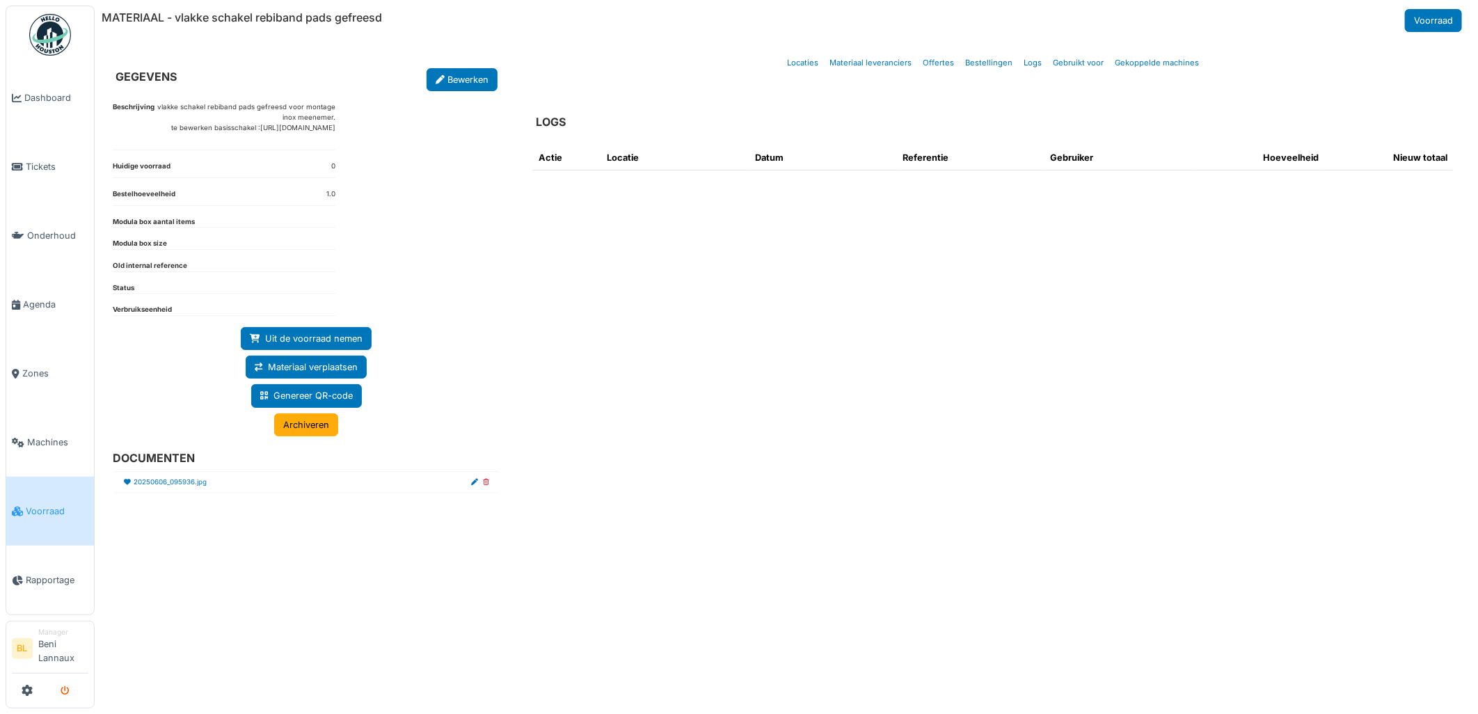
click at [61, 692] on icon "submit" at bounding box center [65, 691] width 9 height 9
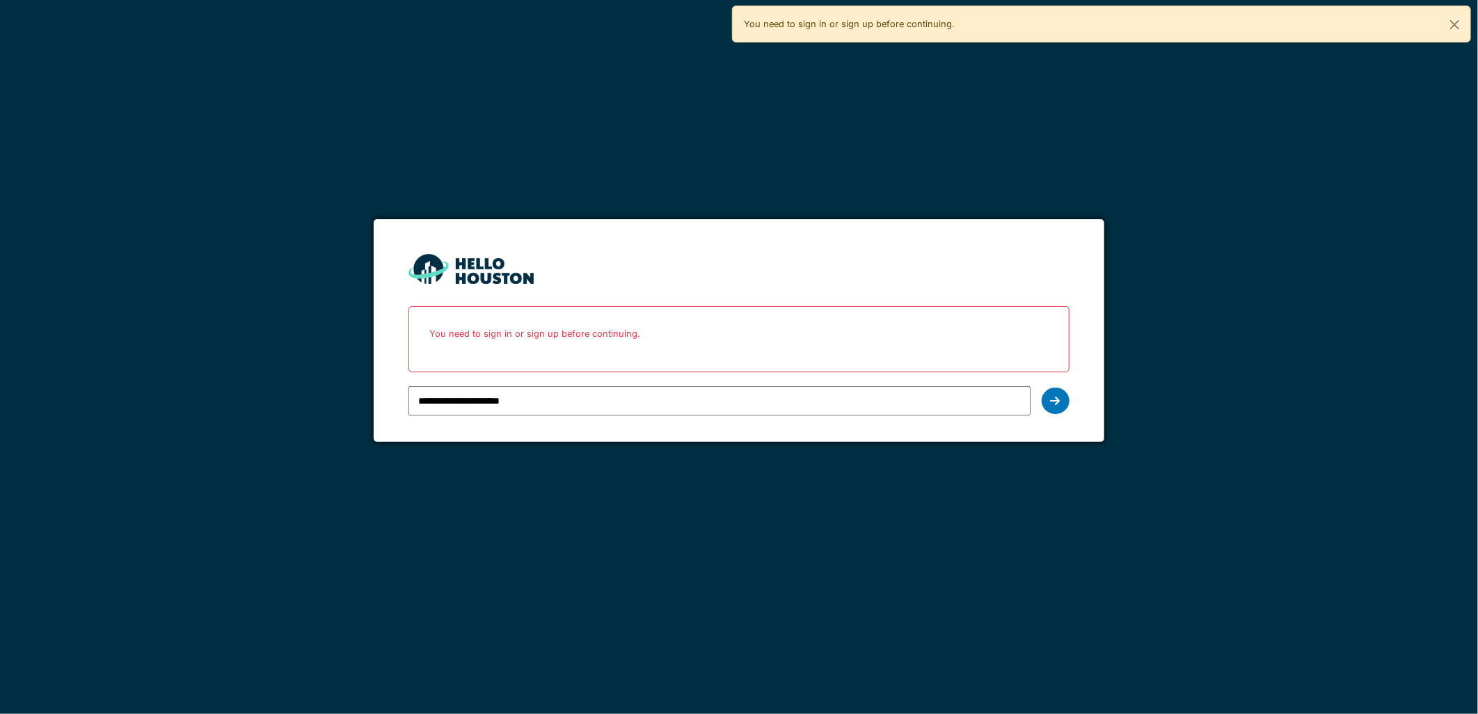
type input "**********"
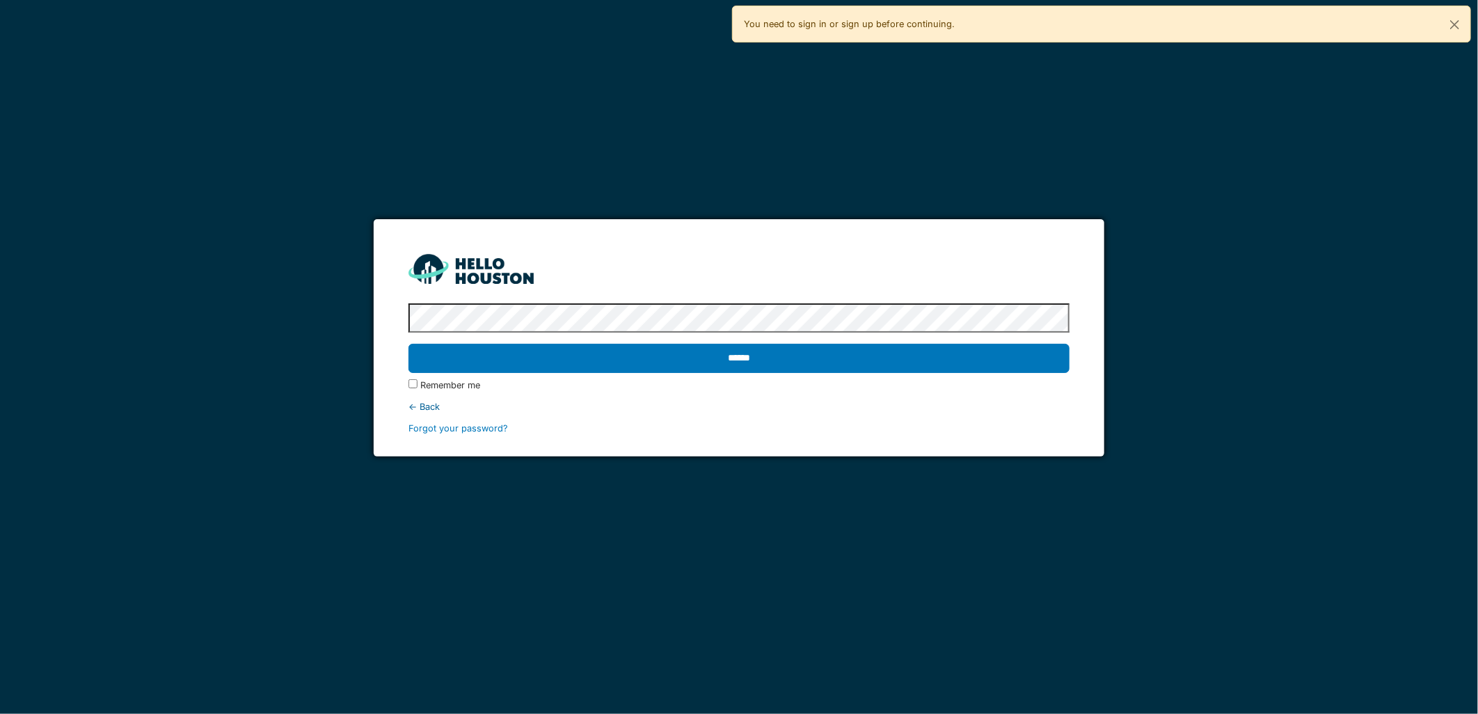
click at [409, 344] on input "******" at bounding box center [739, 358] width 660 height 29
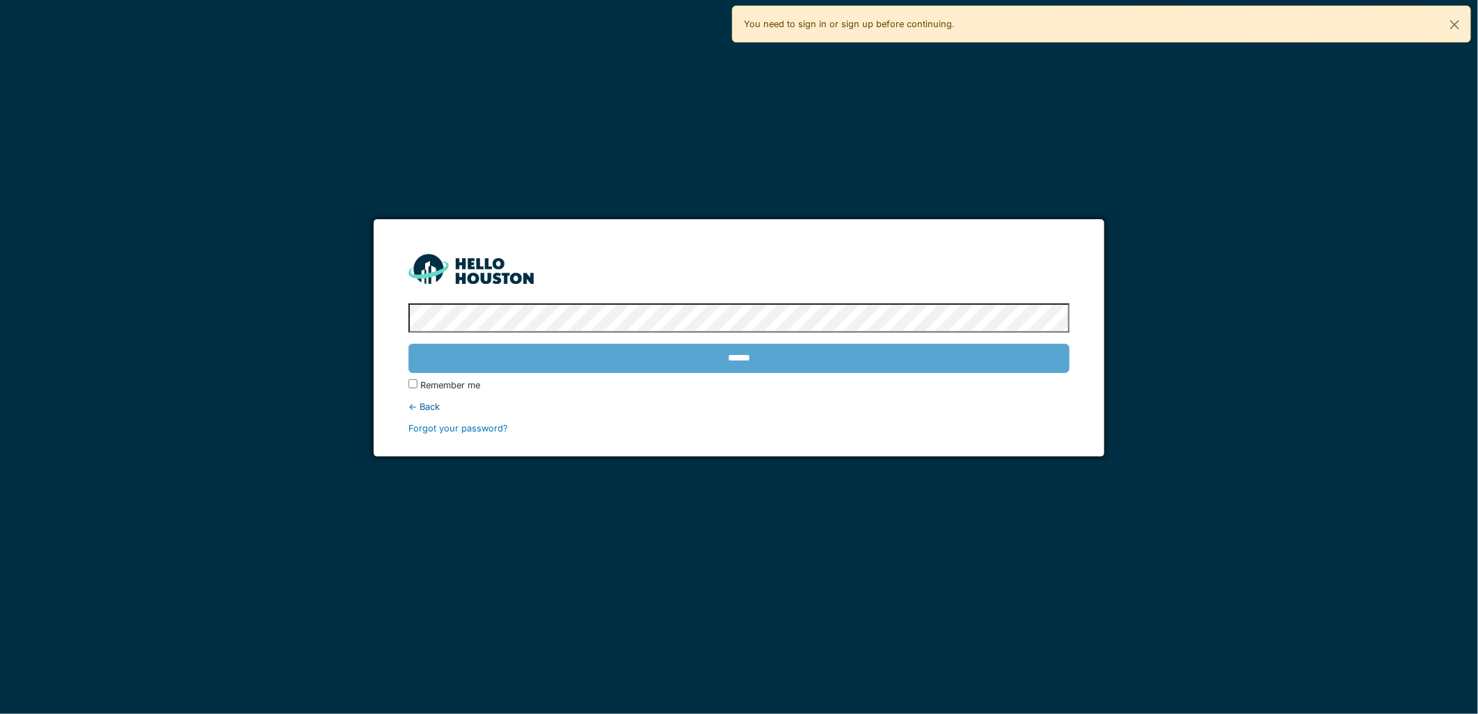
click at [717, 363] on div "******" at bounding box center [739, 358] width 660 height 40
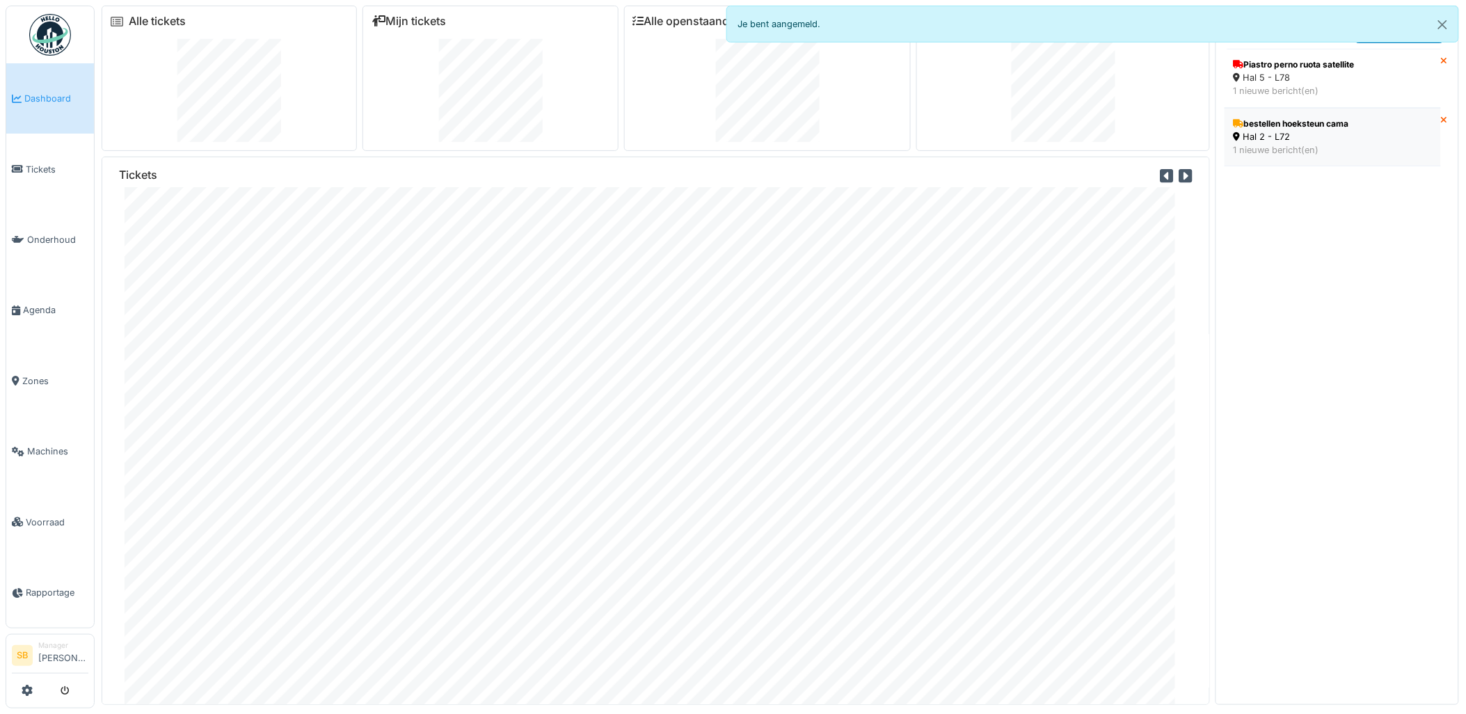
click at [1292, 145] on div "1 nieuwe bericht(en)" at bounding box center [1333, 149] width 198 height 13
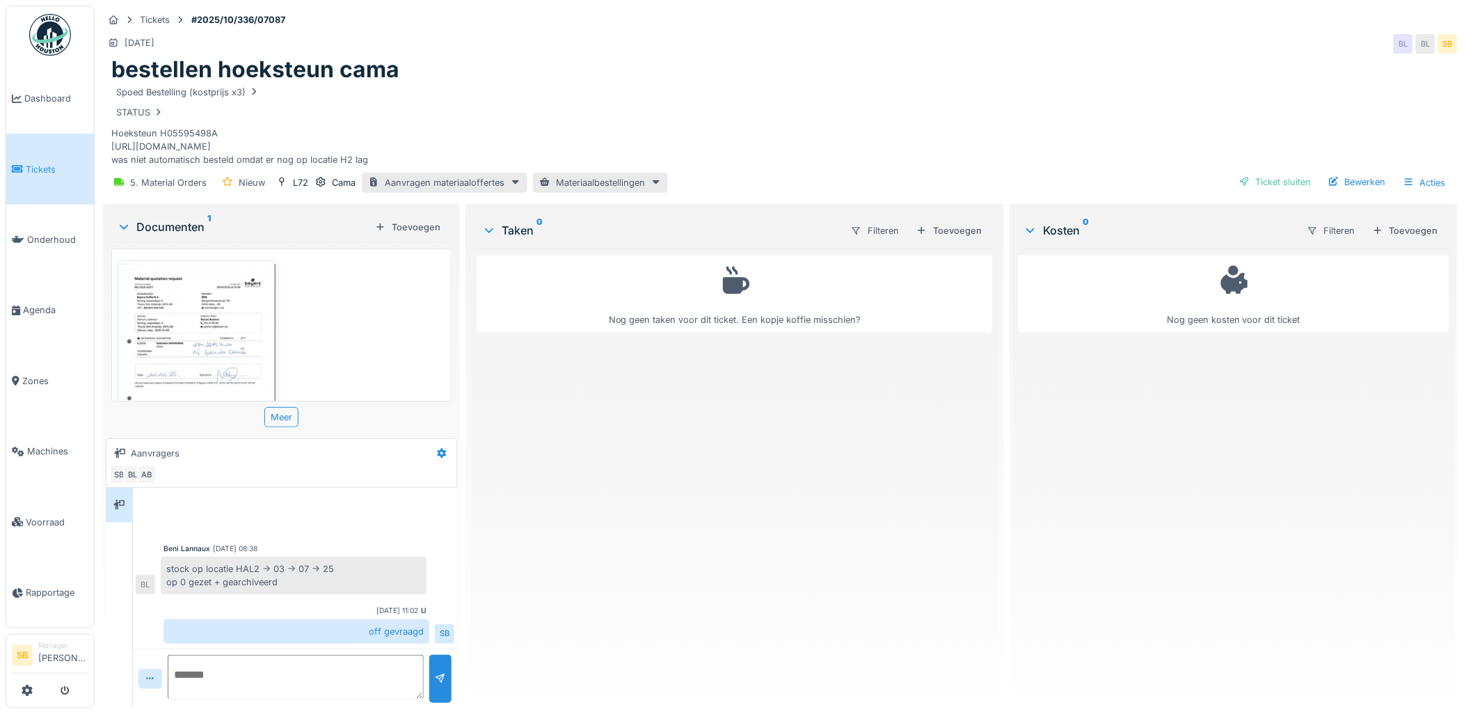
scroll to position [51, 0]
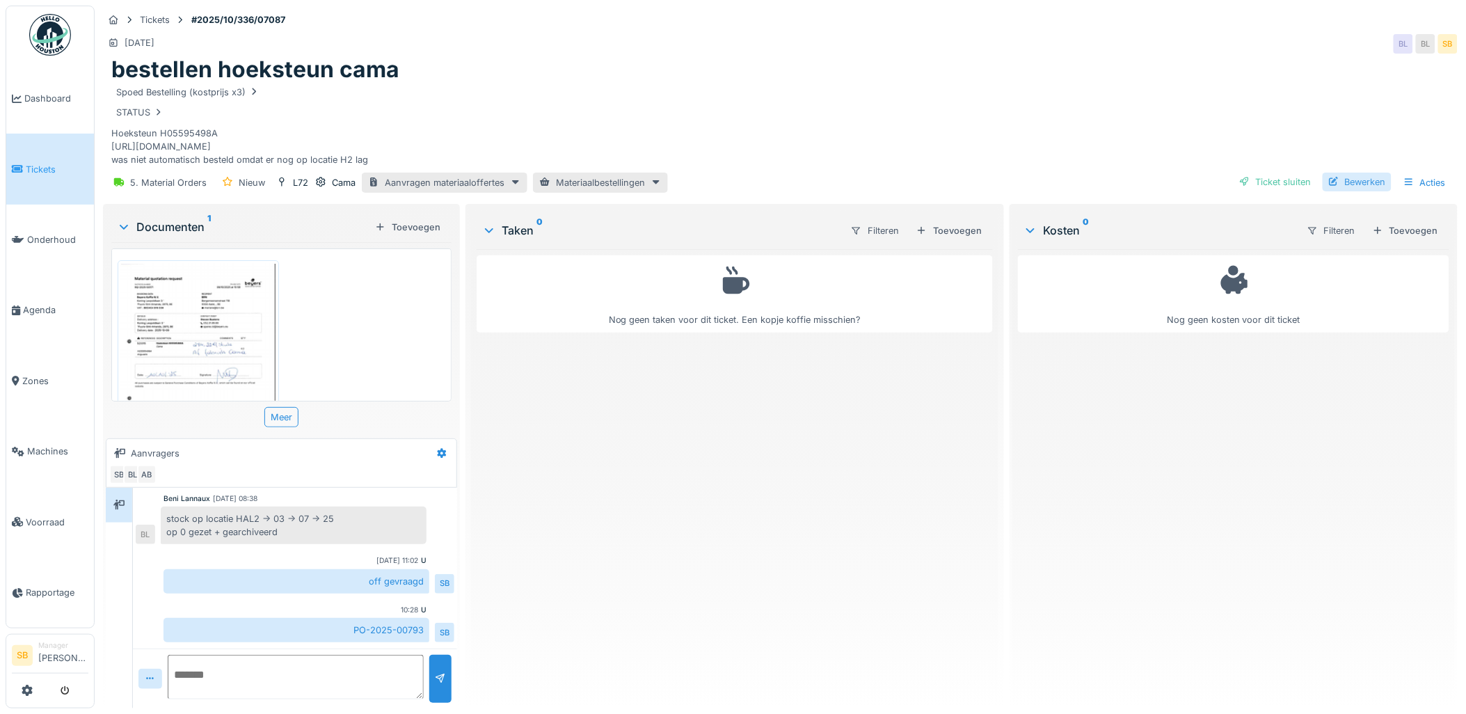
click at [1346, 177] on div "Bewerken" at bounding box center [1357, 182] width 69 height 19
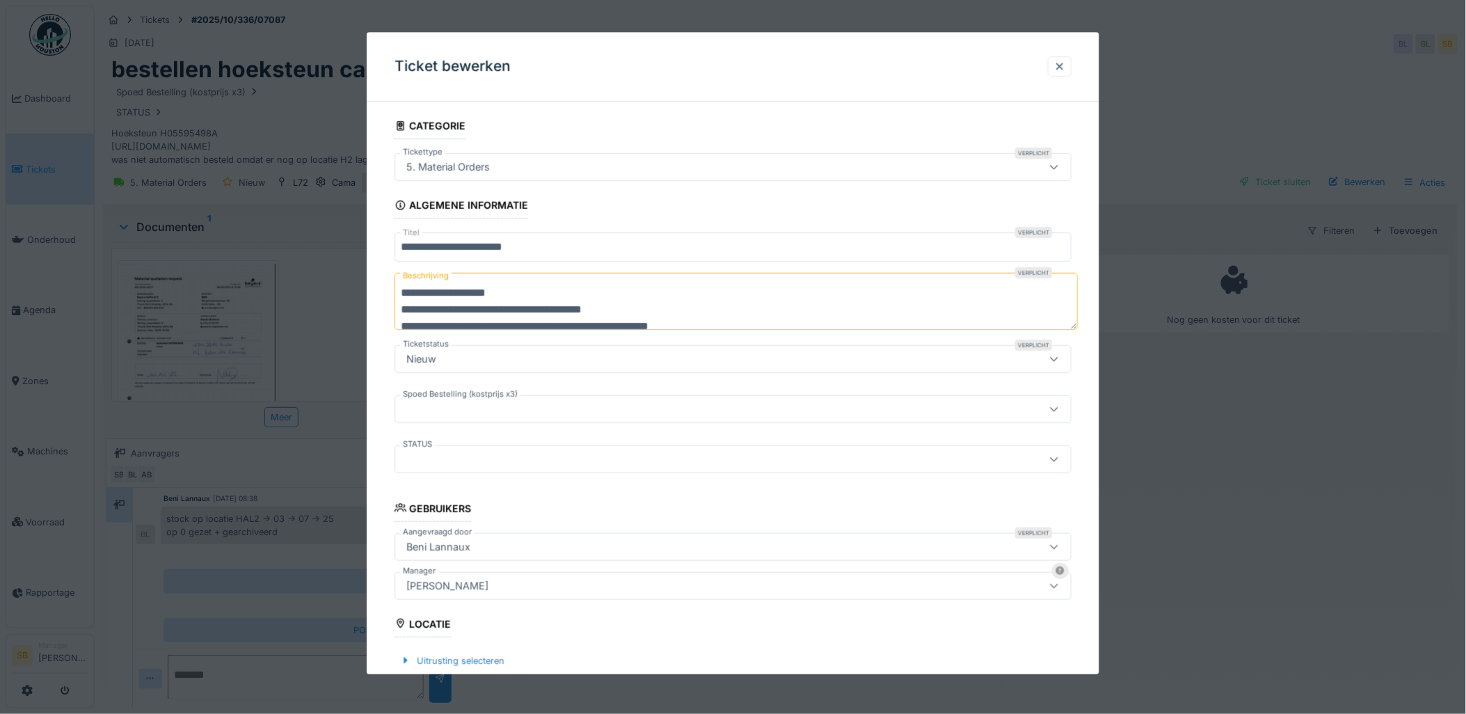
click at [1060, 355] on icon at bounding box center [1054, 358] width 11 height 9
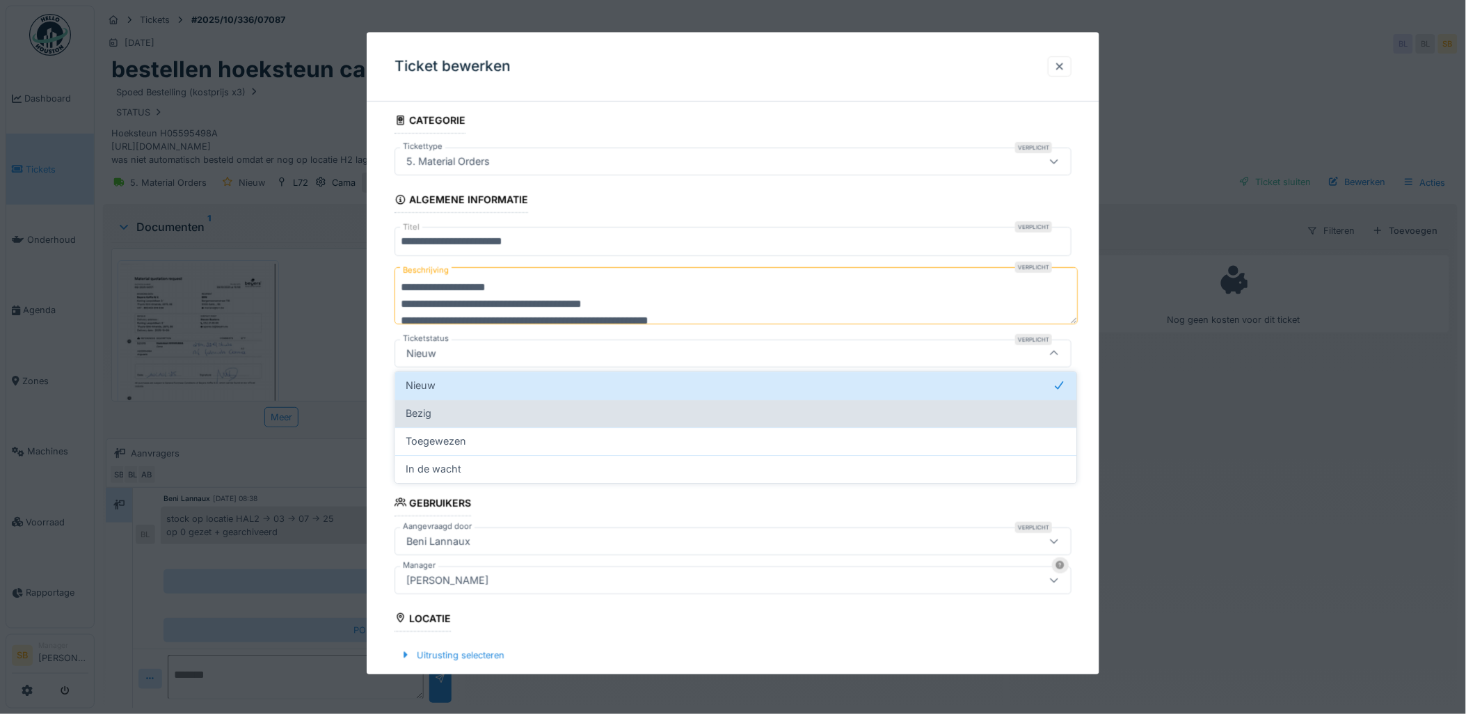
click at [553, 420] on div "Bezig" at bounding box center [736, 413] width 660 height 15
type input "*******"
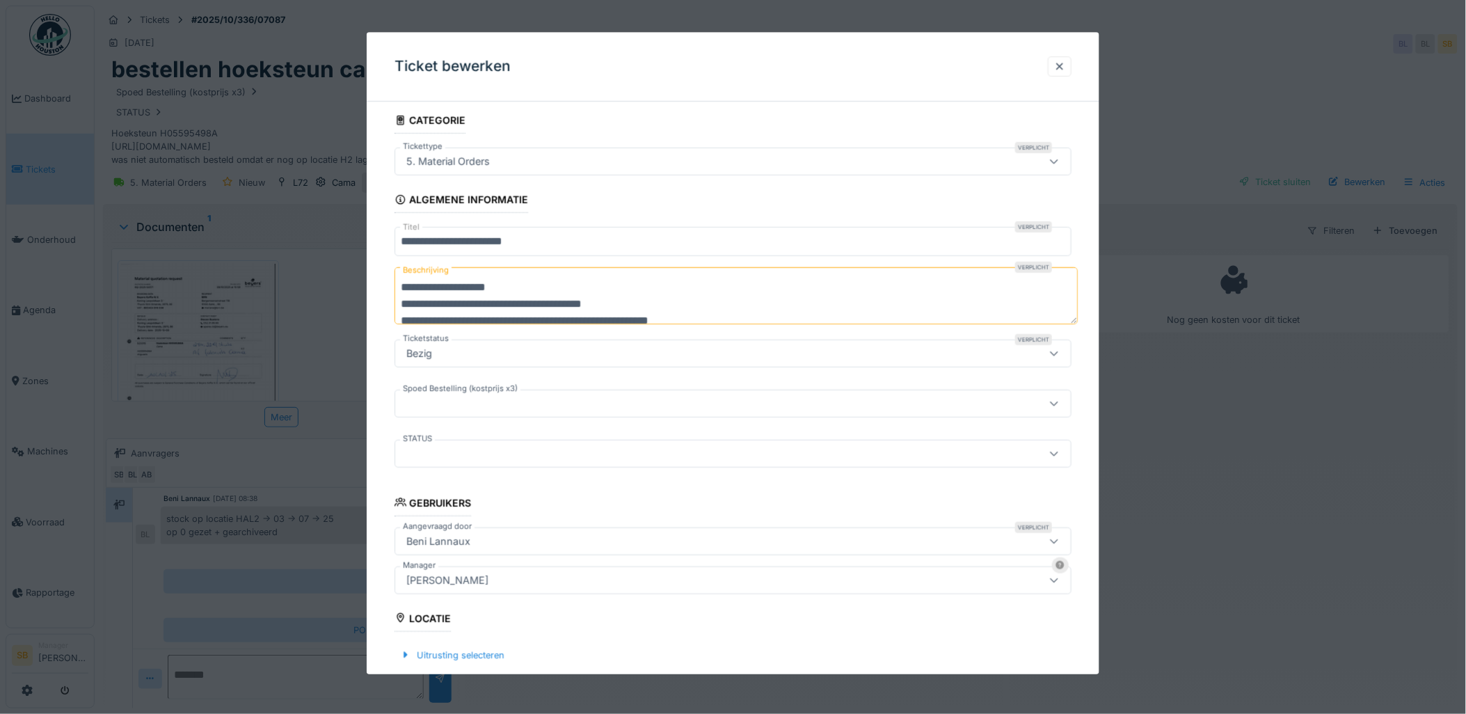
click at [1059, 451] on icon at bounding box center [1054, 453] width 11 height 9
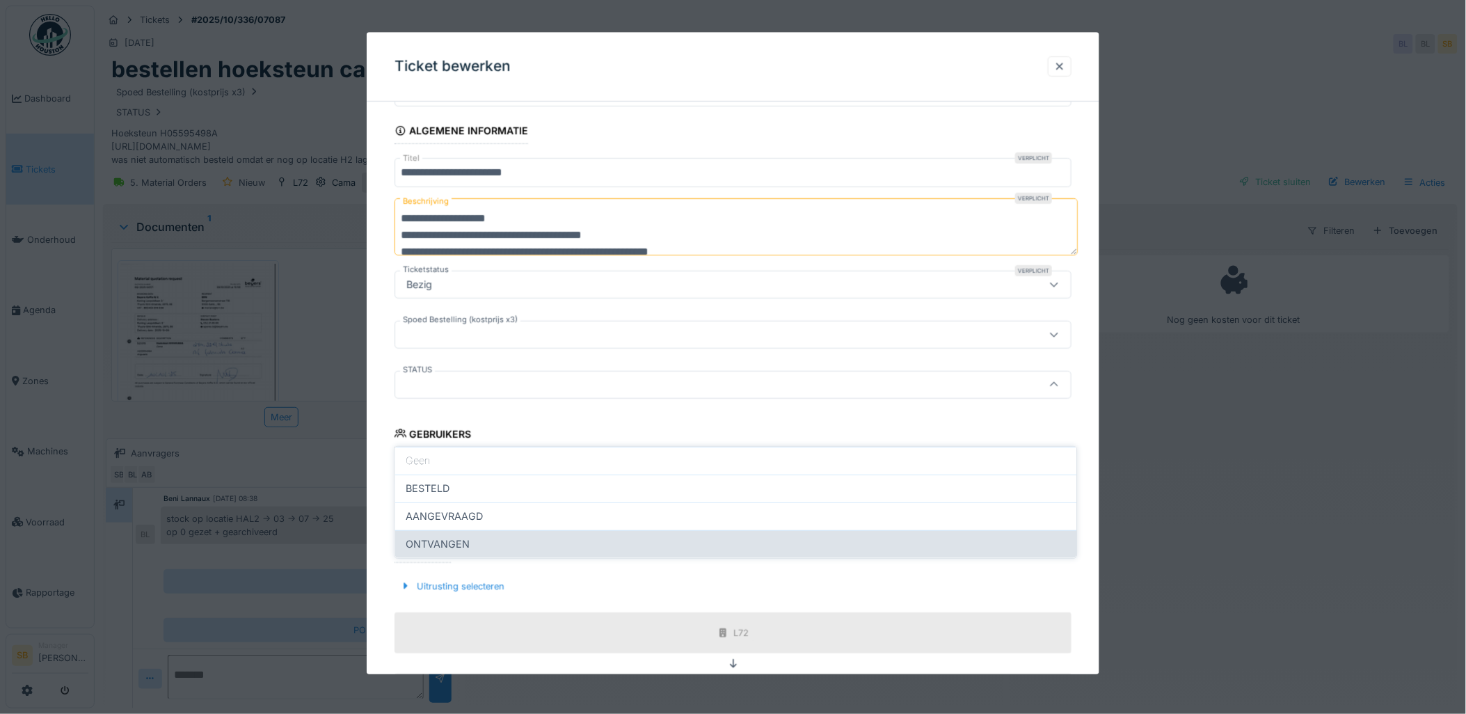
scroll to position [106, 0]
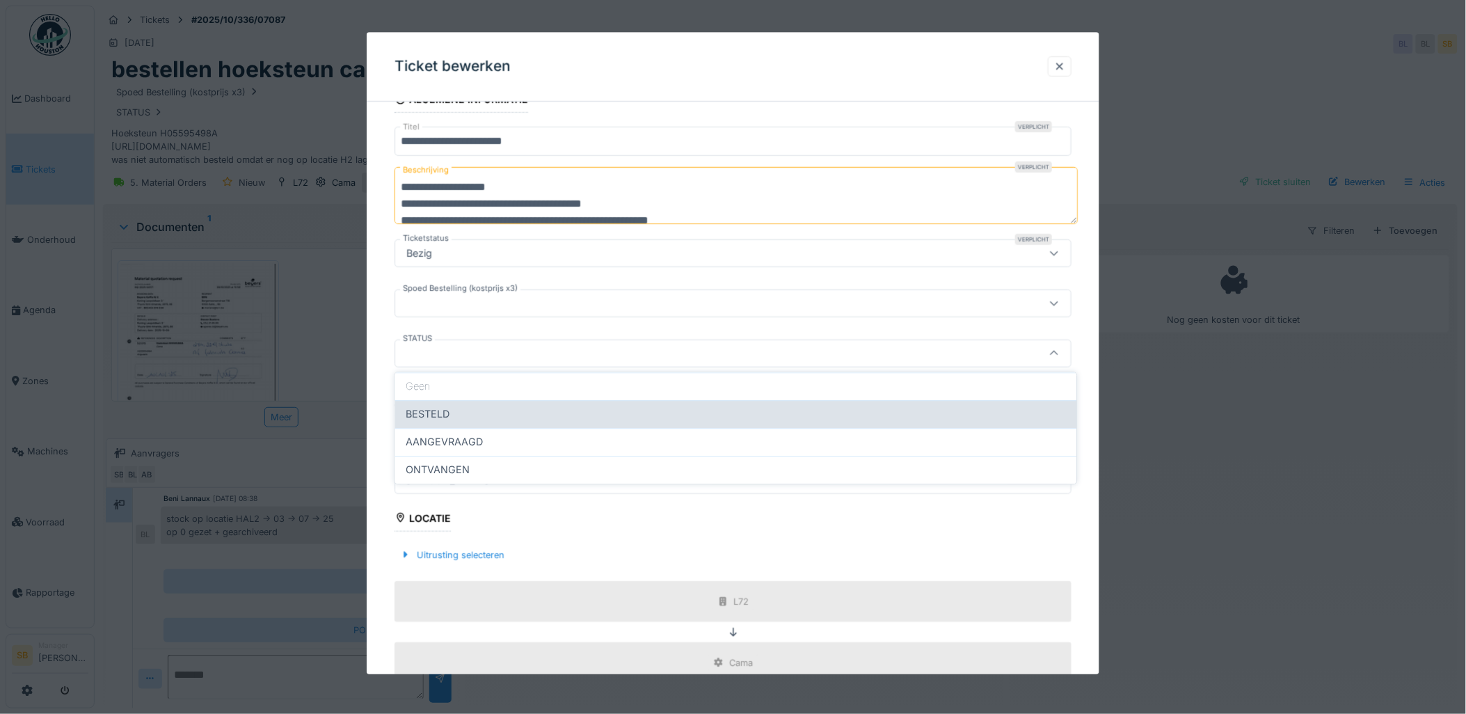
click at [435, 413] on span "BESTELD" at bounding box center [428, 413] width 44 height 15
type input "*******"
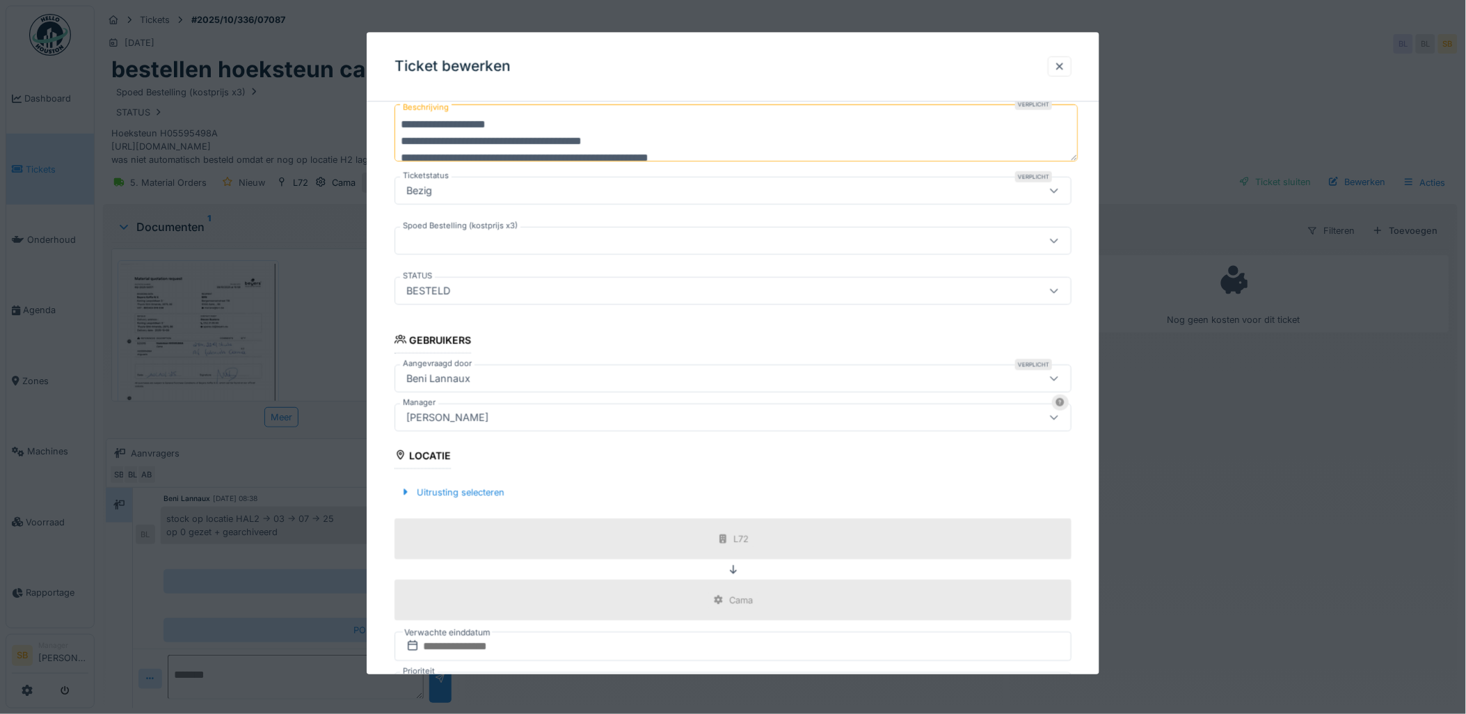
scroll to position [301, 0]
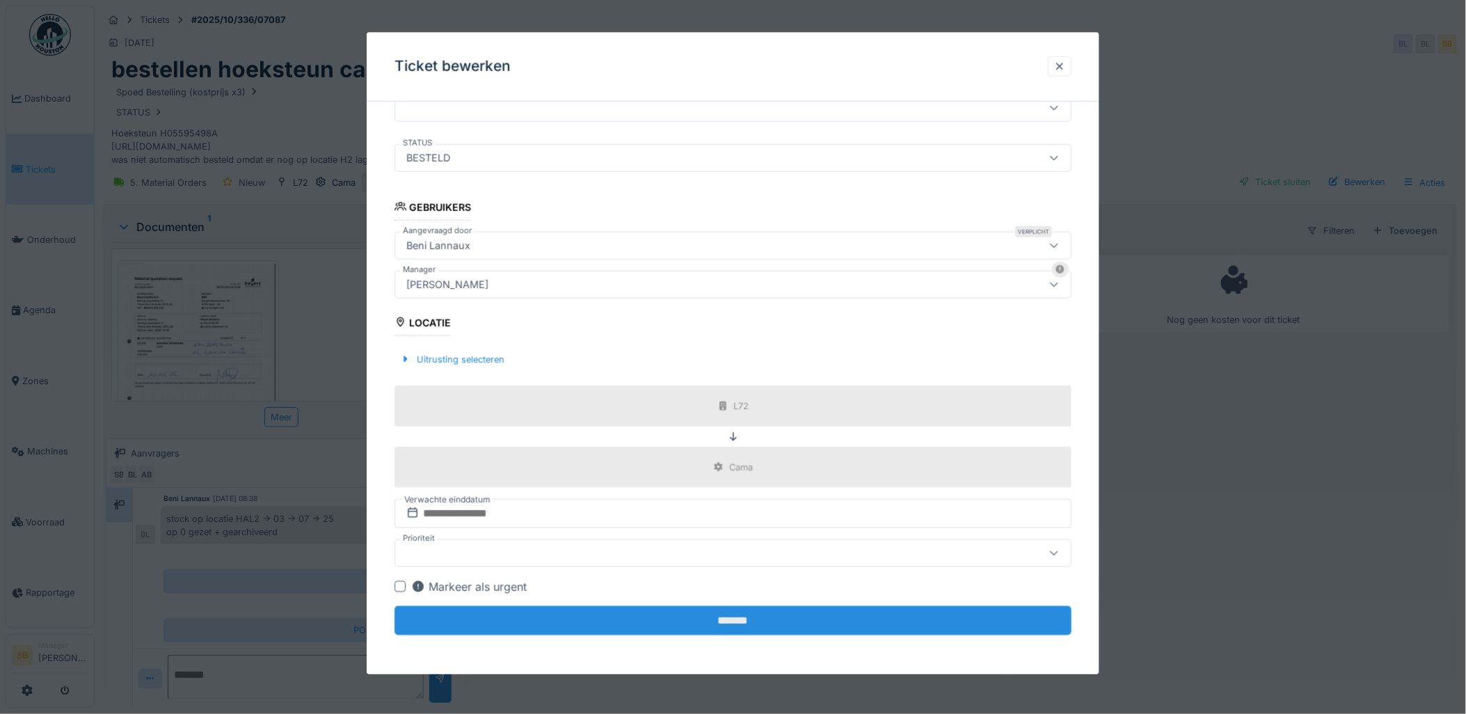
click at [724, 617] on input "*******" at bounding box center [734, 620] width 678 height 29
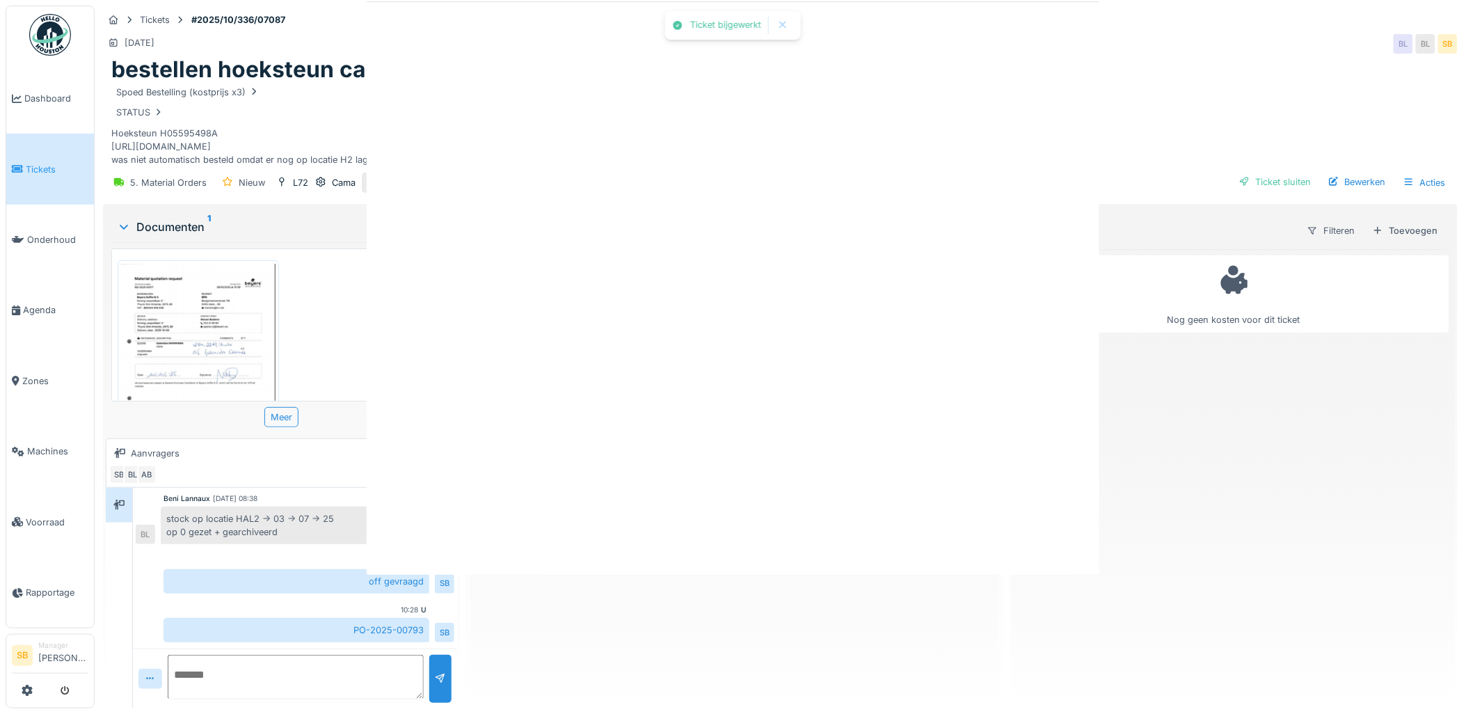
scroll to position [0, 0]
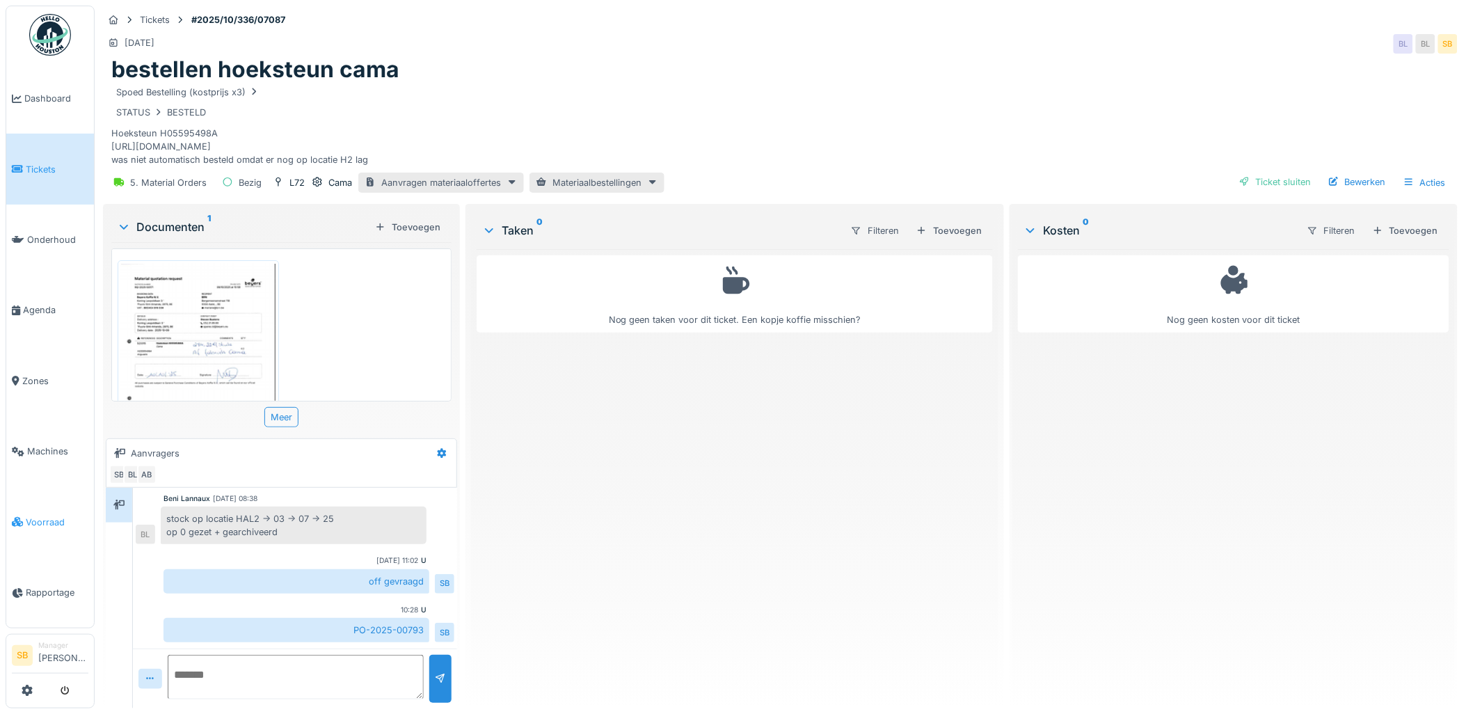
click at [35, 520] on link "Voorraad" at bounding box center [50, 521] width 88 height 70
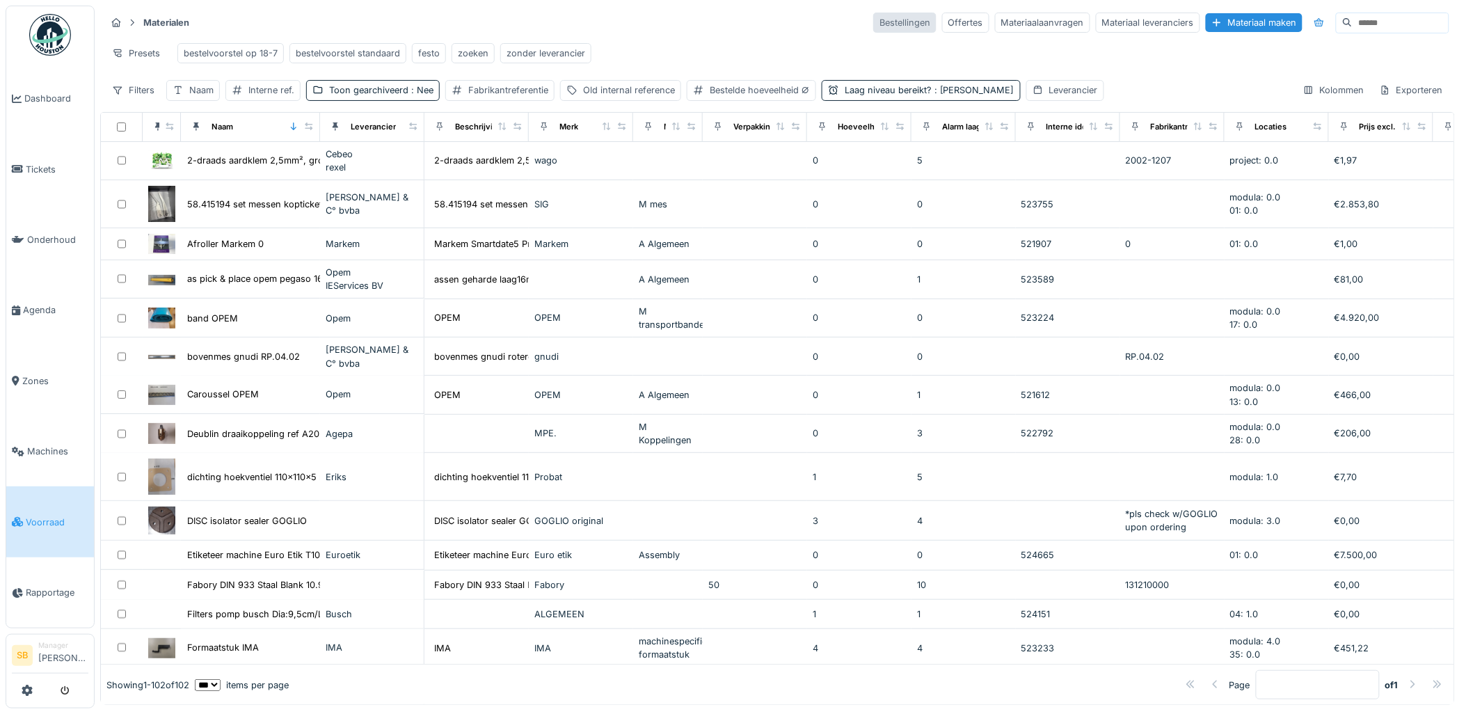
click at [873, 26] on div "Bestellingen" at bounding box center [904, 23] width 63 height 20
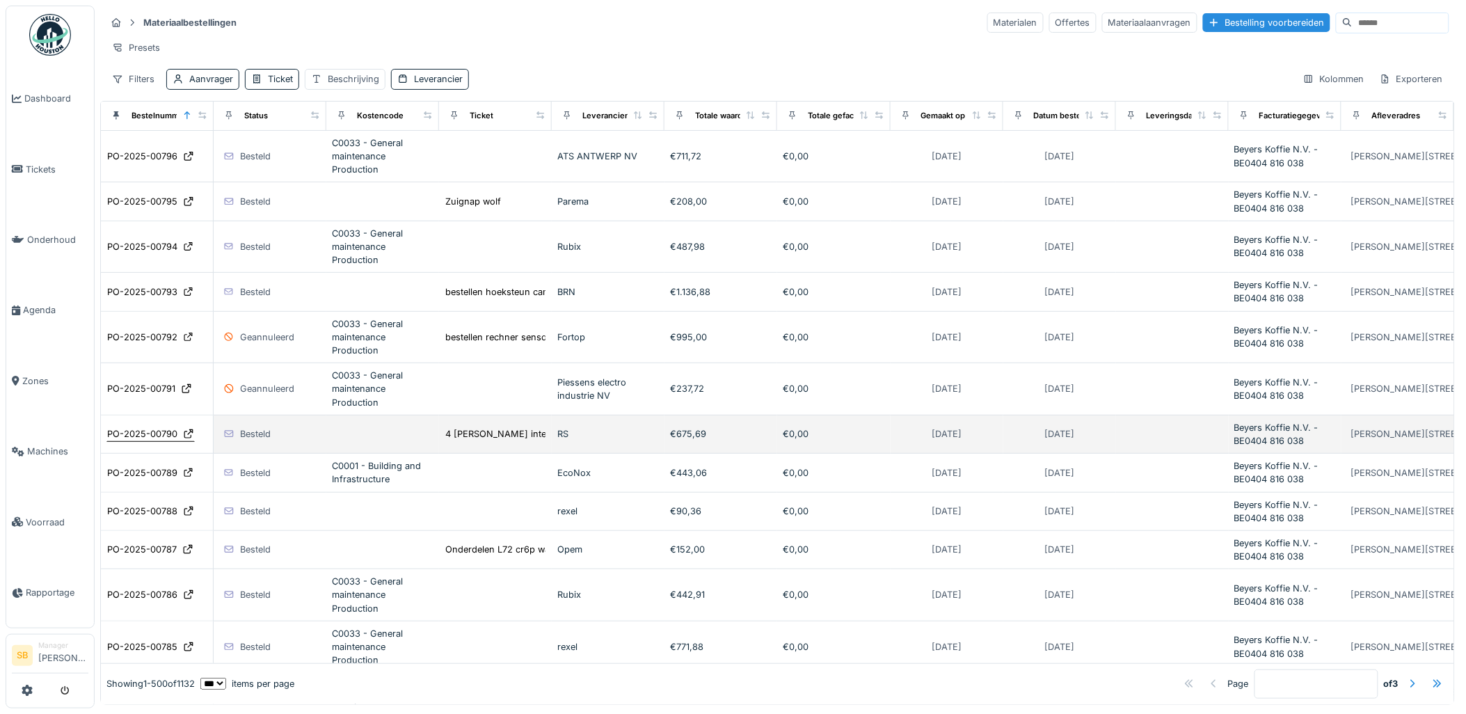
click at [155, 441] on div "PO-2025-00790" at bounding box center [142, 433] width 70 height 13
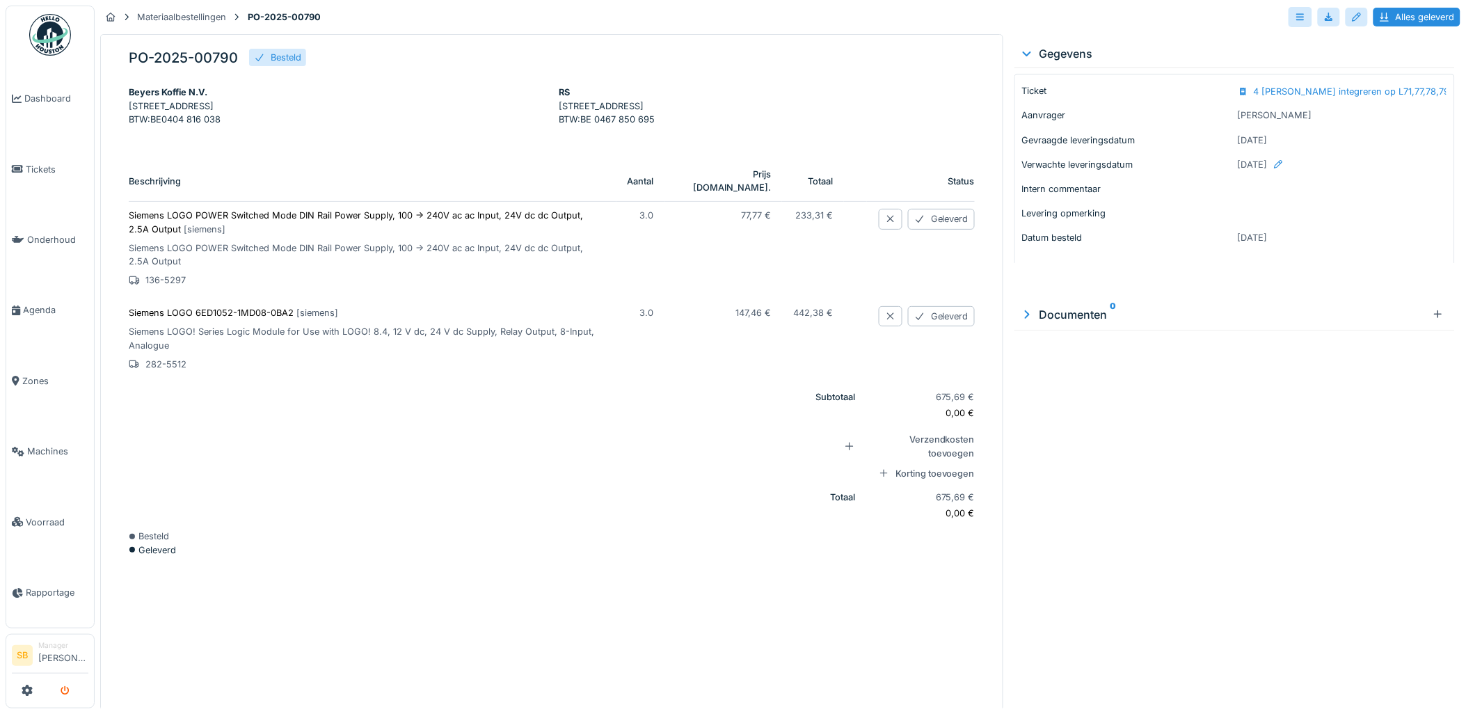
click at [70, 690] on button "submit" at bounding box center [65, 690] width 27 height 23
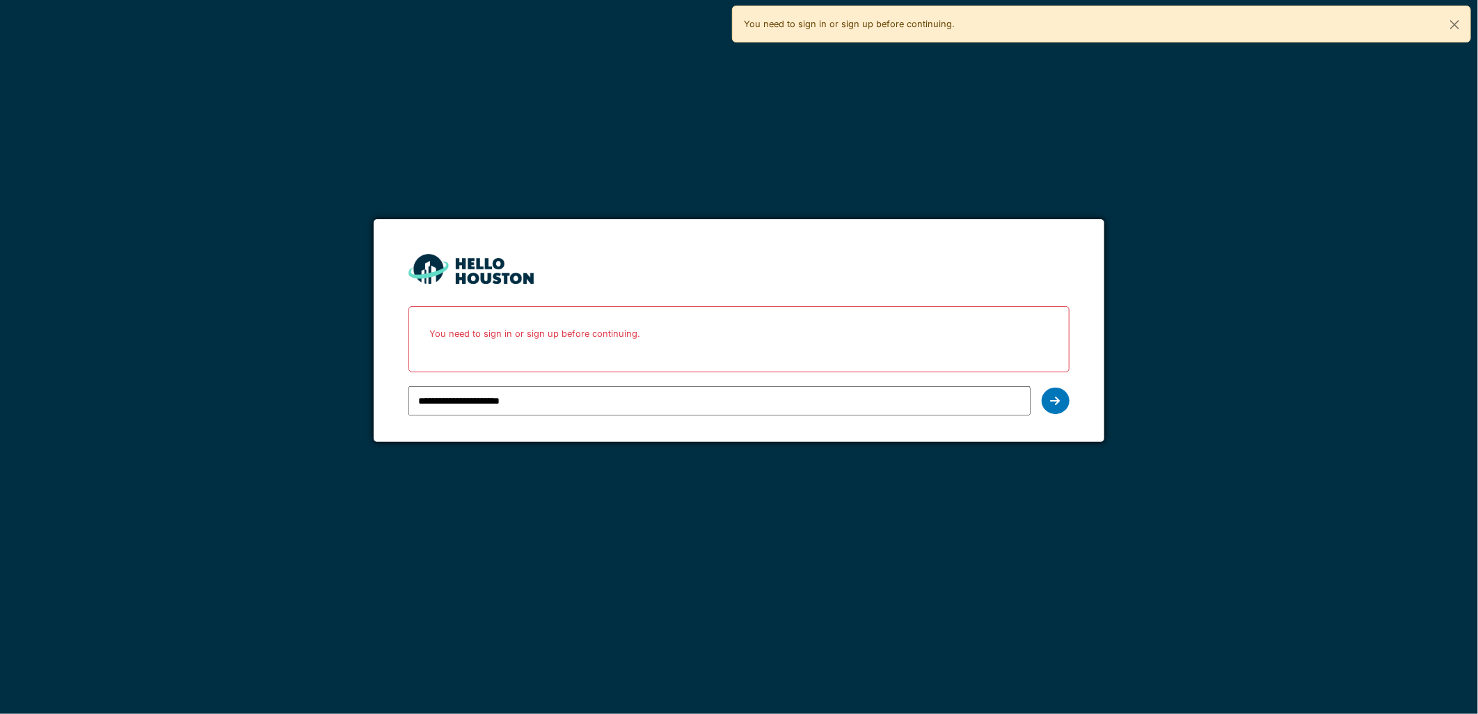
type input "**********"
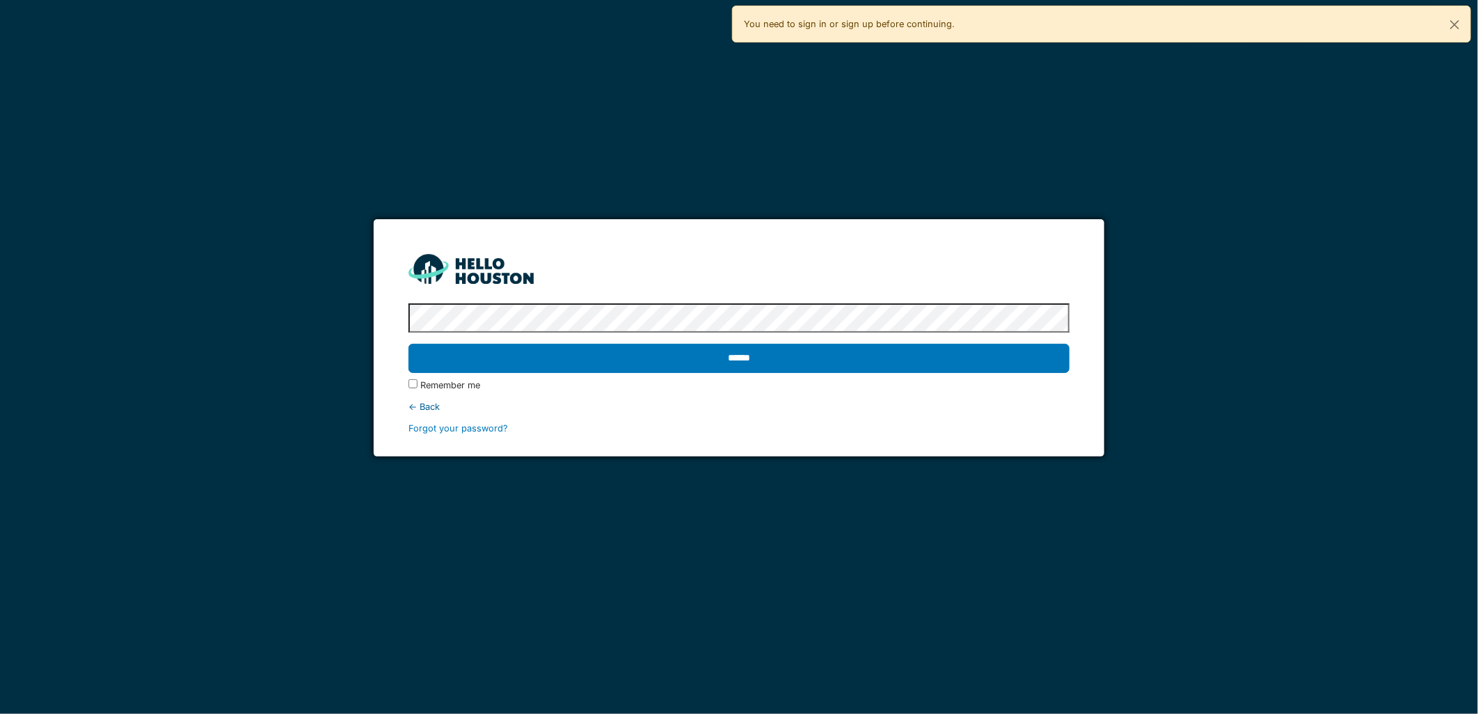
click at [409, 344] on input "******" at bounding box center [739, 358] width 660 height 29
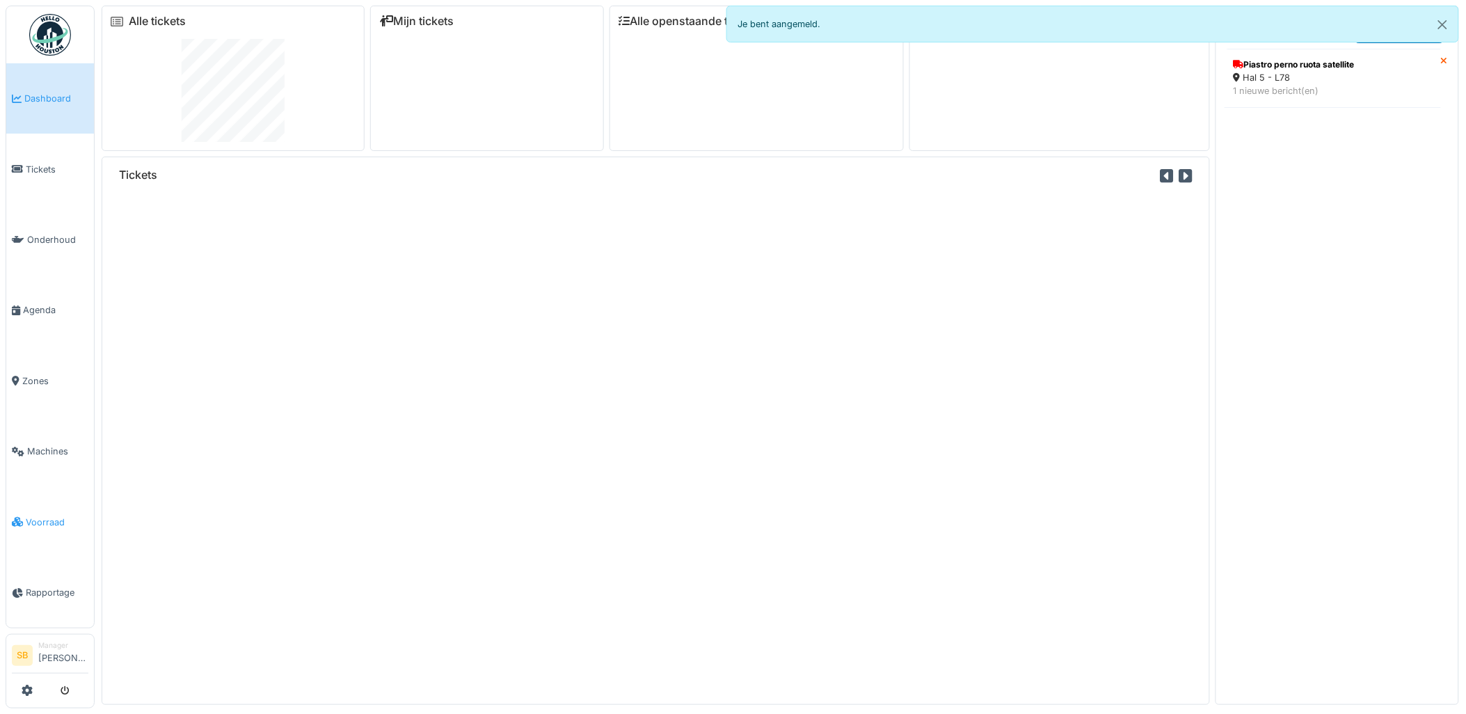
click at [40, 516] on span "Voorraad" at bounding box center [57, 522] width 63 height 13
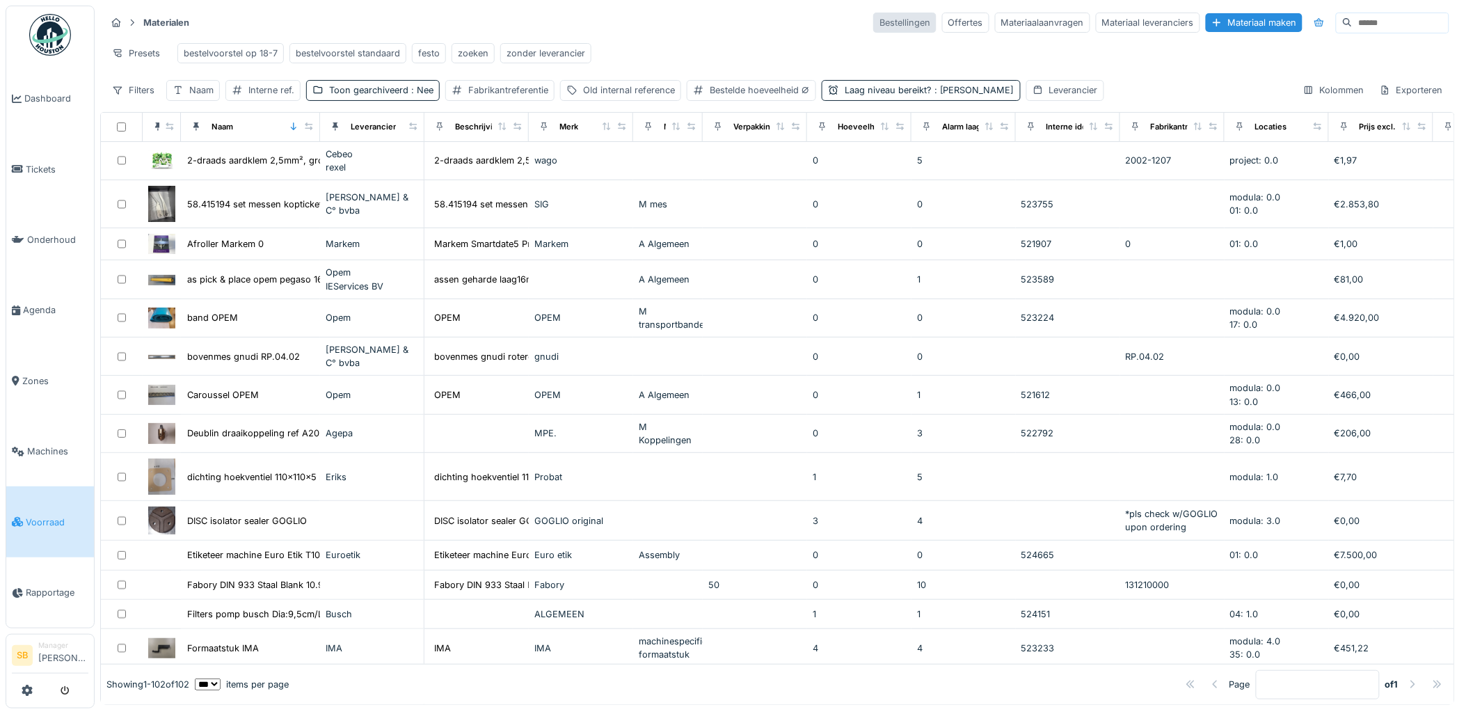
click at [873, 24] on div "Bestellingen" at bounding box center [904, 23] width 63 height 20
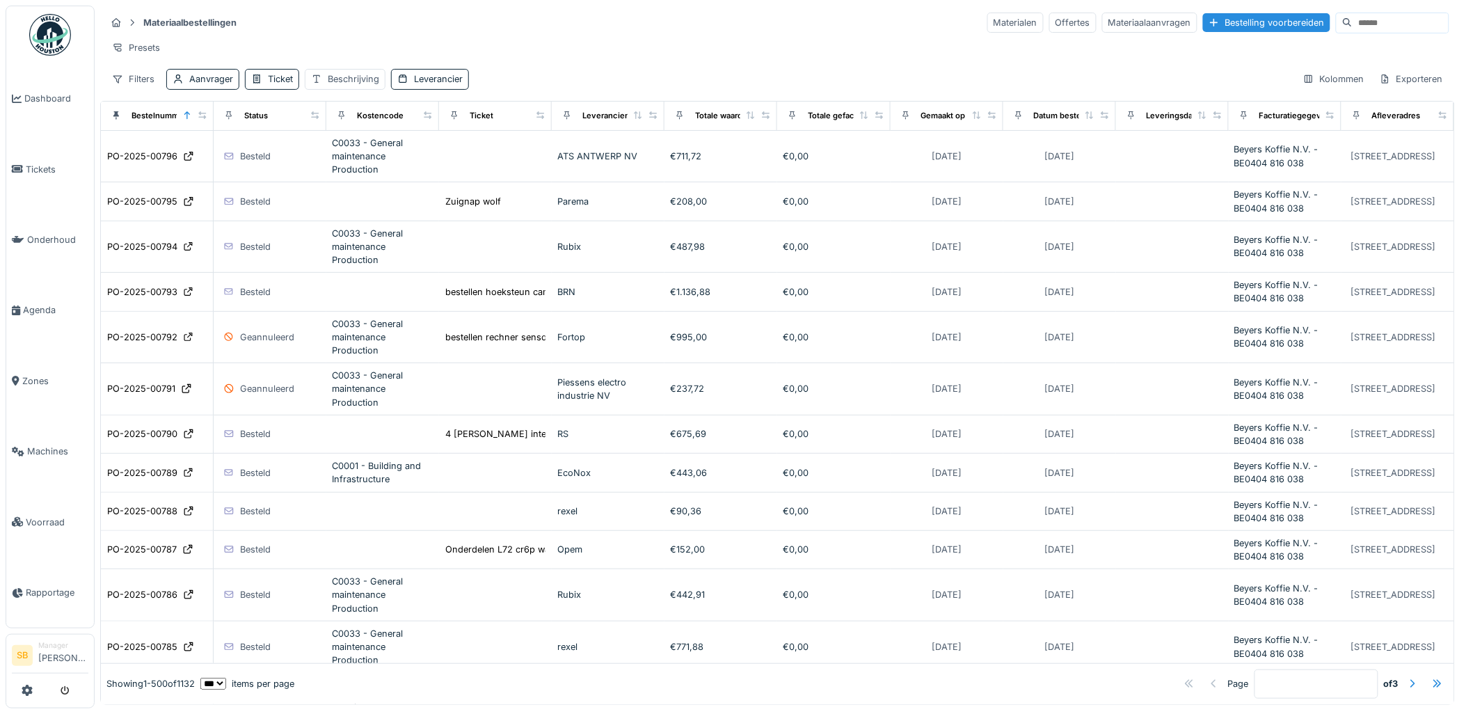
click at [1353, 17] on input at bounding box center [1401, 22] width 96 height 19
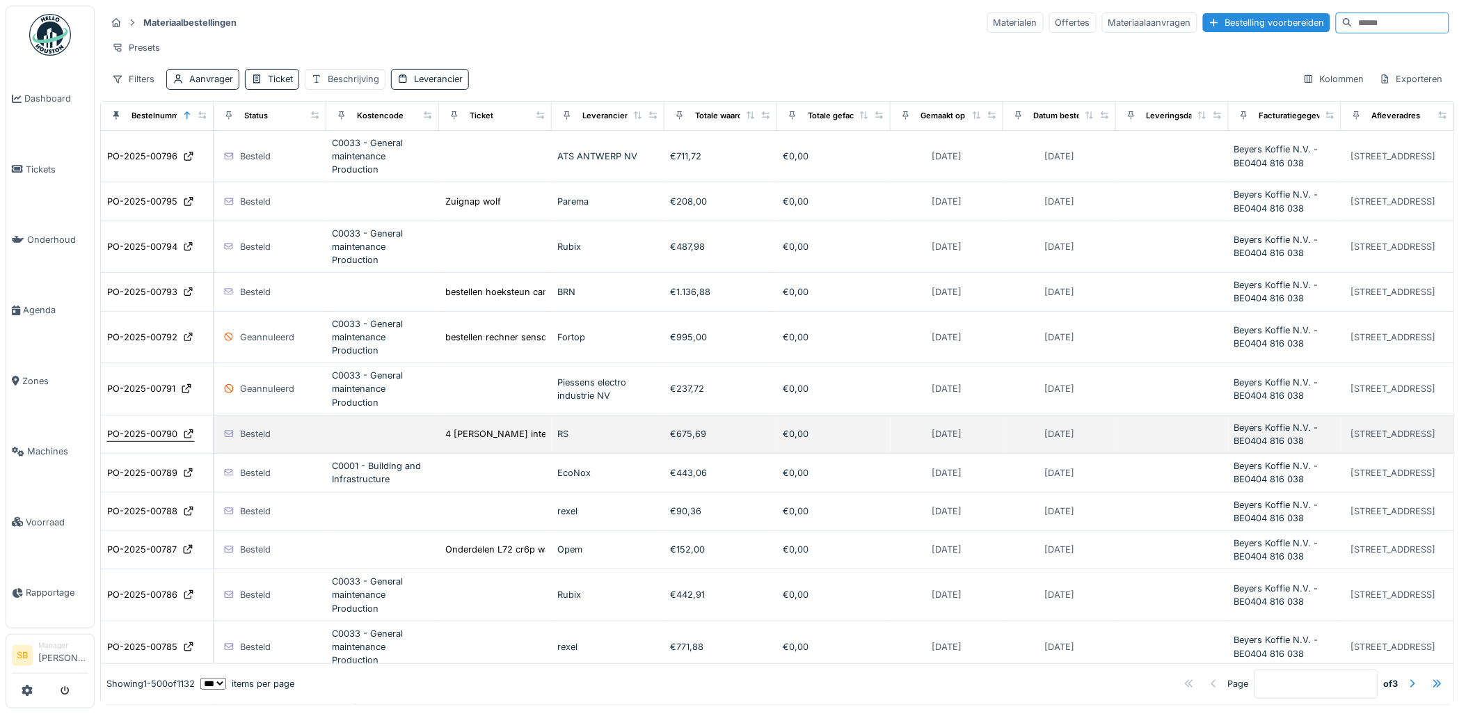
click at [127, 441] on div "PO-2025-00790" at bounding box center [142, 433] width 70 height 13
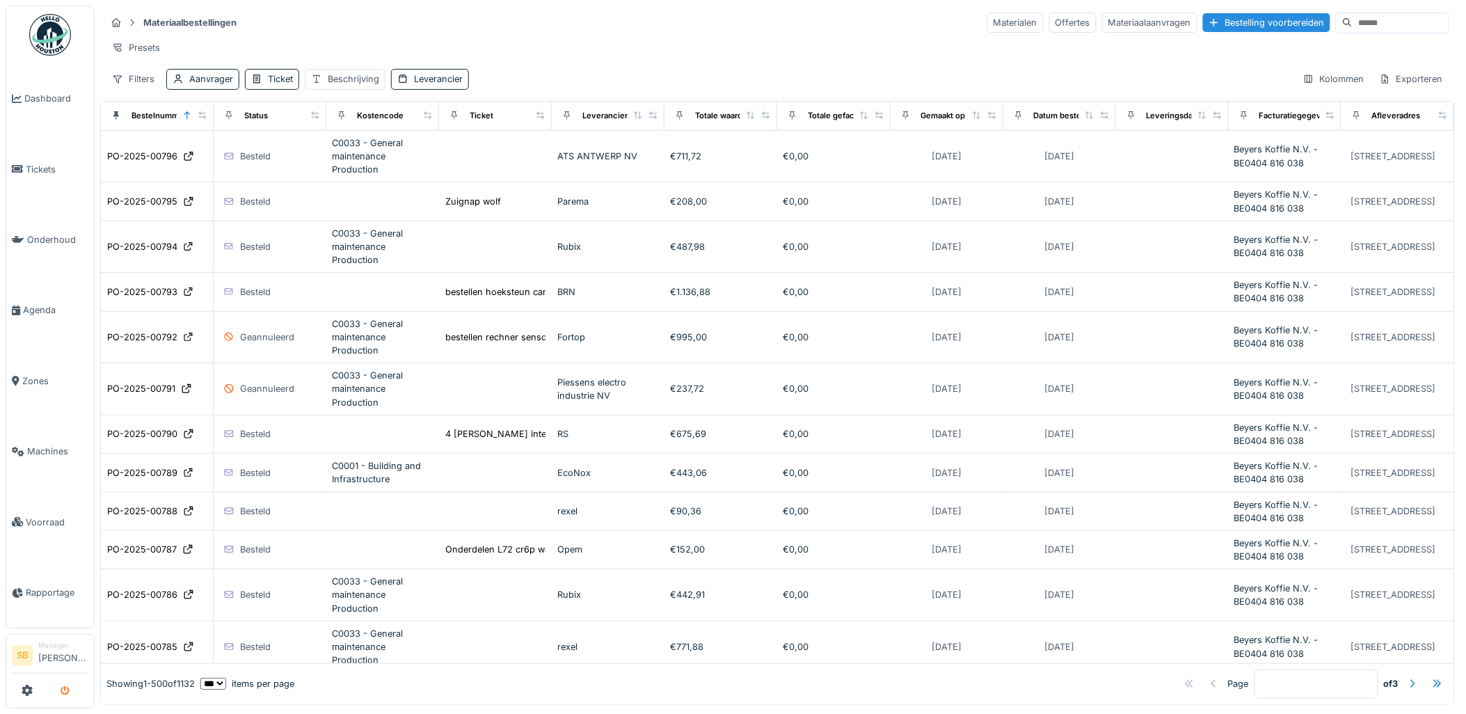
click at [68, 689] on icon "submit" at bounding box center [65, 691] width 9 height 9
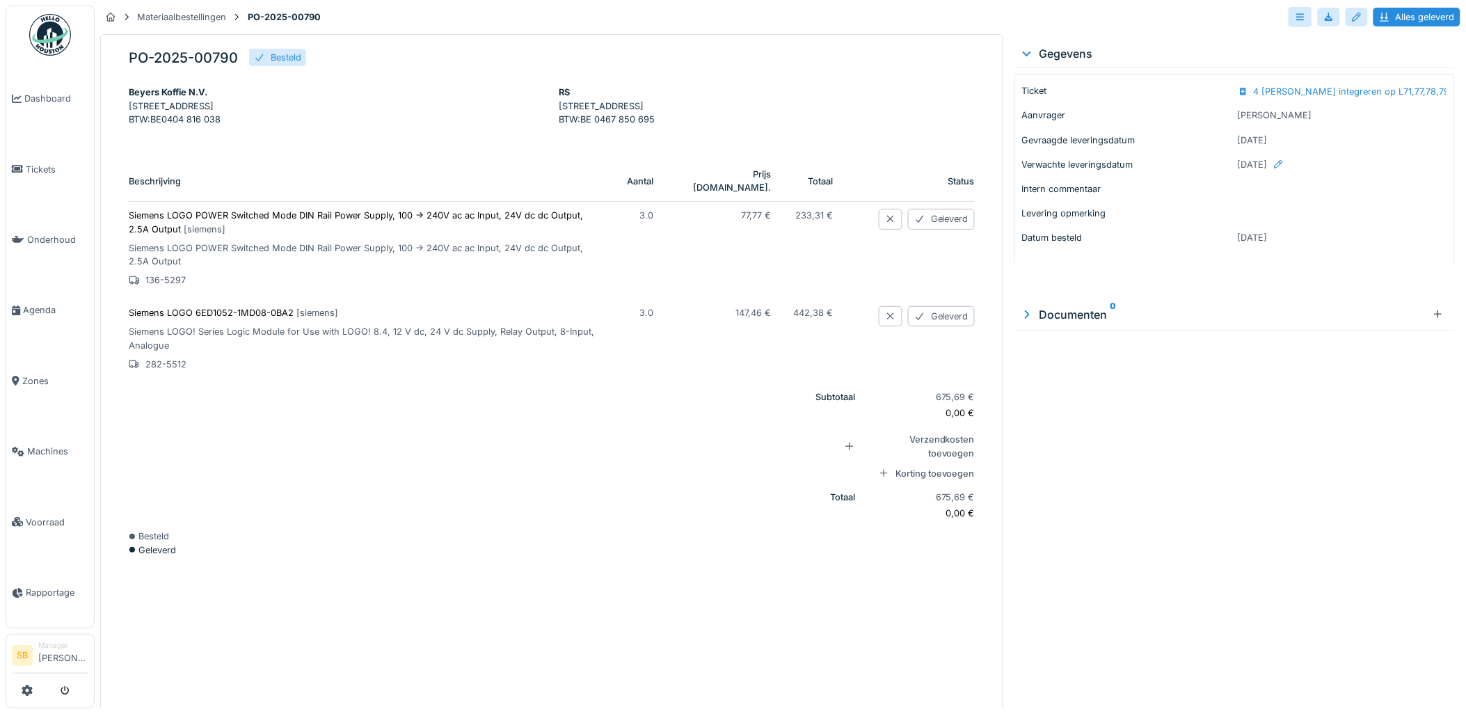
click at [328, 228] on p "Siemens LOGO POWER Switched Mode DIN Rail Power Supply, 100 → 240V ac ac Input,…" at bounding box center [367, 222] width 477 height 26
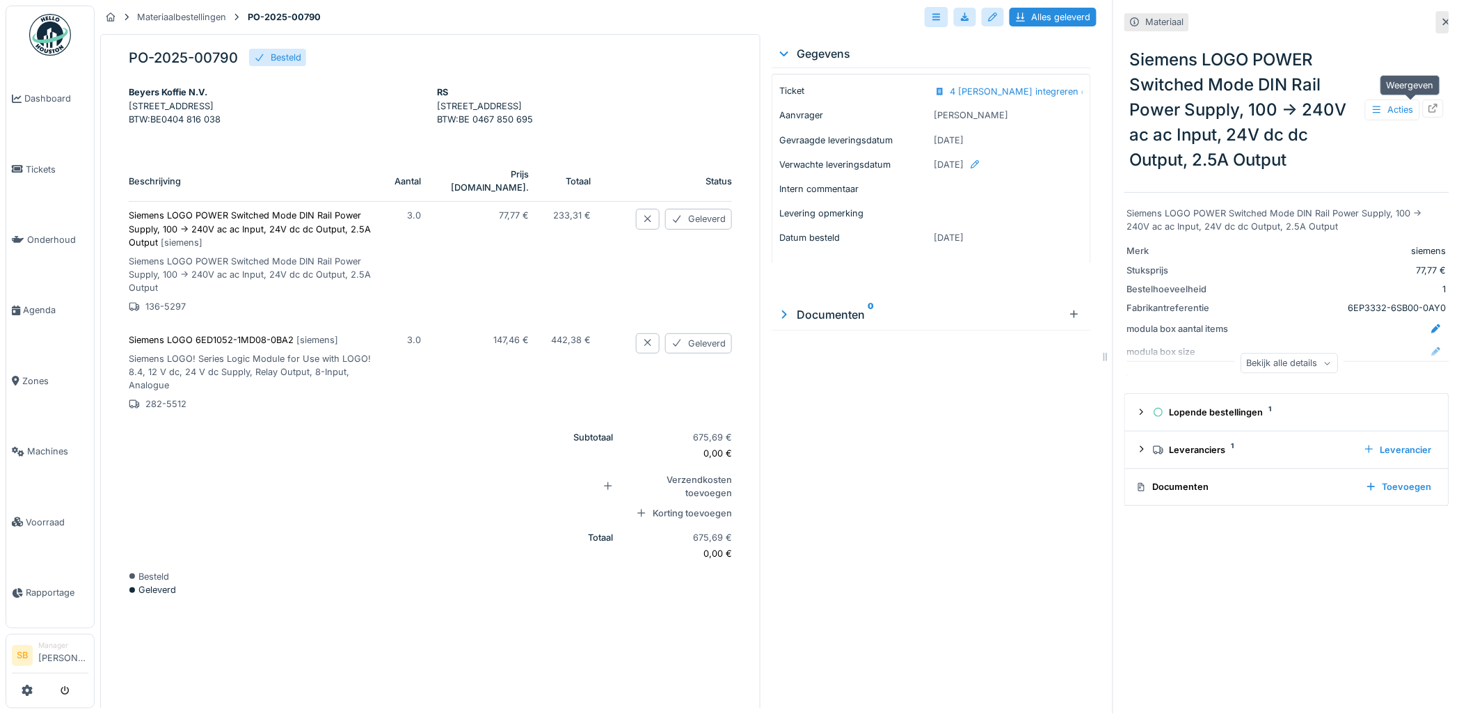
click at [1430, 110] on icon at bounding box center [1434, 108] width 9 height 9
click at [297, 231] on p "Siemens LOGO POWER Switched Mode DIN Rail Power Supply, 100 → 240V ac ac Input,…" at bounding box center [251, 229] width 244 height 40
click at [1430, 106] on icon at bounding box center [1434, 108] width 9 height 9
click at [672, 229] on div "Geleverd" at bounding box center [698, 219] width 67 height 20
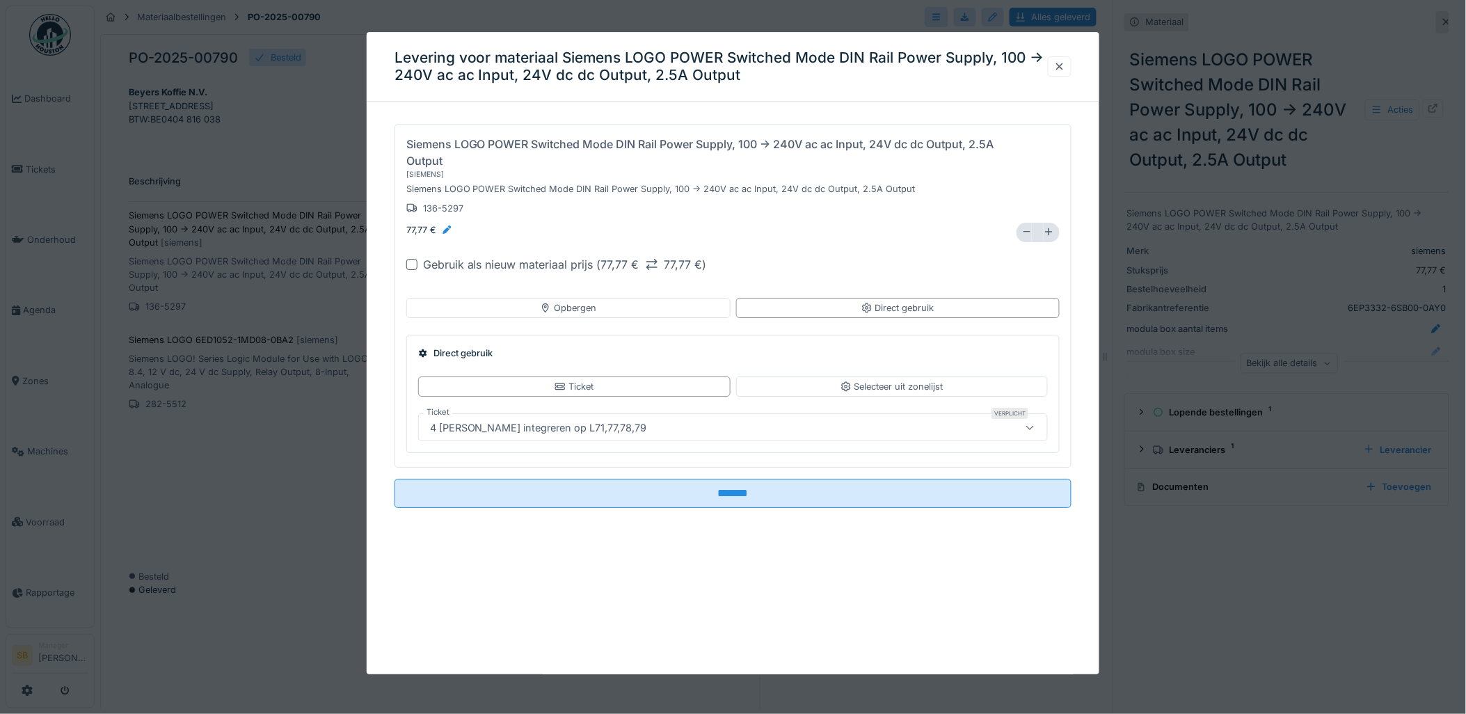
click at [450, 264] on div "Gebruik als nieuw materiaal prijs ( 77,77 € 77,77 € )" at bounding box center [565, 264] width 284 height 17
click at [648, 306] on div "Opbergen" at bounding box center [568, 308] width 324 height 20
click at [813, 383] on div "Alles" at bounding box center [892, 387] width 312 height 20
click at [809, 419] on div at bounding box center [733, 428] width 631 height 28
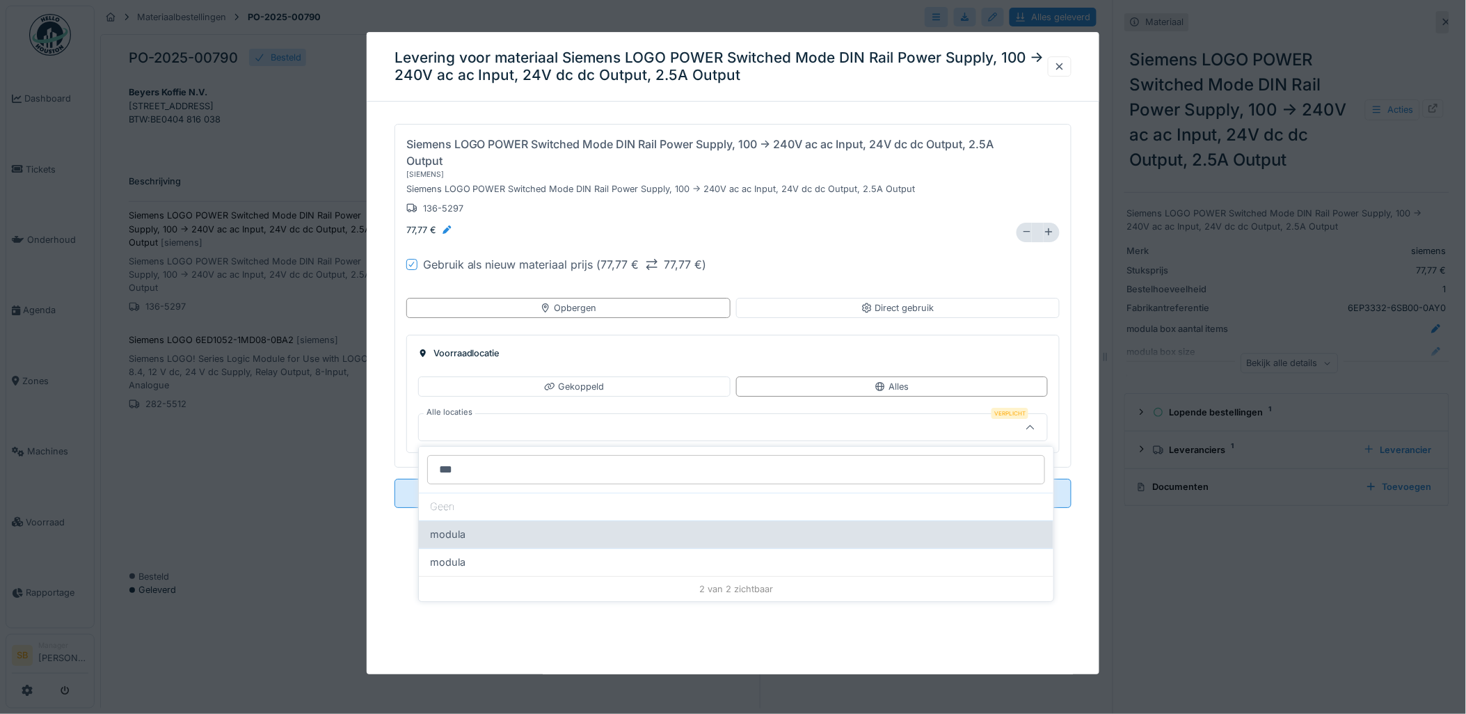
type input "***"
click at [455, 544] on div "modula" at bounding box center [736, 535] width 635 height 28
type input "*****"
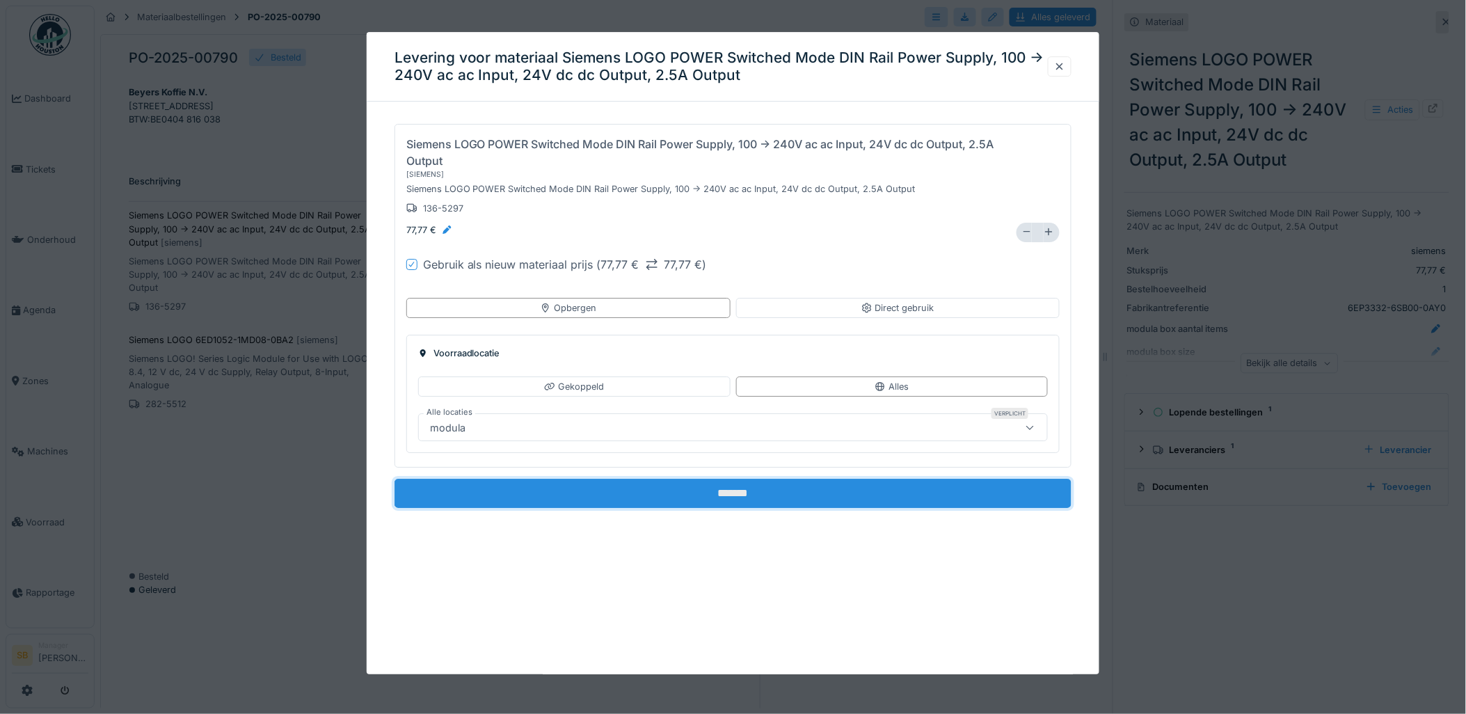
click at [719, 489] on input "*******" at bounding box center [734, 494] width 678 height 29
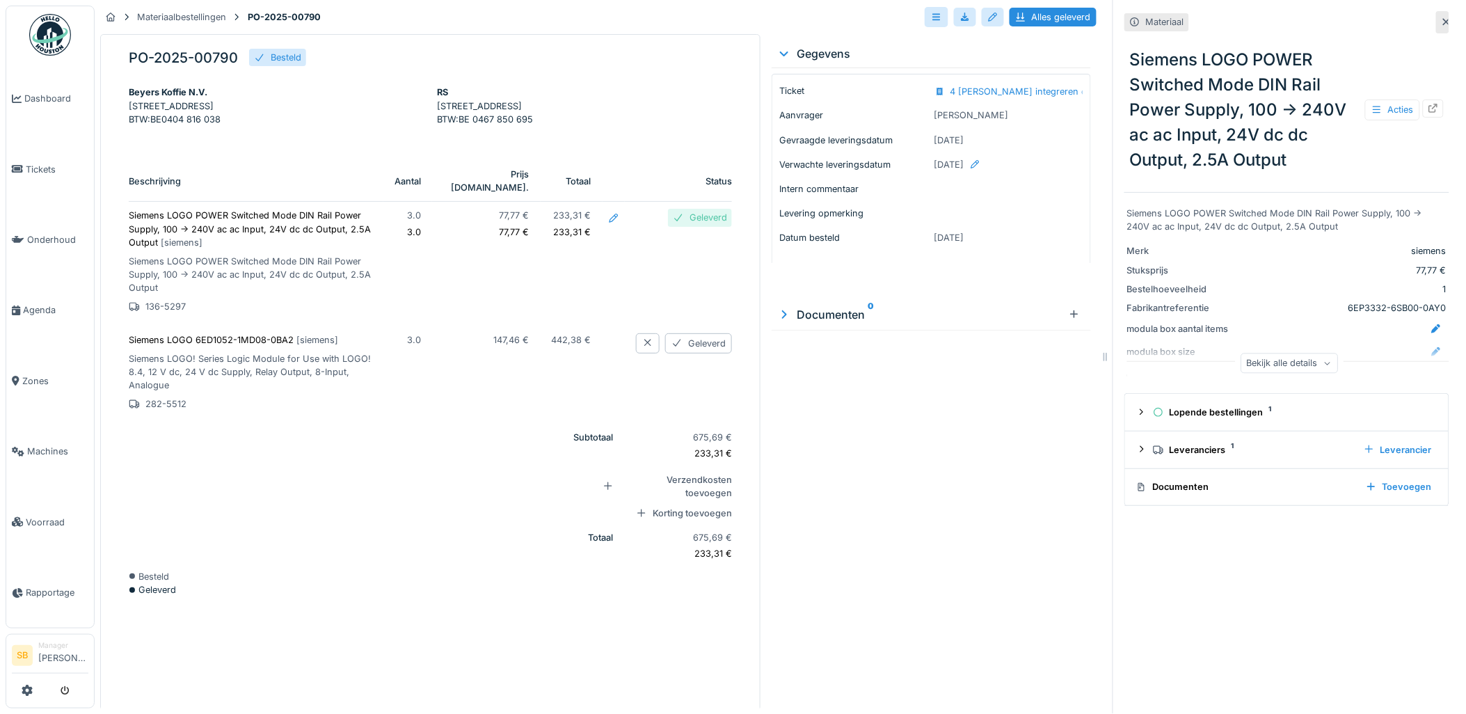
click at [363, 241] on p "Siemens LOGO POWER Switched Mode DIN Rail Power Supply, 100 → 240V ac ac Input,…" at bounding box center [251, 229] width 244 height 40
click at [1423, 107] on div at bounding box center [1433, 108] width 21 height 17
click at [287, 337] on p "Siemens LOGO 6ED1052-1MD08-0BA2 [ siemens ]" at bounding box center [251, 339] width 244 height 13
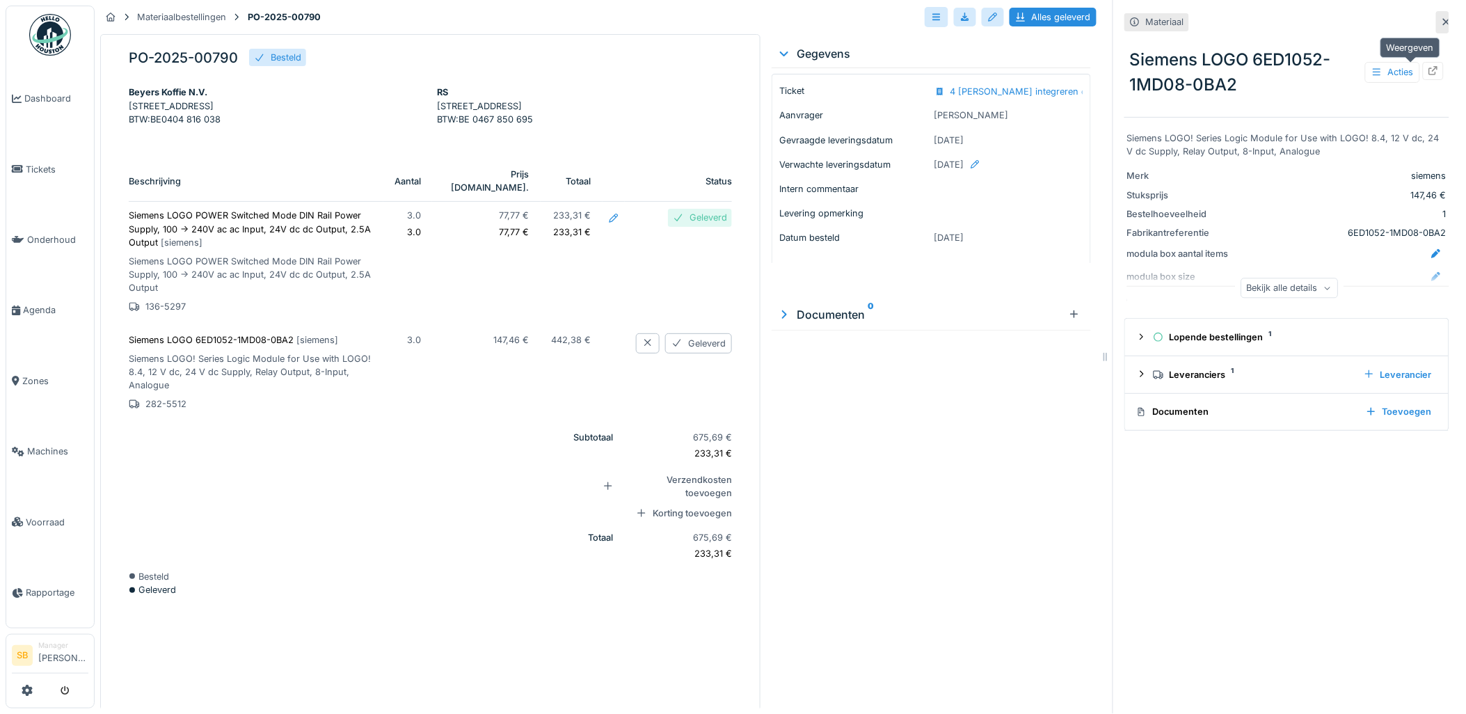
click at [1428, 67] on icon at bounding box center [1433, 70] width 11 height 9
click at [692, 344] on div "Geleverd" at bounding box center [698, 343] width 67 height 20
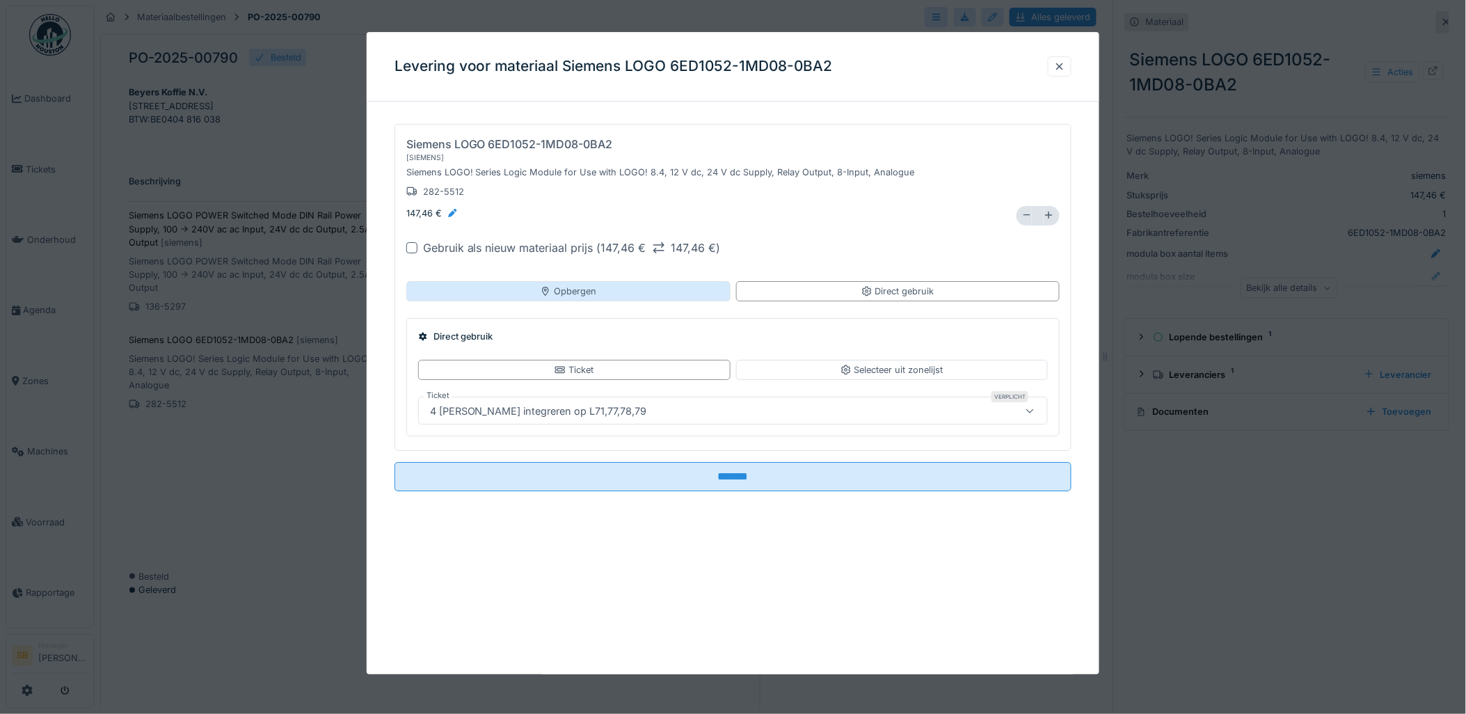
click at [523, 294] on div "Opbergen" at bounding box center [568, 291] width 324 height 20
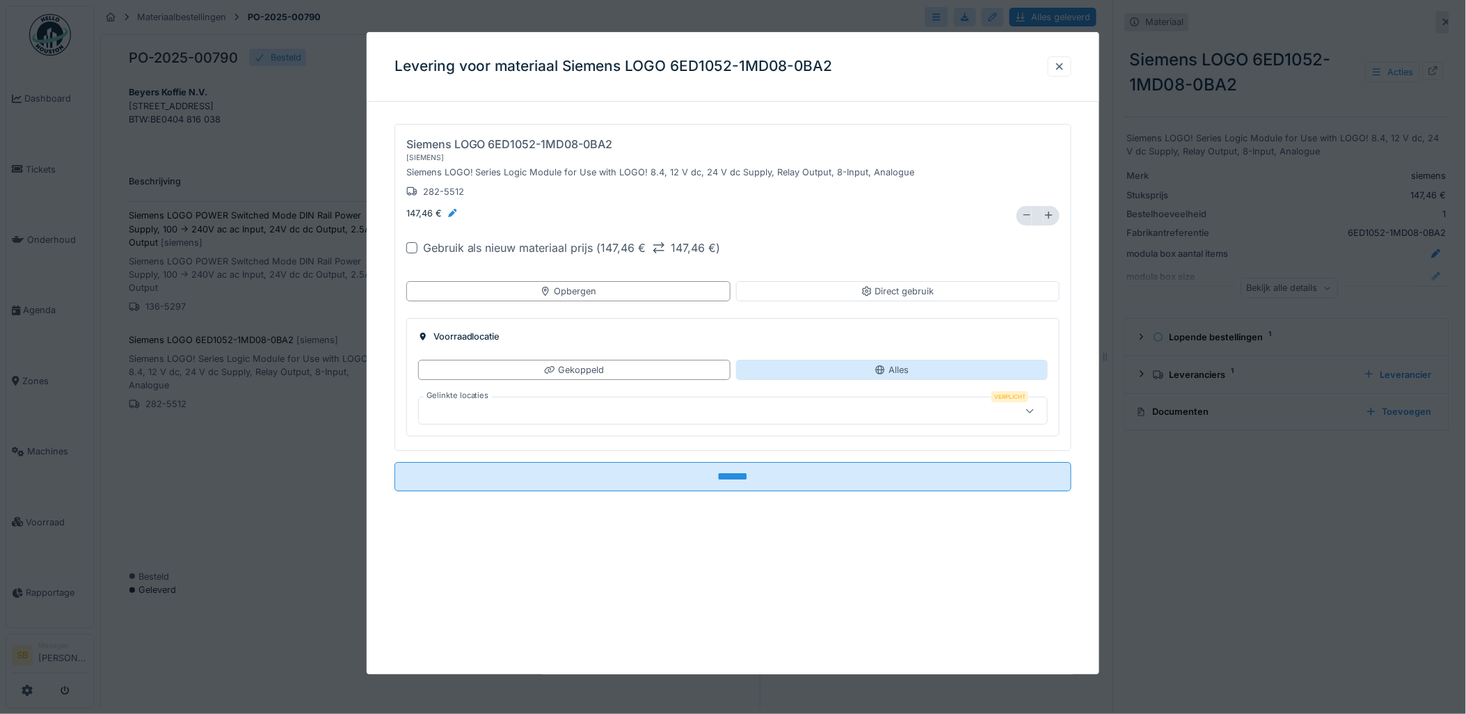
click at [852, 377] on div "Alles" at bounding box center [892, 370] width 312 height 20
click at [620, 411] on div at bounding box center [697, 411] width 545 height 15
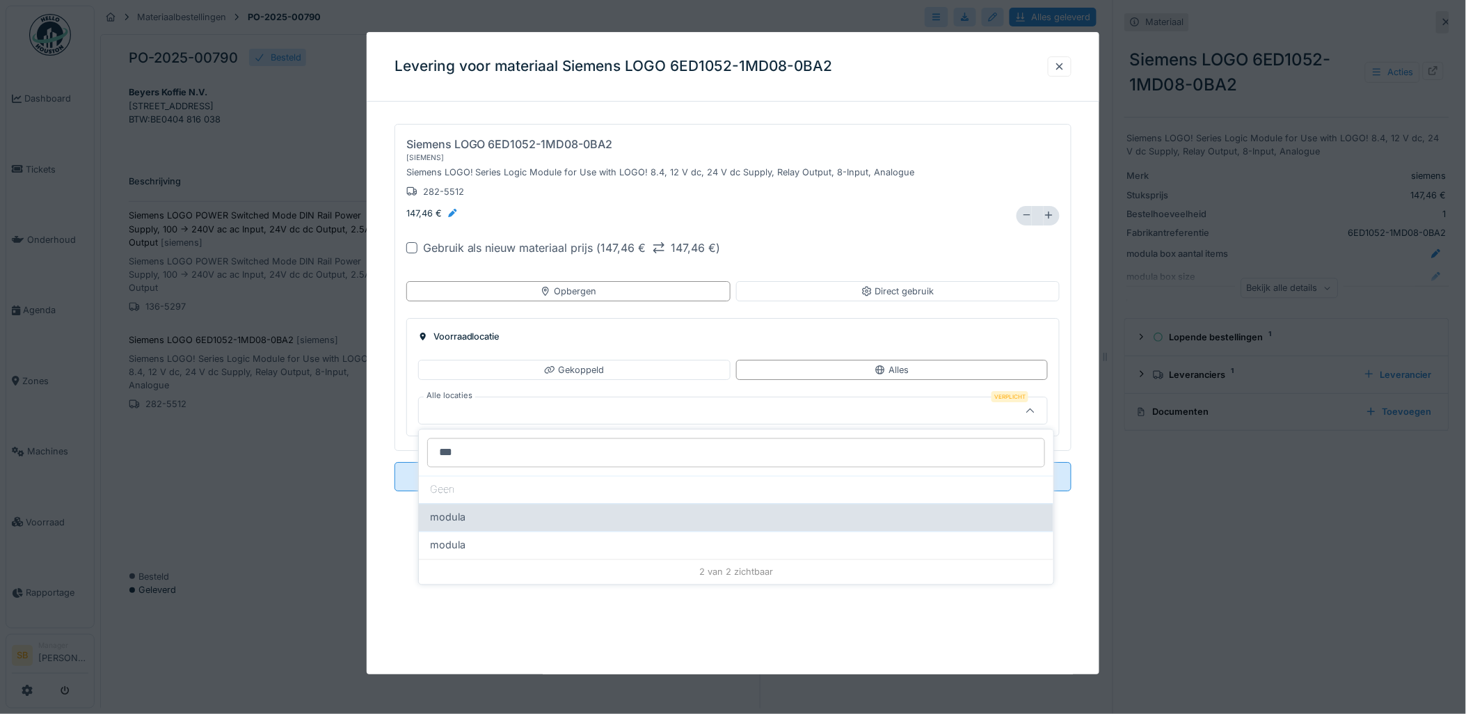
type input "***"
click at [492, 515] on div "modula" at bounding box center [736, 517] width 612 height 15
type input "*****"
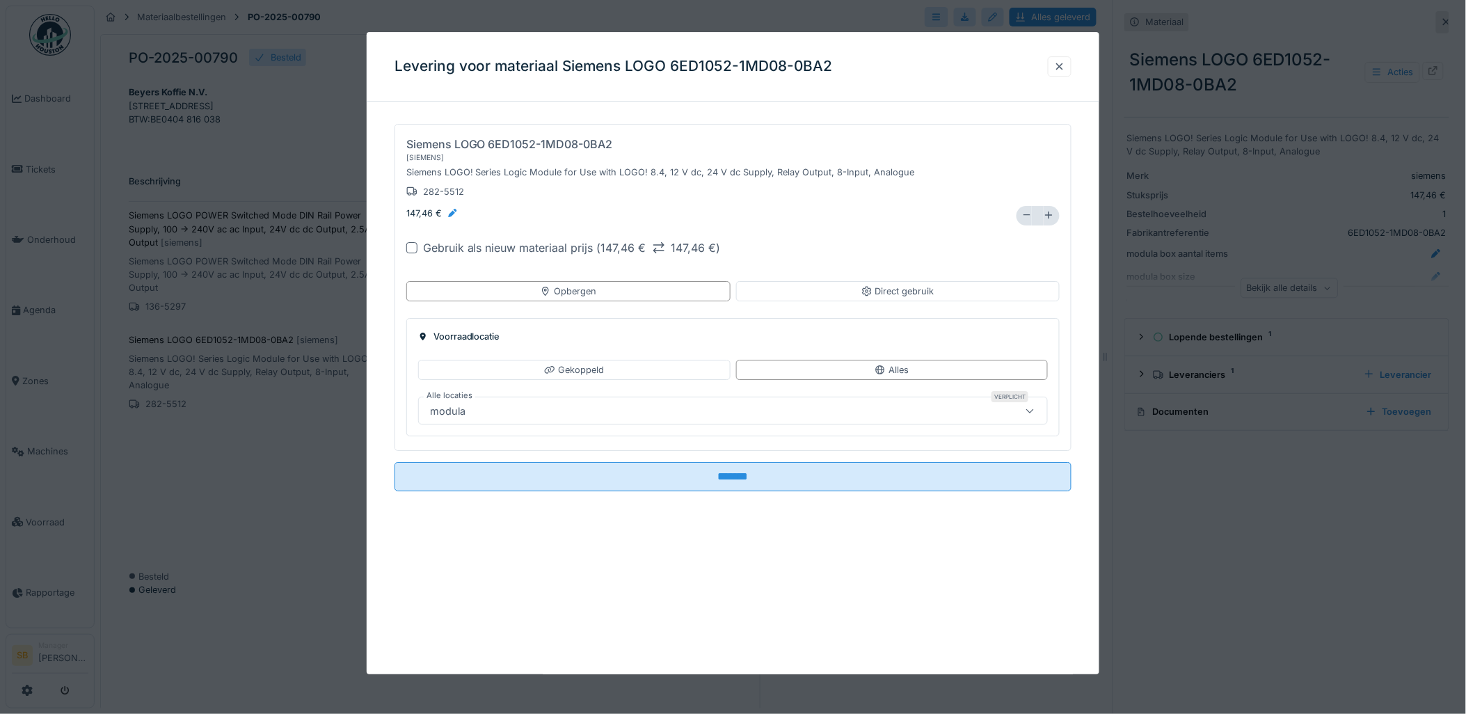
click at [409, 251] on div at bounding box center [411, 247] width 11 height 11
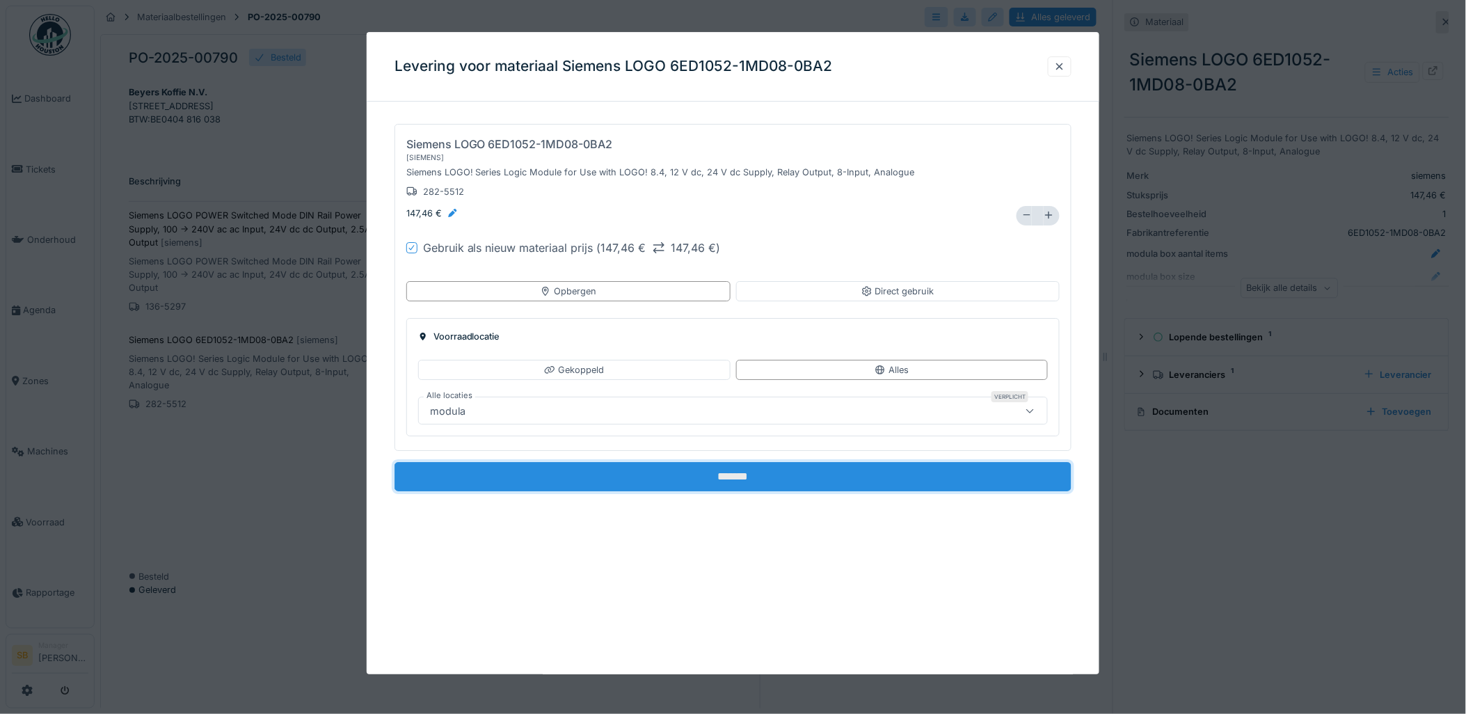
drag, startPoint x: 708, startPoint y: 465, endPoint x: 713, endPoint y: 474, distance: 10.0
click at [713, 472] on input "*******" at bounding box center [734, 477] width 678 height 29
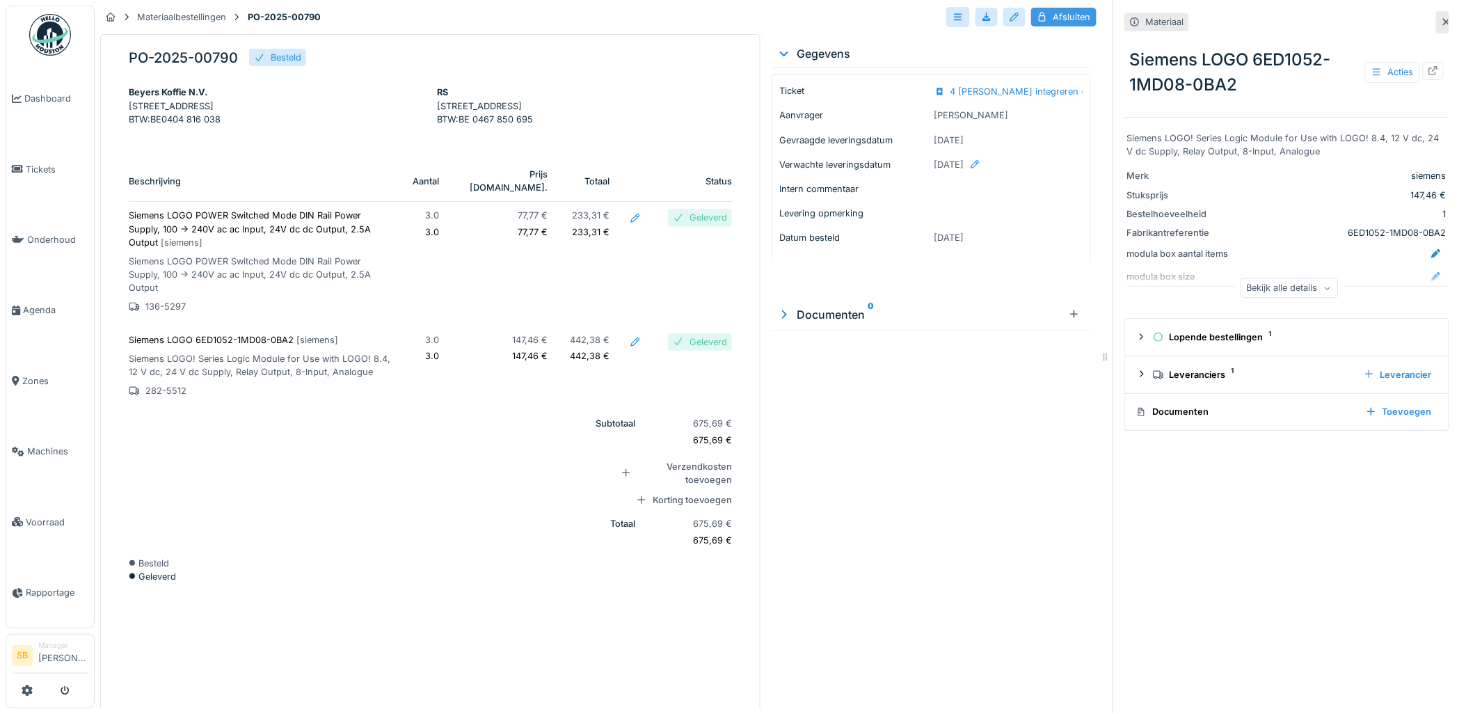
click at [1072, 17] on div "Afsluiten" at bounding box center [1063, 17] width 65 height 19
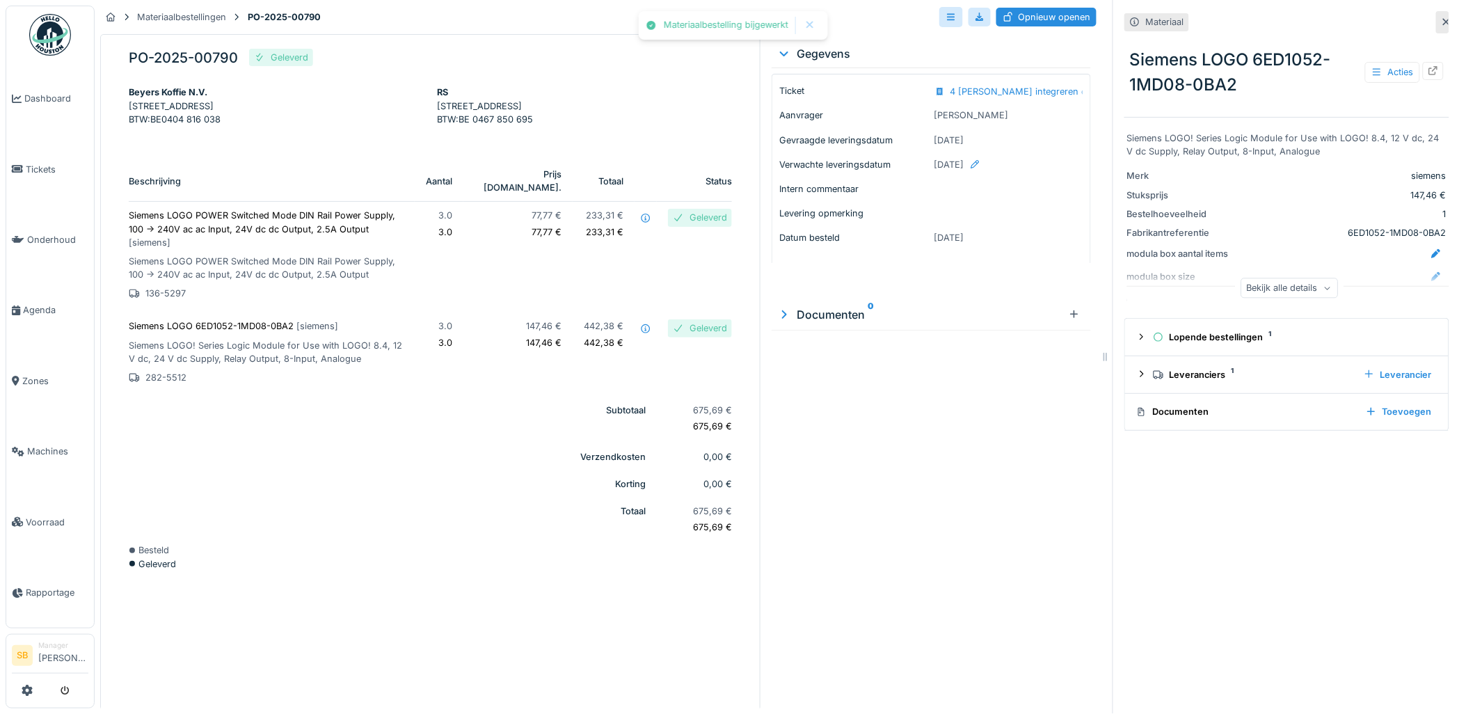
click at [1441, 17] on icon at bounding box center [1446, 21] width 11 height 9
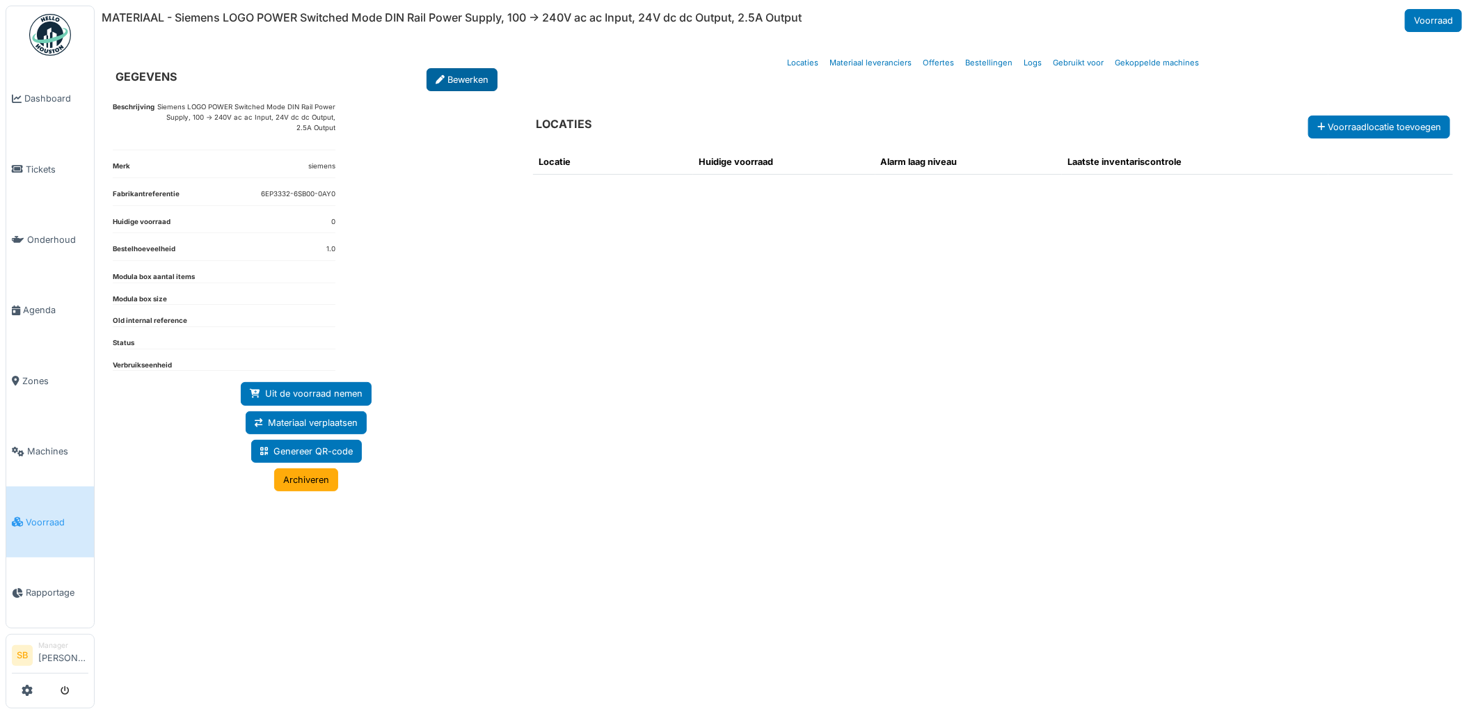
click at [454, 78] on link "Bewerken" at bounding box center [462, 79] width 71 height 23
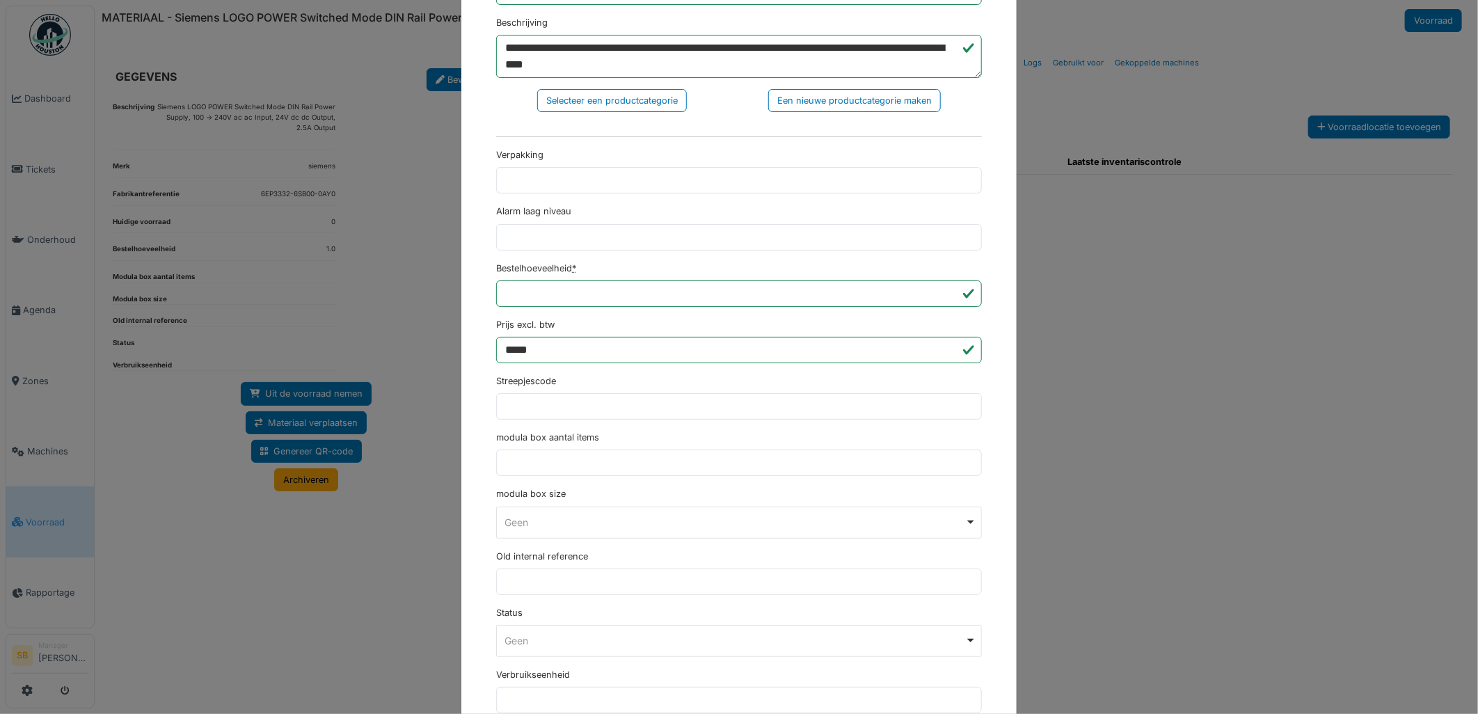
scroll to position [309, 0]
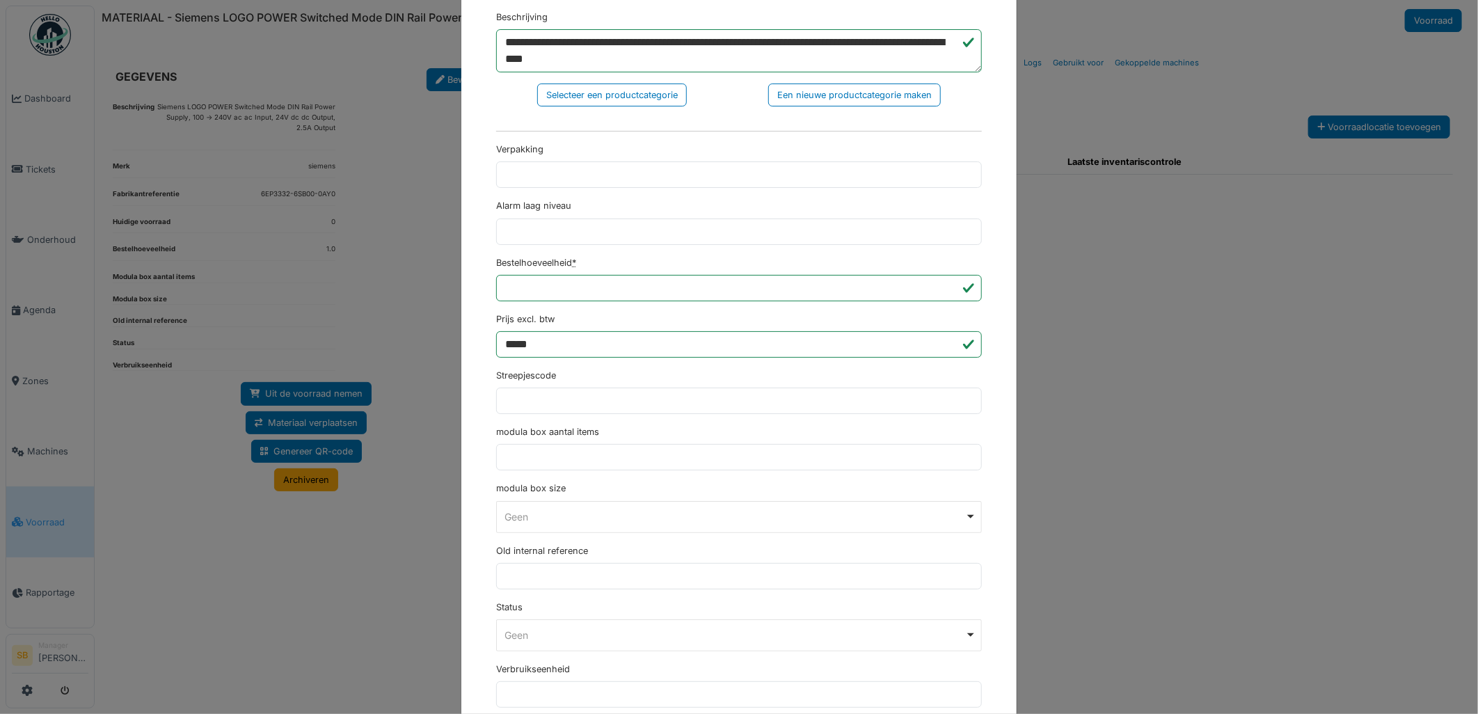
click at [1228, 432] on div "**********" at bounding box center [739, 357] width 1478 height 714
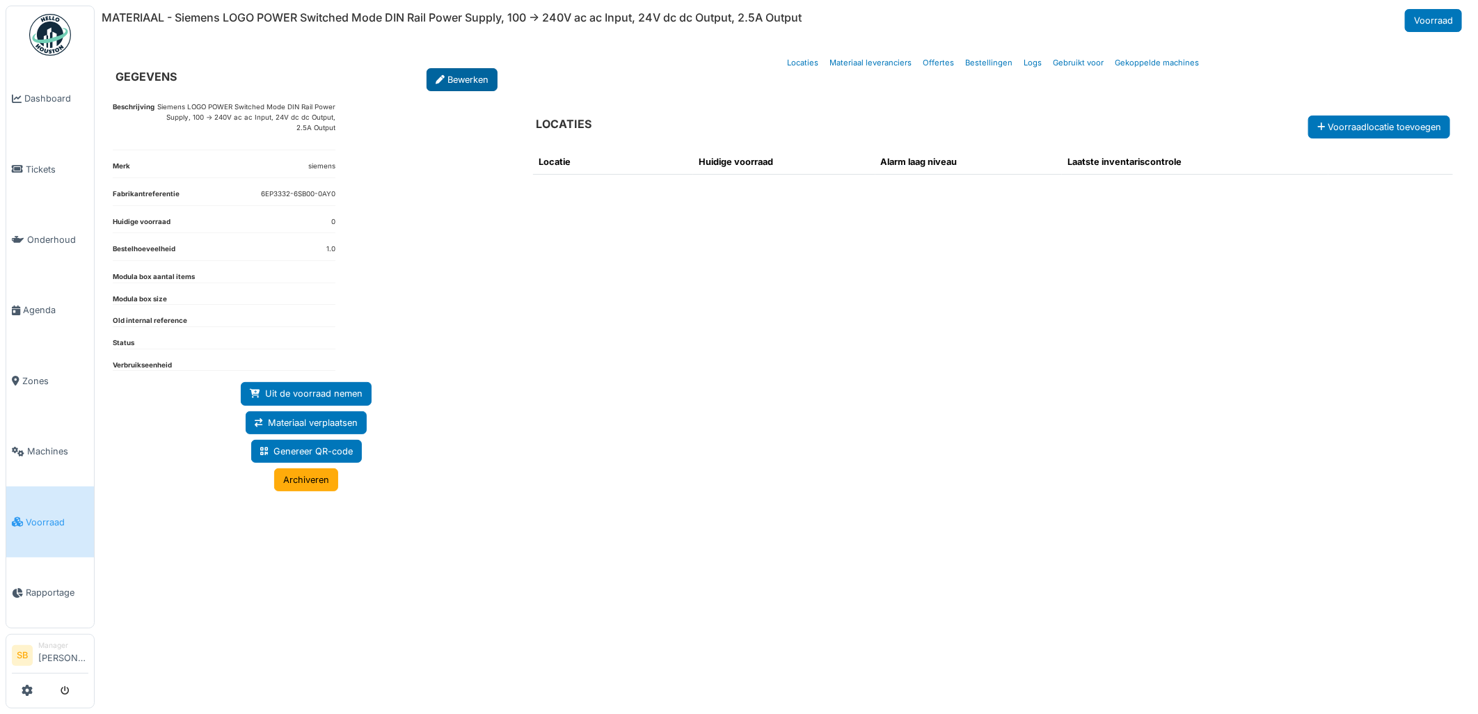
click at [484, 77] on link "Bewerken" at bounding box center [462, 79] width 71 height 23
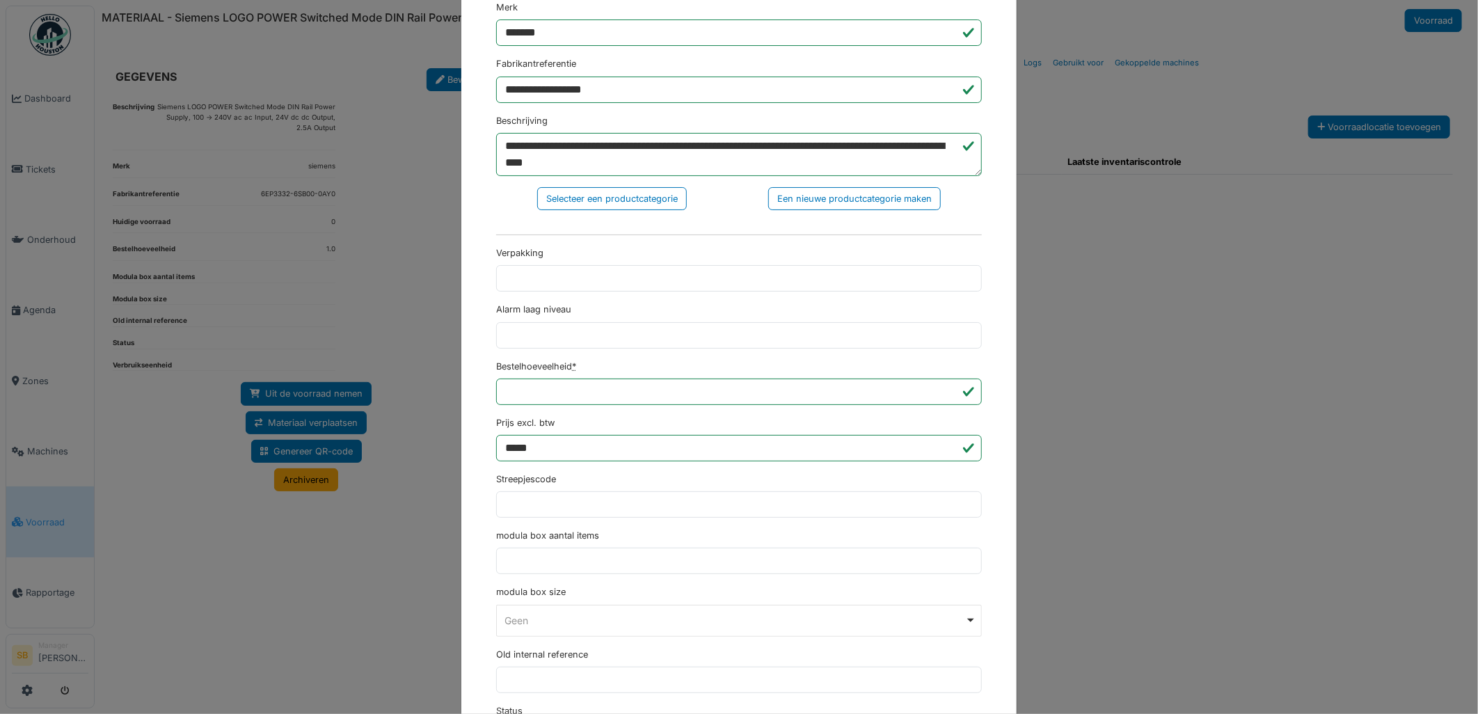
scroll to position [309, 0]
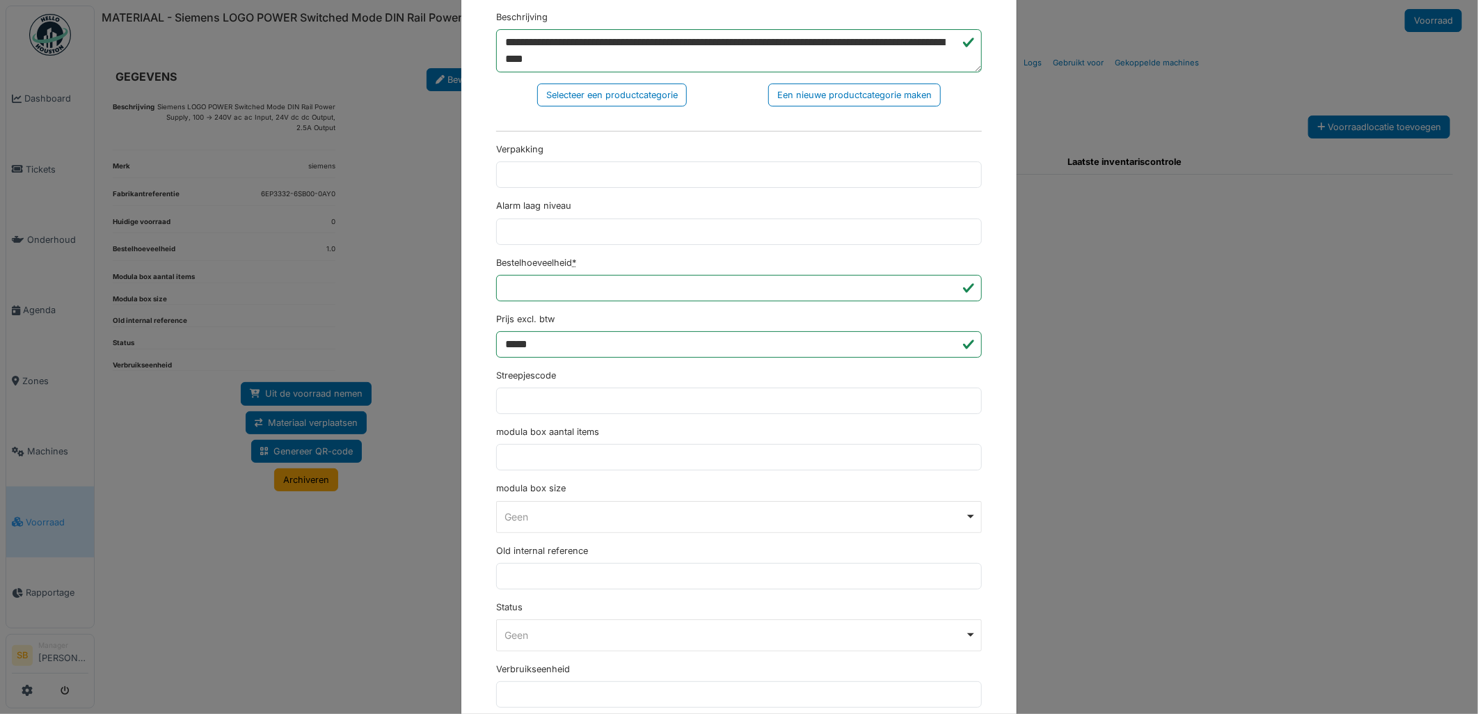
click at [968, 517] on div "Geen Remove item" at bounding box center [739, 517] width 474 height 20
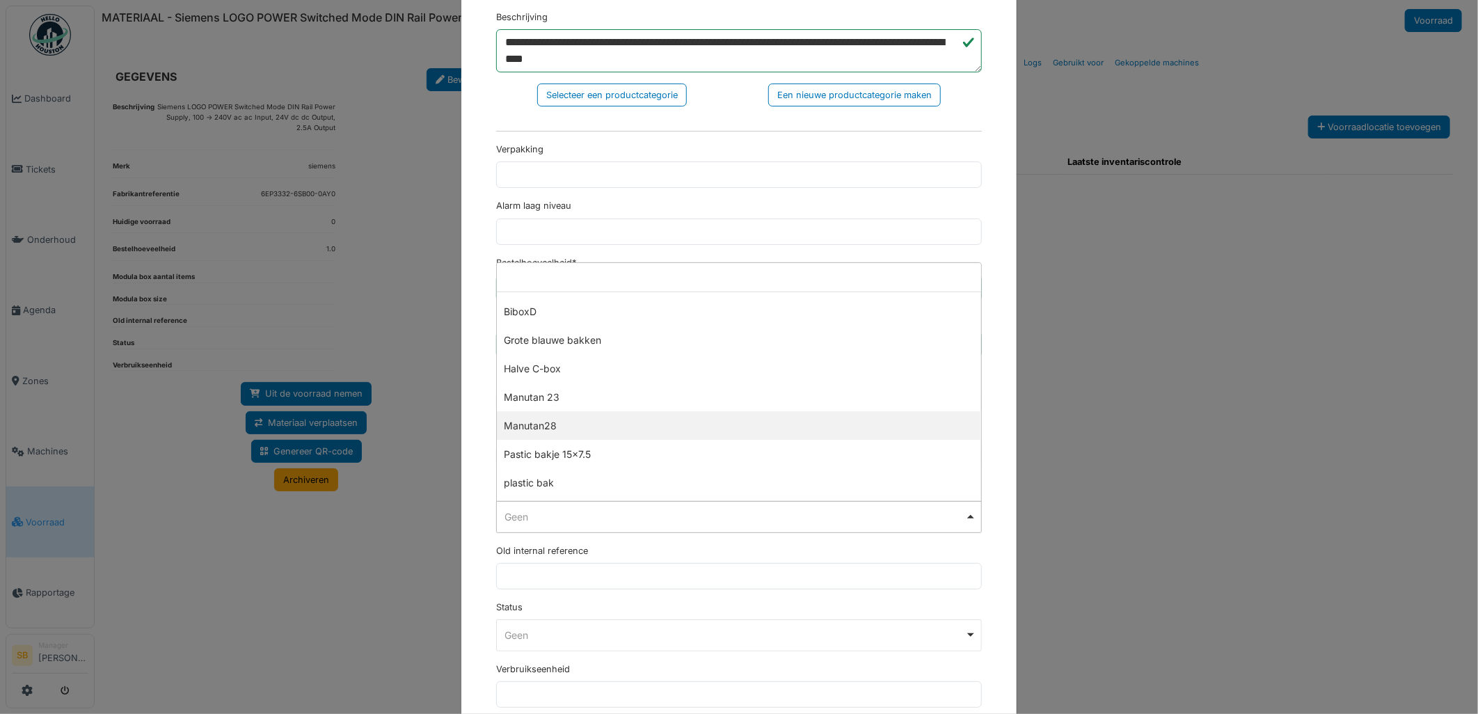
select select "*********"
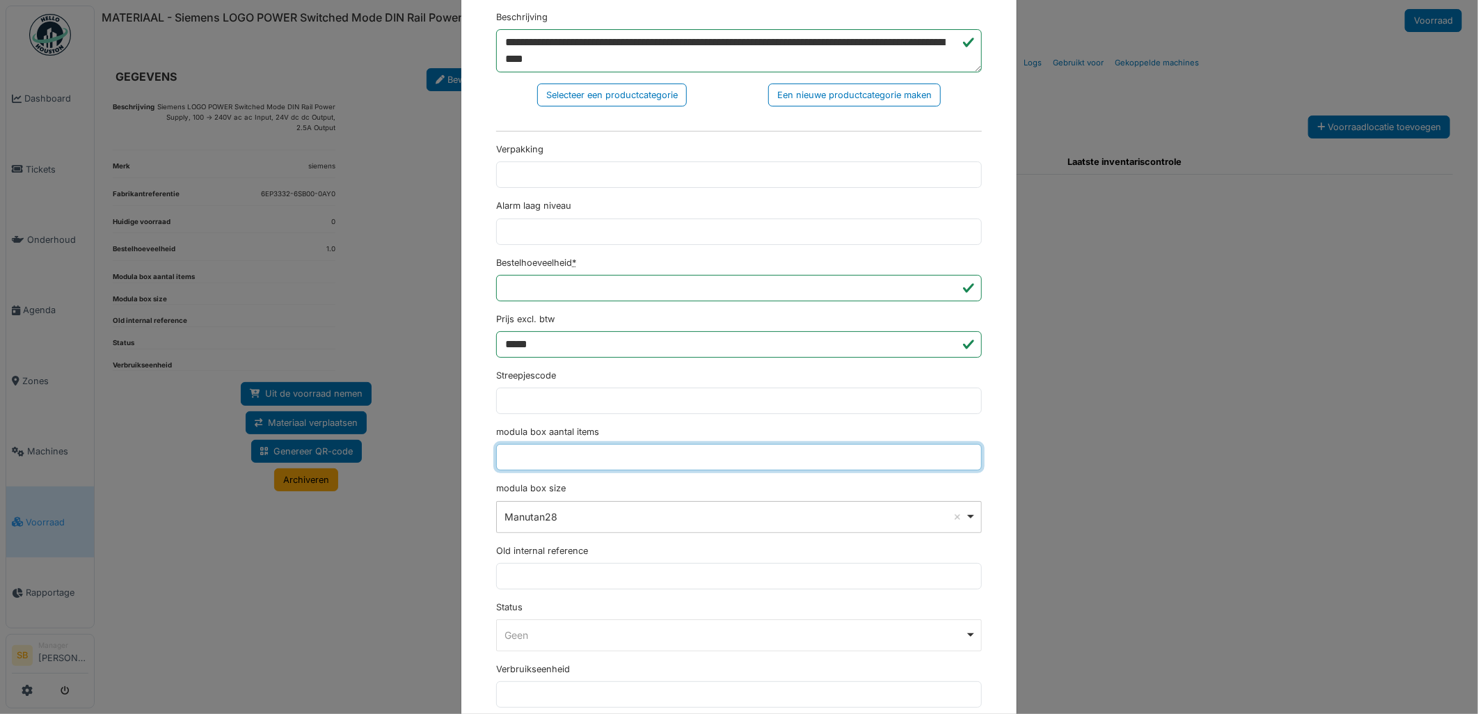
click at [543, 456] on input "modula box aantal items" at bounding box center [739, 457] width 486 height 26
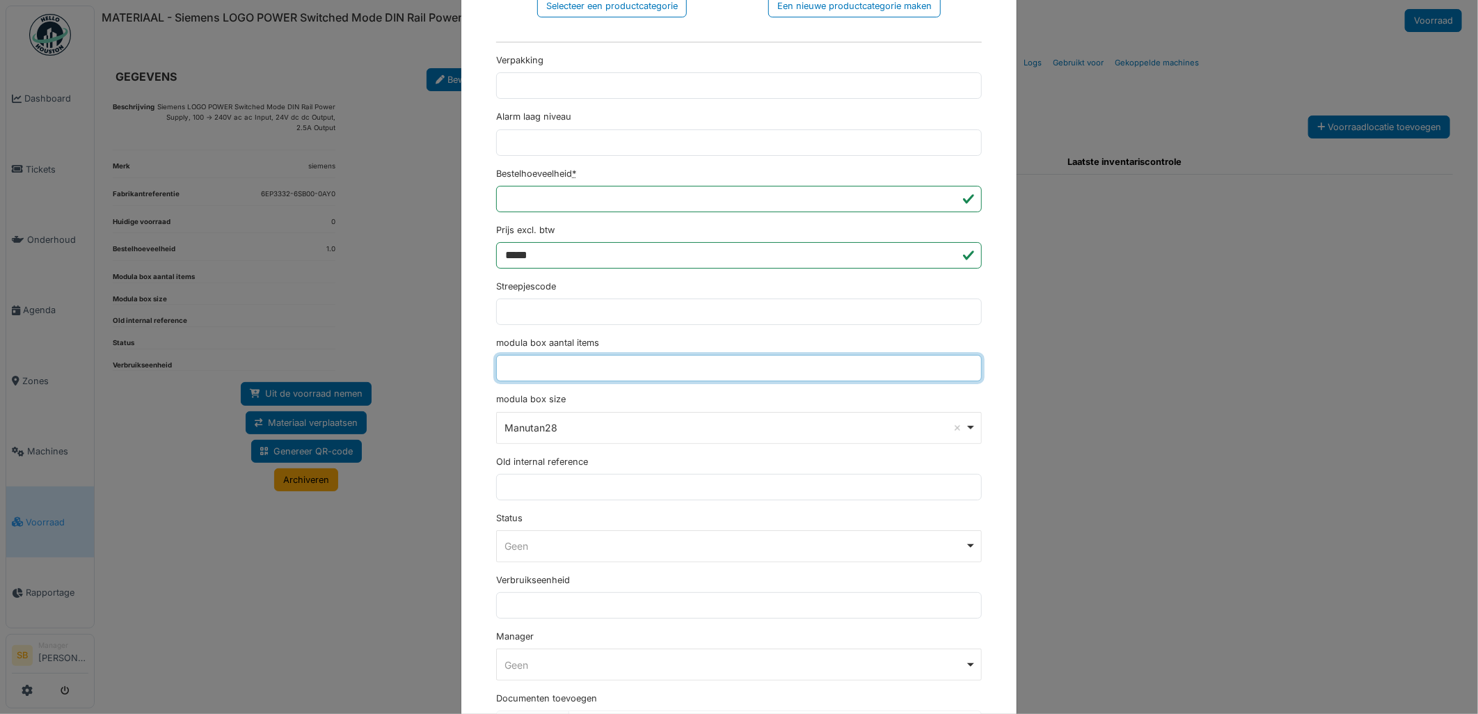
scroll to position [501, 0]
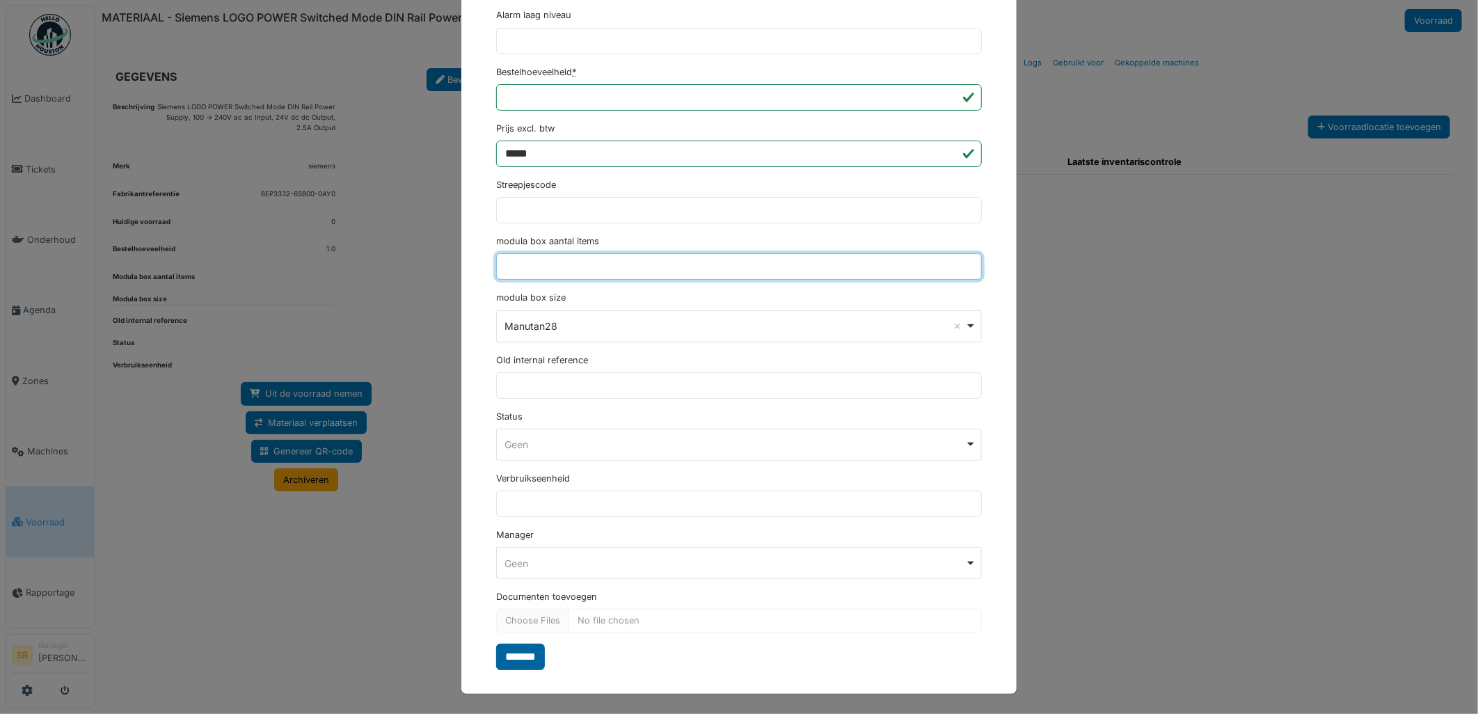
type input "*"
click at [505, 658] on input "*******" at bounding box center [520, 657] width 49 height 26
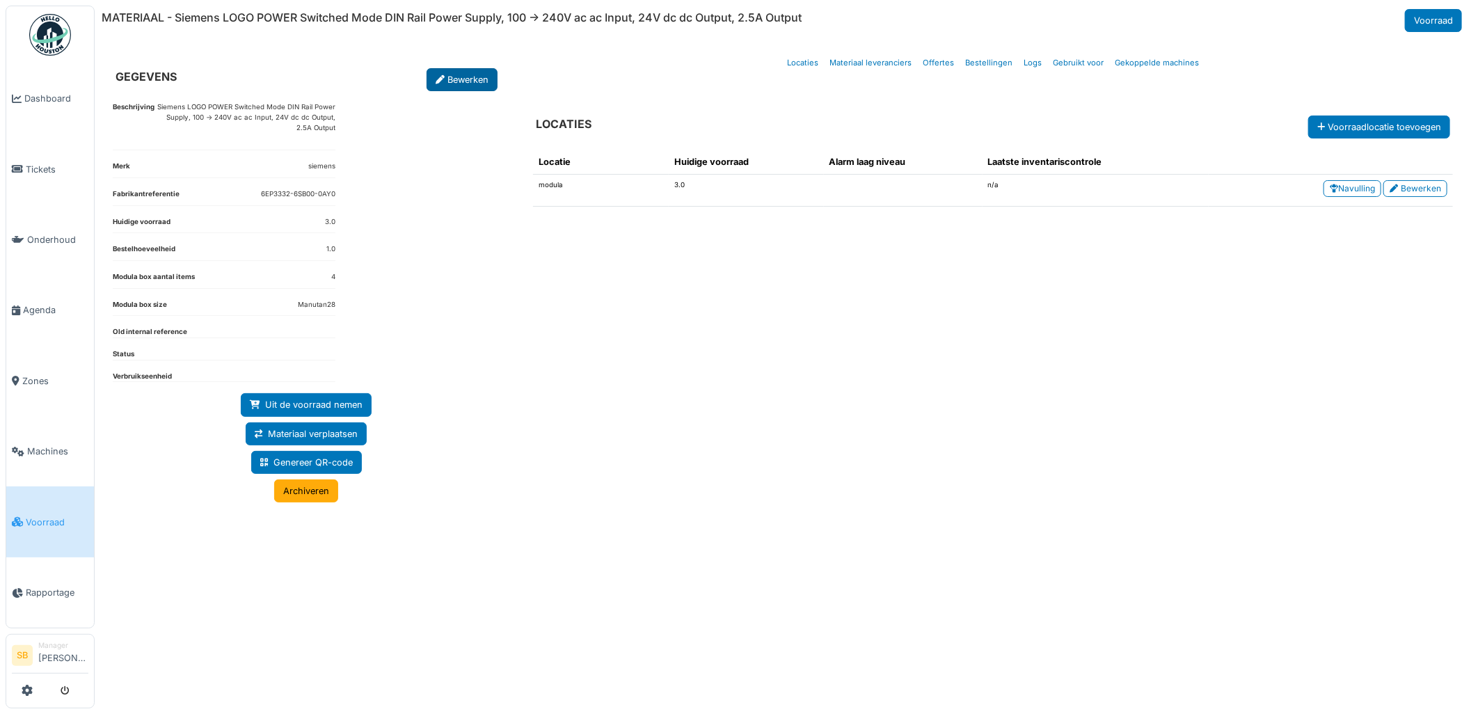
click at [448, 81] on link "Bewerken" at bounding box center [462, 79] width 71 height 23
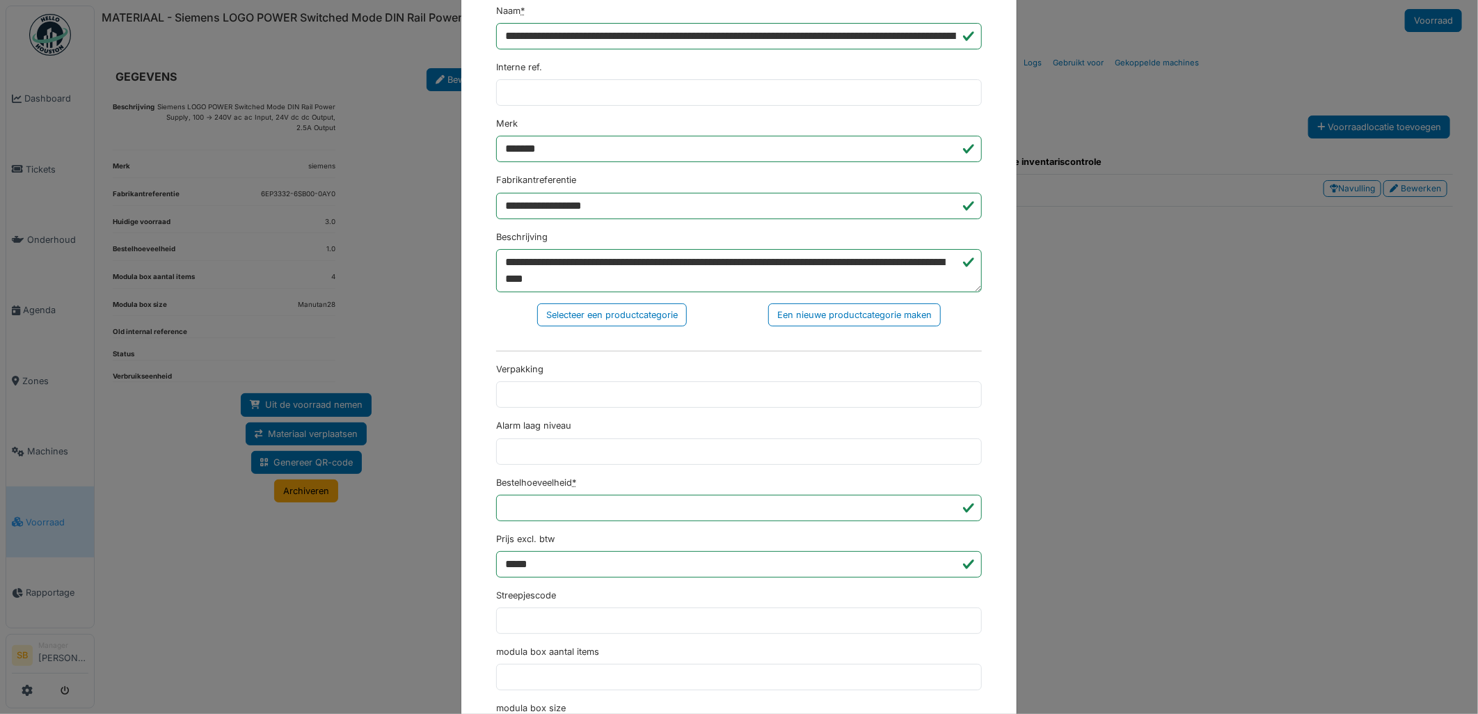
scroll to position [232, 0]
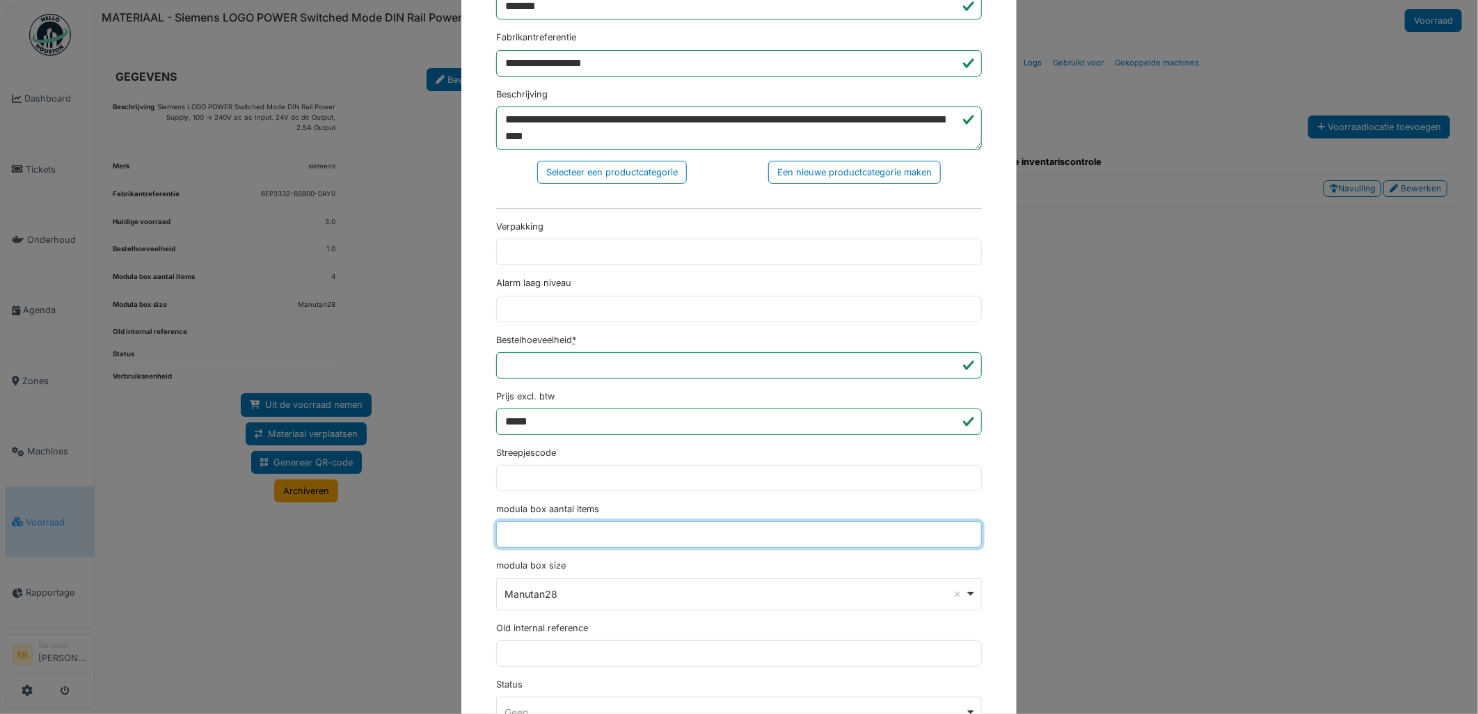
drag, startPoint x: 539, startPoint y: 544, endPoint x: 445, endPoint y: 539, distance: 93.4
click at [475, 537] on div "**********" at bounding box center [738, 382] width 555 height 1125
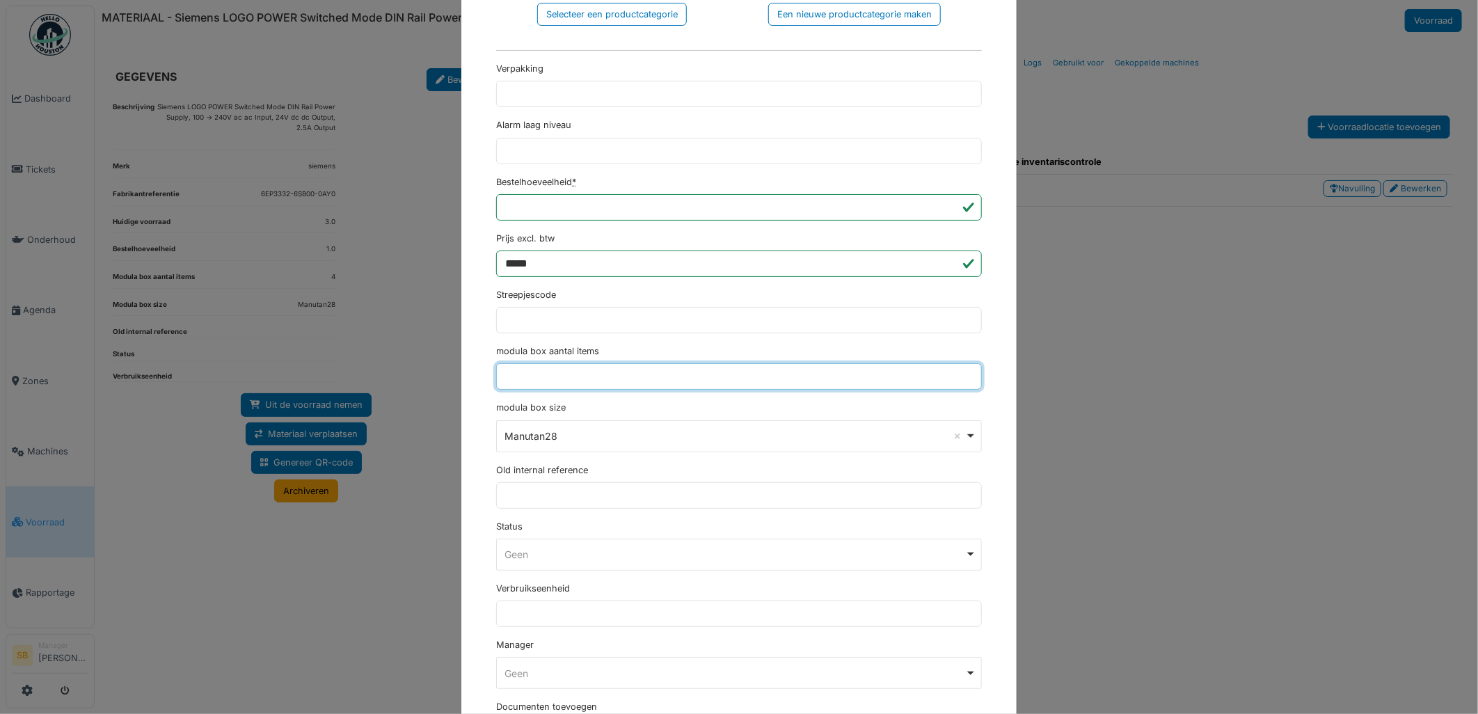
scroll to position [501, 0]
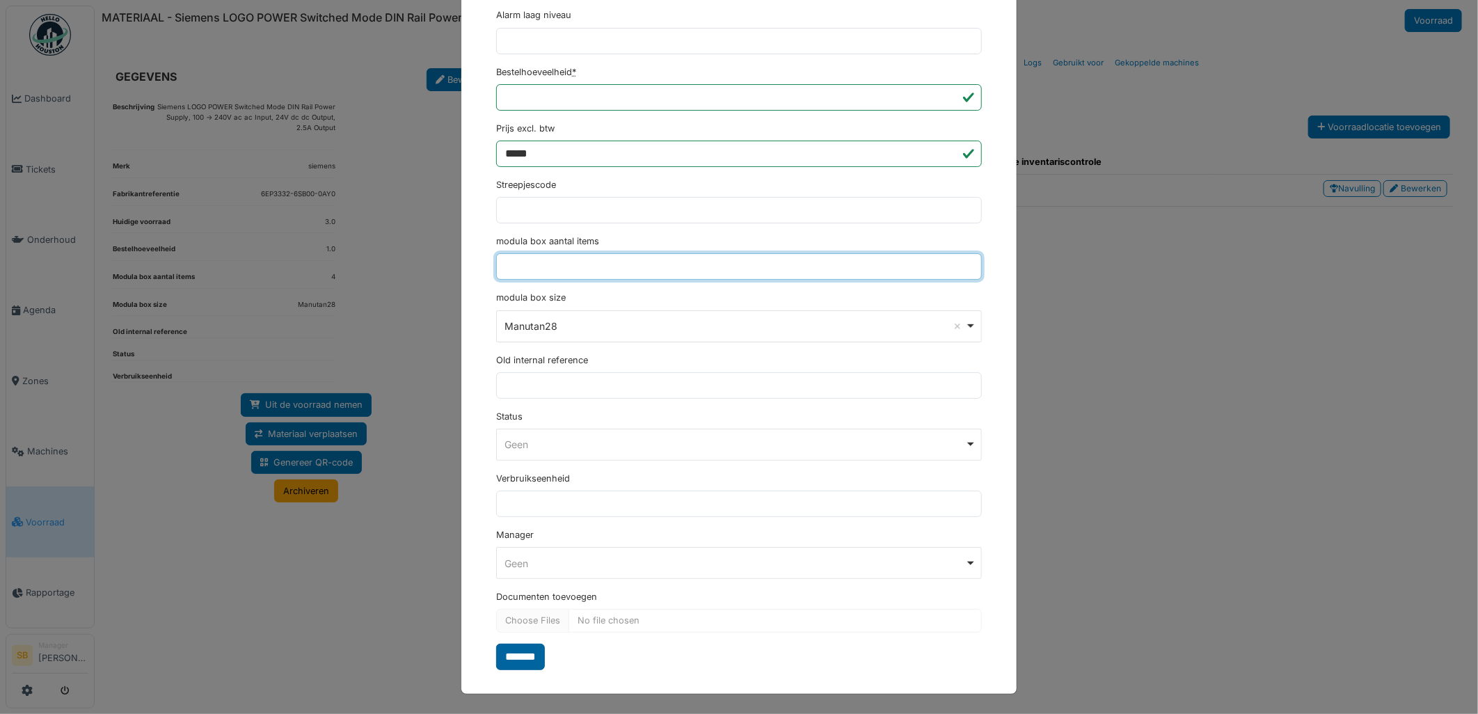
type input "*"
click at [507, 660] on input "*******" at bounding box center [520, 657] width 49 height 26
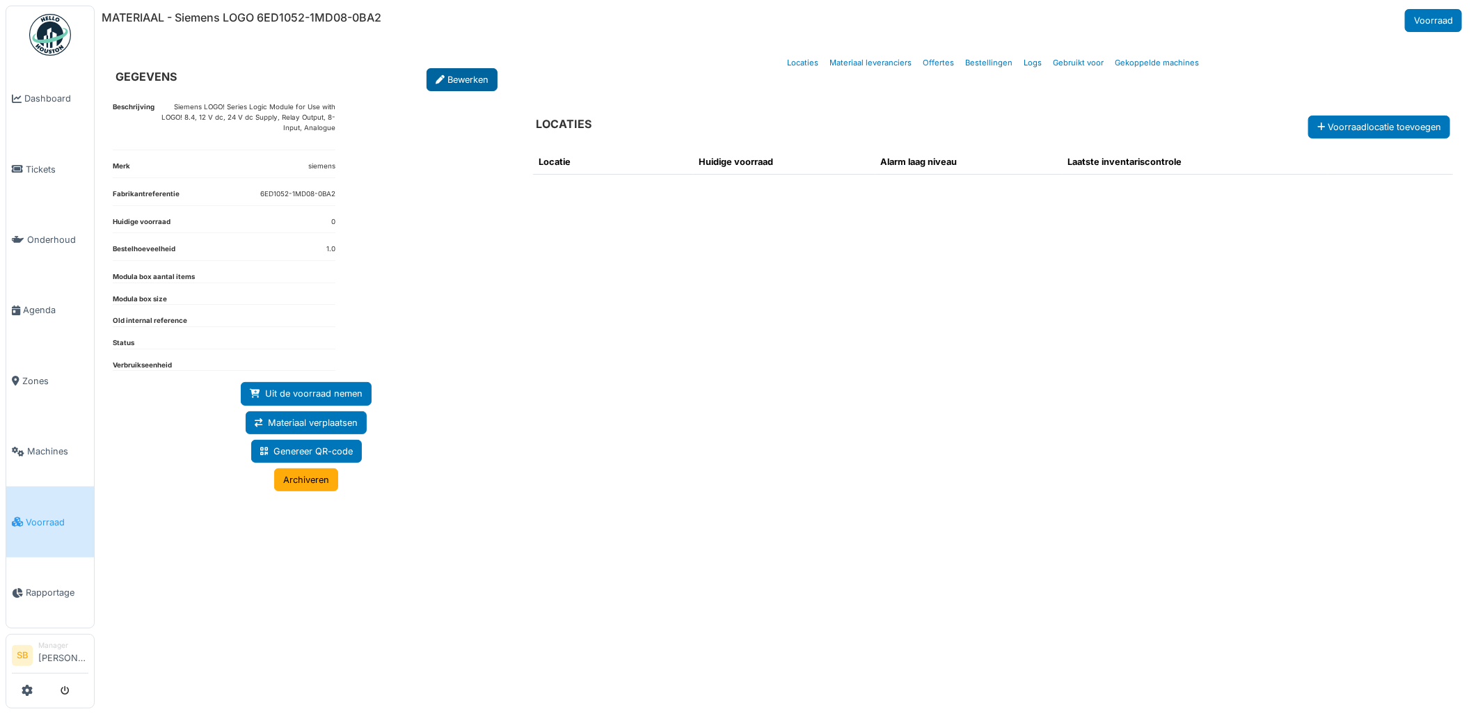
click at [452, 81] on link "Bewerken" at bounding box center [462, 79] width 71 height 23
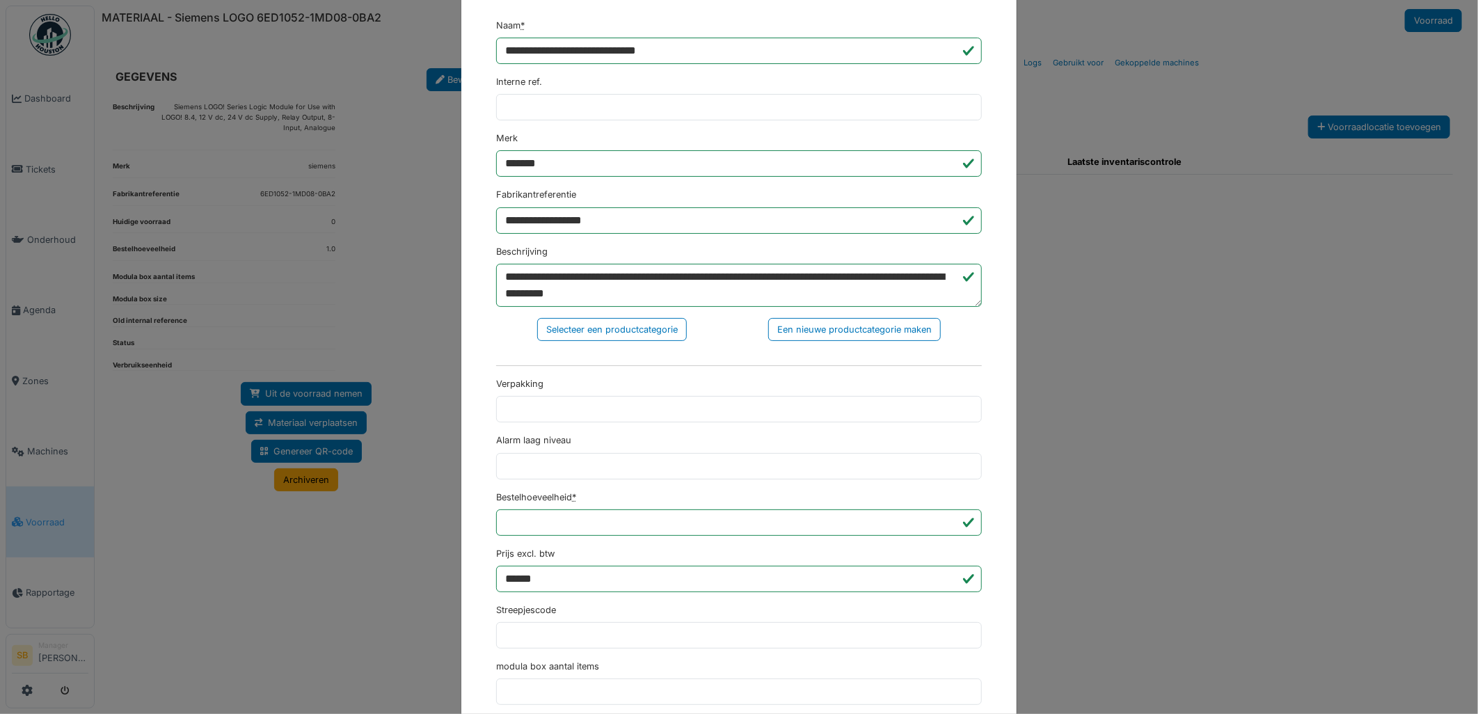
scroll to position [309, 0]
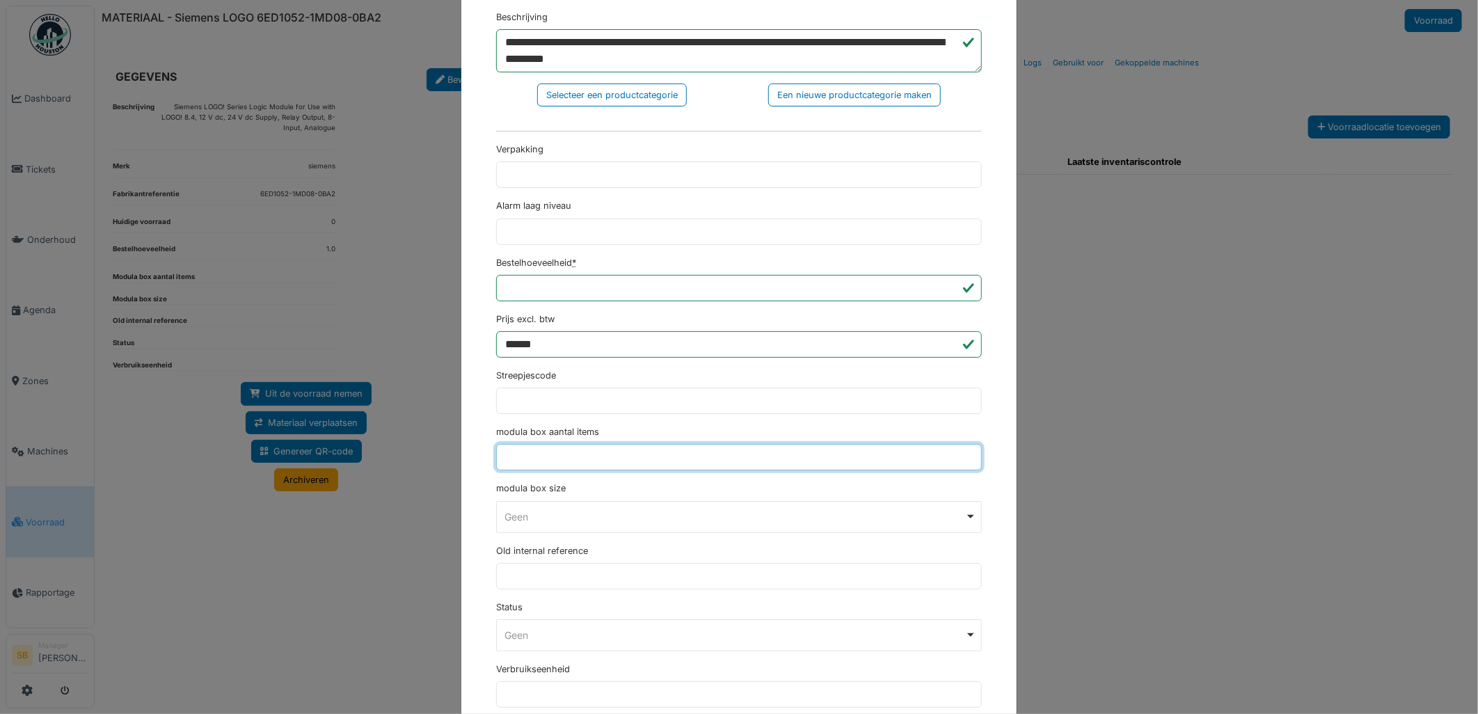
click at [555, 466] on input "modula box aantal items" at bounding box center [739, 457] width 486 height 26
click at [574, 512] on div "Geen Remove item" at bounding box center [735, 516] width 460 height 15
type input "*"
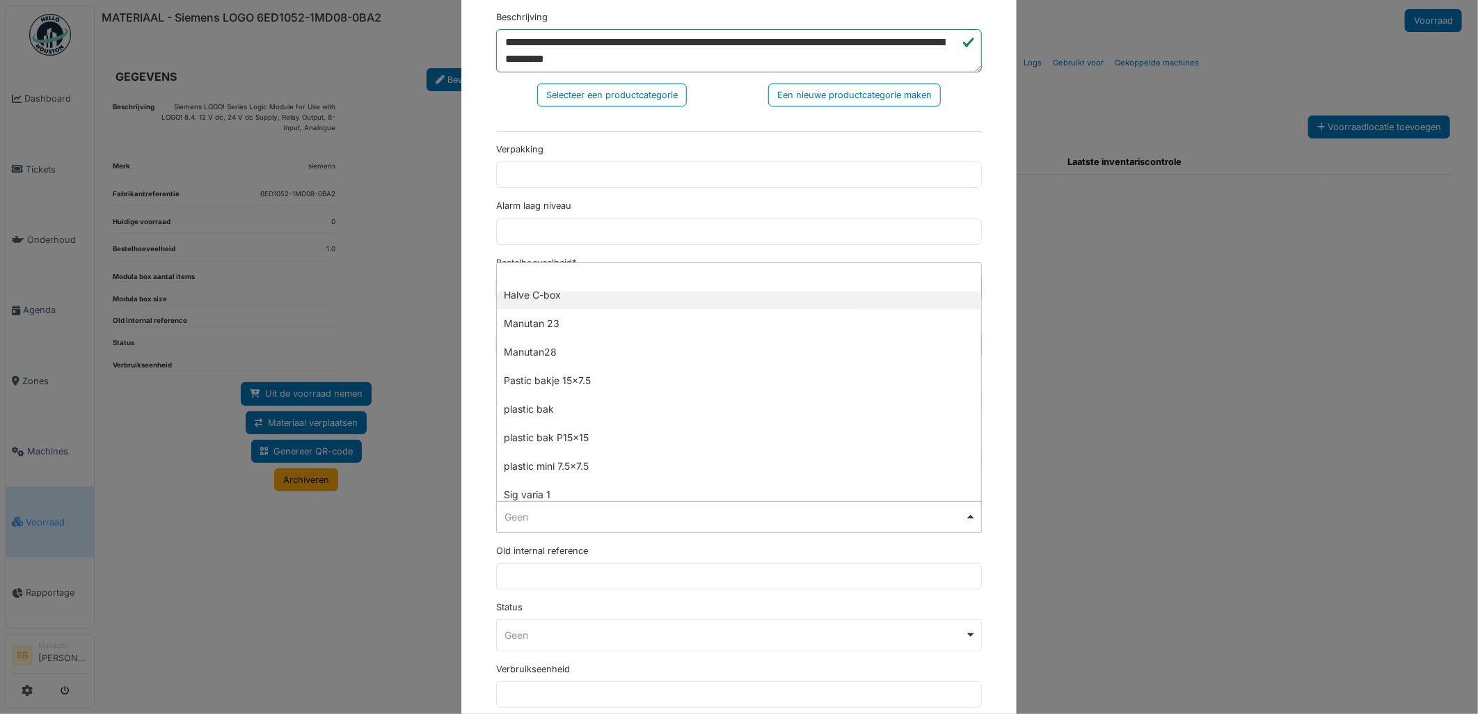
scroll to position [386, 0]
select select "*********"
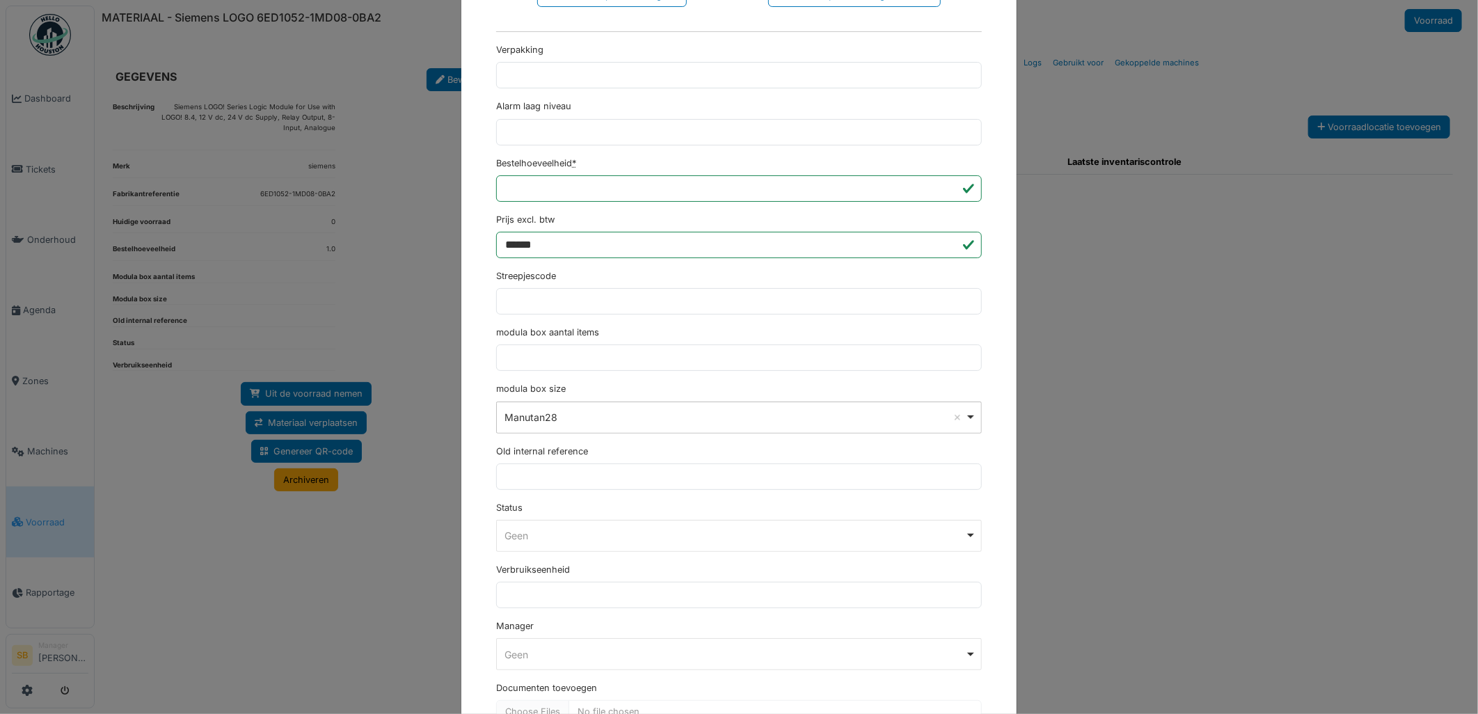
scroll to position [464, 0]
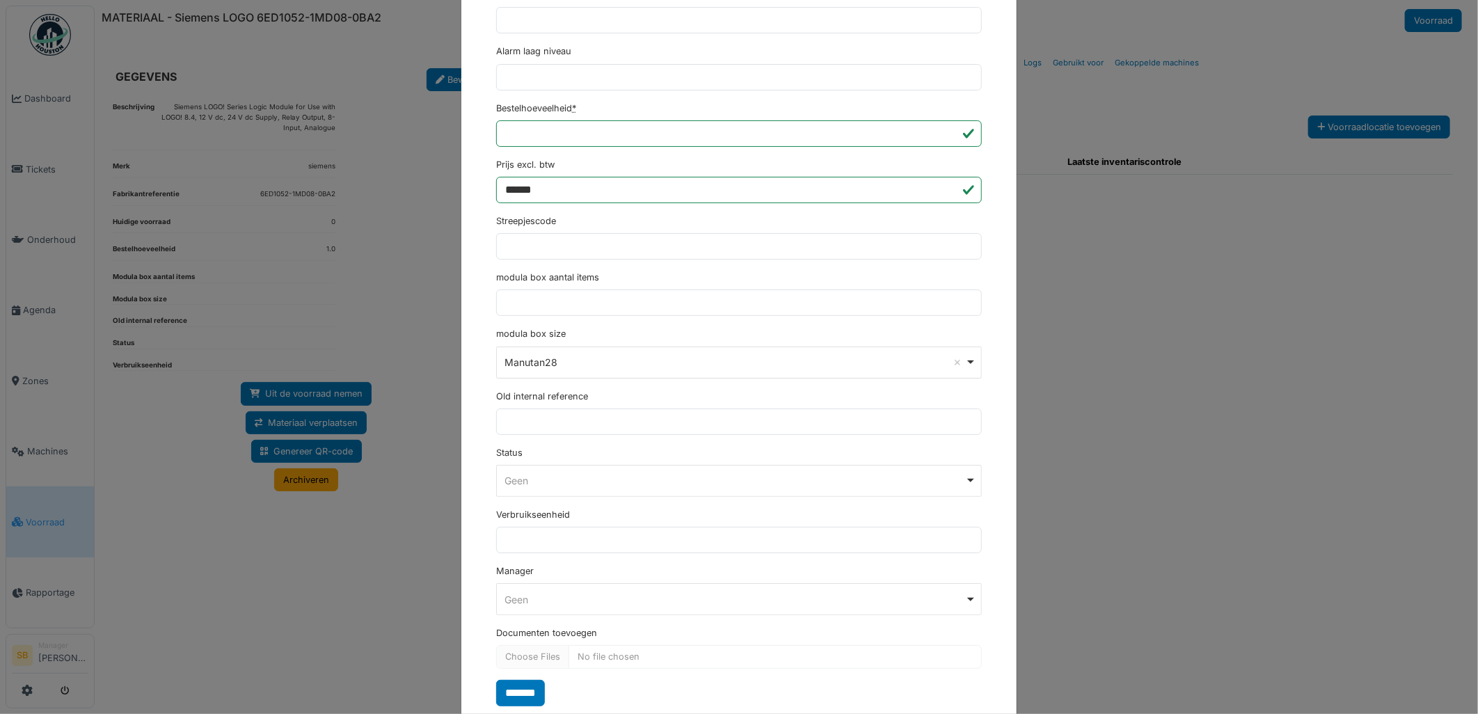
click at [523, 692] on input "*******" at bounding box center [520, 693] width 49 height 26
